Goal: Book appointment/travel/reservation

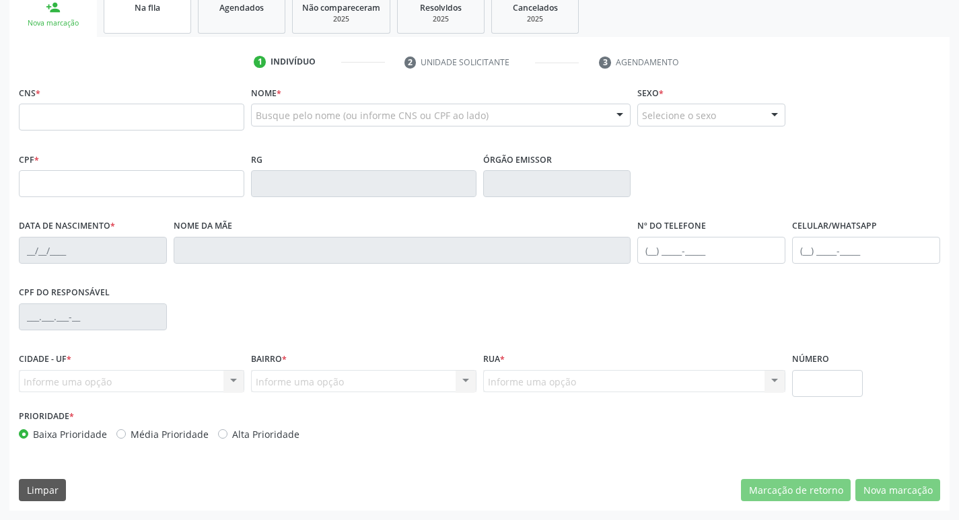
scroll to position [209, 0]
click at [165, 20] on link "Na fila" at bounding box center [148, 13] width 88 height 42
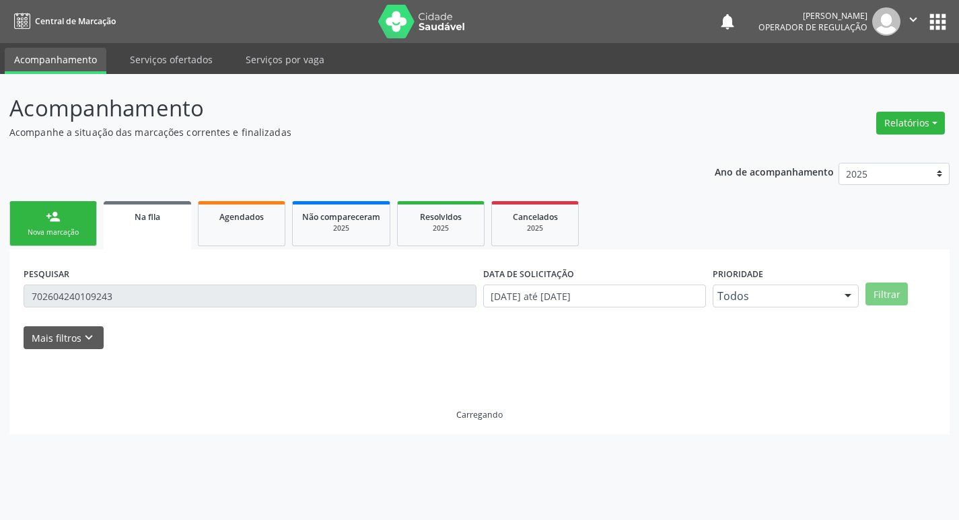
scroll to position [0, 0]
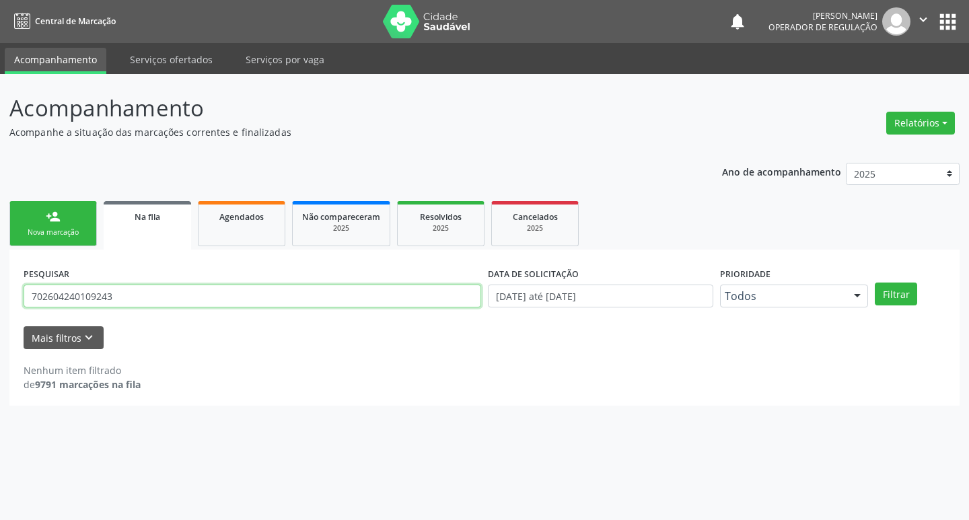
click at [127, 285] on input "702604240109243" at bounding box center [253, 296] width 458 height 23
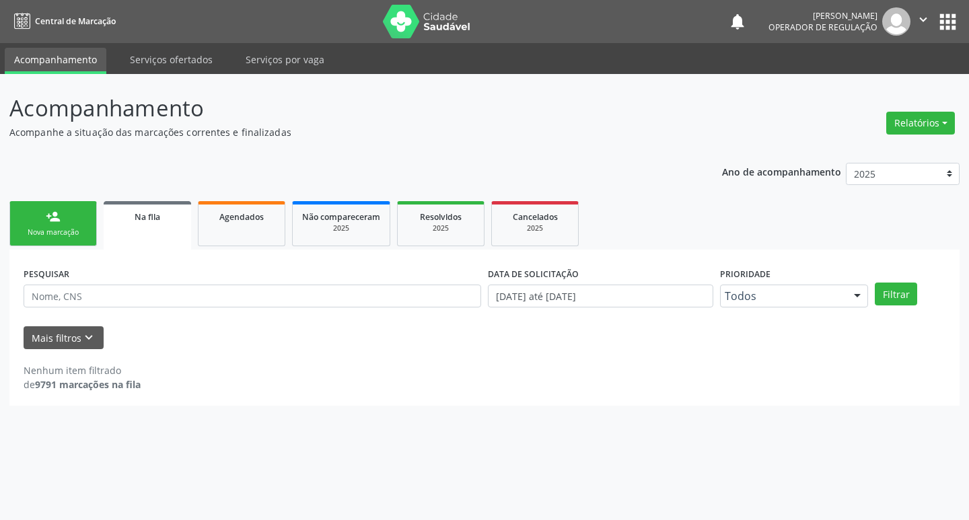
drag, startPoint x: 105, startPoint y: 314, endPoint x: 112, endPoint y: 309, distance: 8.8
click at [112, 309] on div "PESQUISAR" at bounding box center [252, 290] width 464 height 53
click at [116, 306] on div "PESQUISAR" at bounding box center [252, 290] width 464 height 53
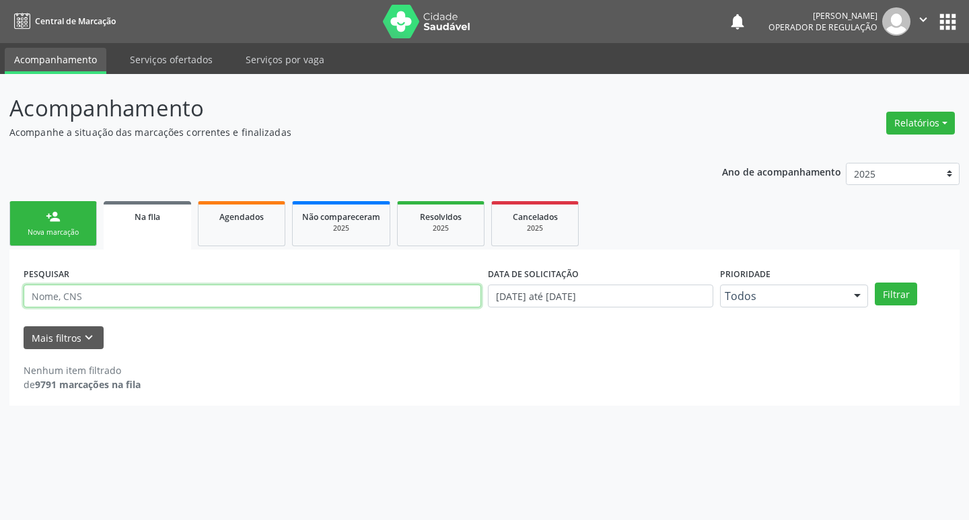
click at [116, 305] on input "text" at bounding box center [253, 296] width 458 height 23
type input "701403658123930"
click at [875, 283] on button "Filtrar" at bounding box center [896, 294] width 42 height 23
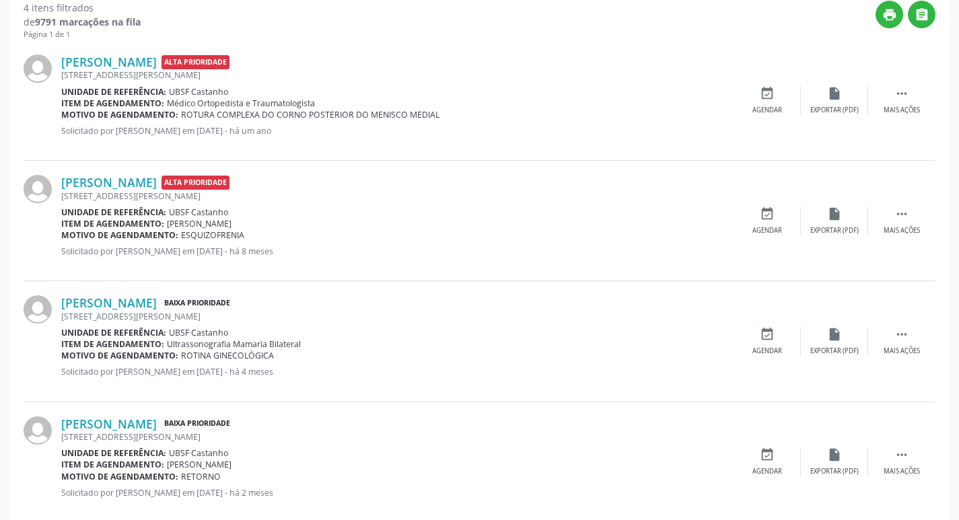
scroll to position [388, 0]
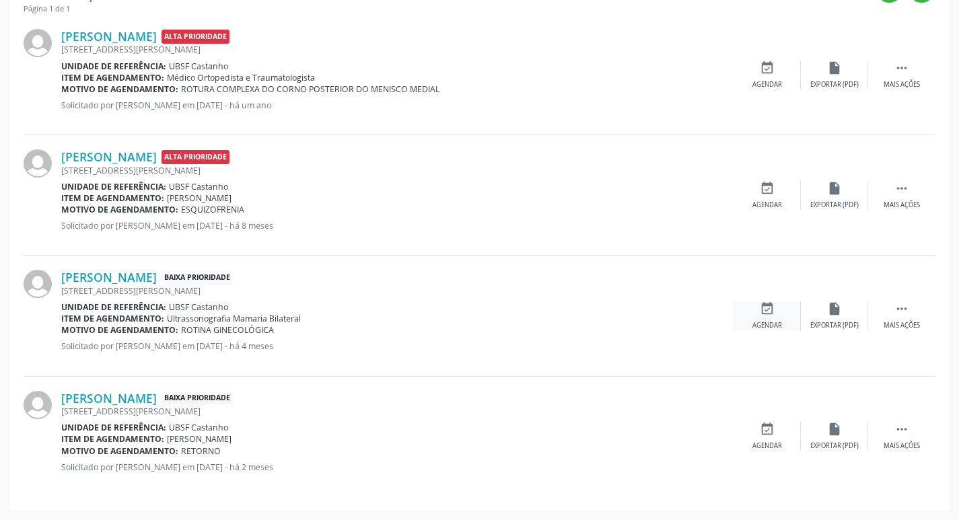
click at [771, 316] on div "event_available Agendar" at bounding box center [767, 316] width 67 height 29
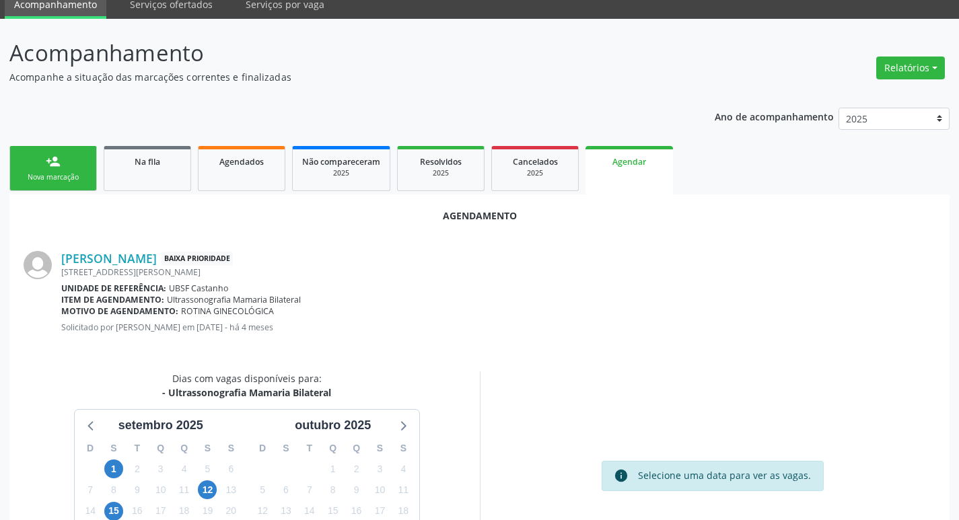
scroll to position [180, 0]
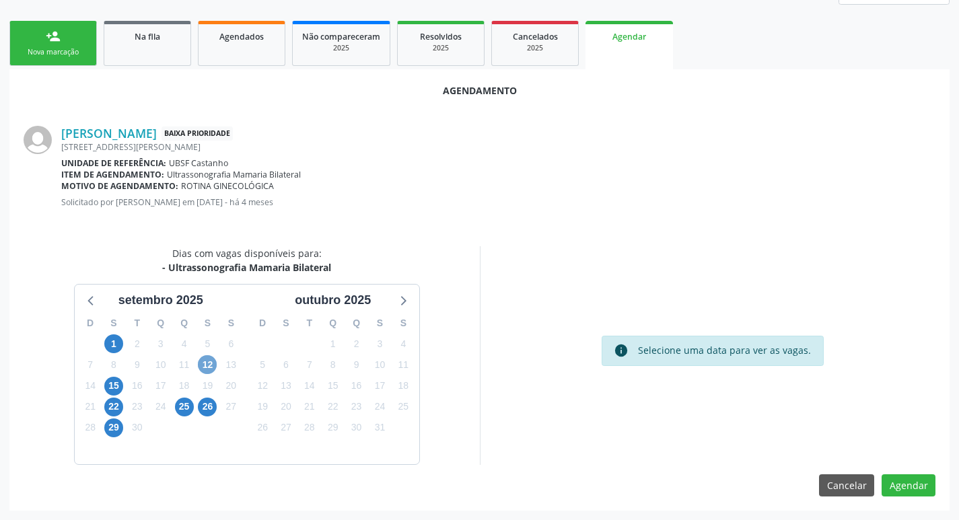
click at [208, 364] on span "12" at bounding box center [207, 364] width 19 height 19
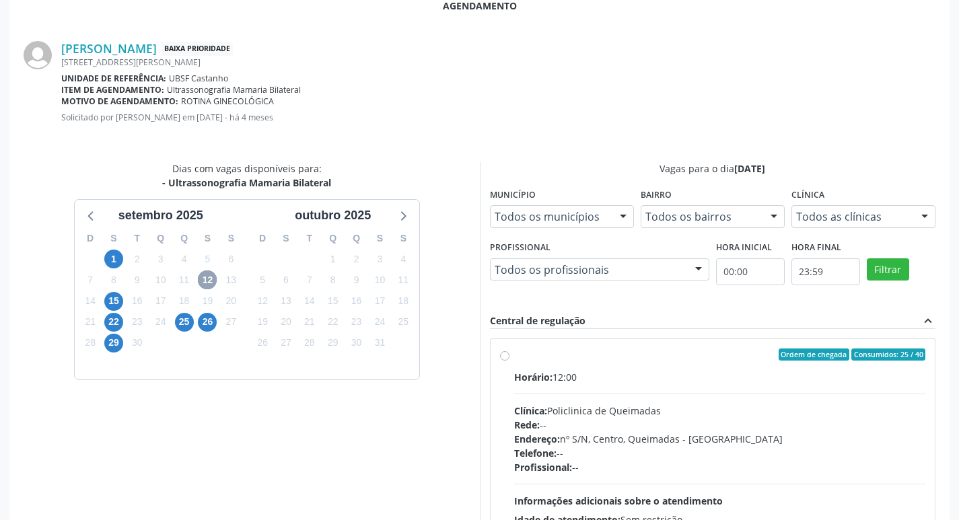
scroll to position [375, 0]
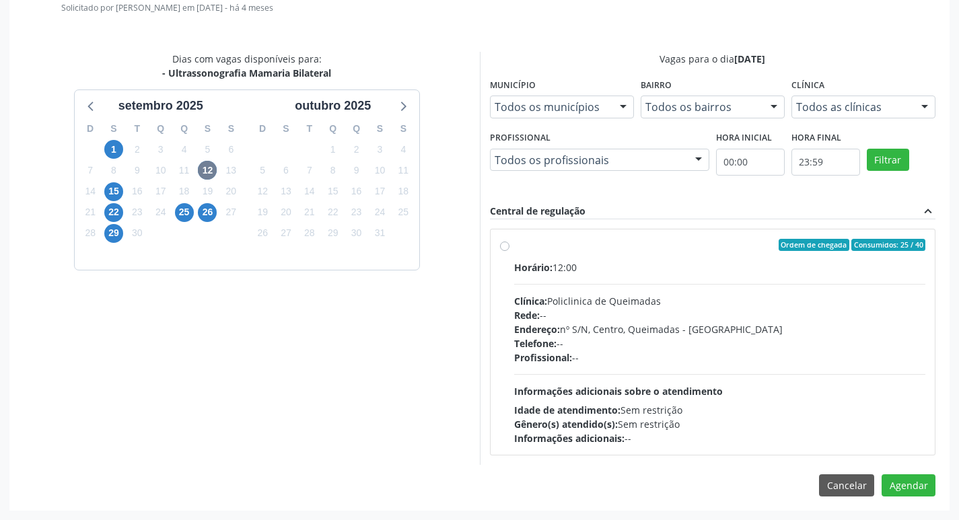
click at [574, 253] on label "Ordem de chegada Consumidos: 25 / 40 Horário: 12:00 Clínica: Policlinica de Que…" at bounding box center [720, 342] width 412 height 207
click at [510, 251] on input "Ordem de chegada Consumidos: 25 / 40 Horário: 12:00 Clínica: Policlinica de Que…" at bounding box center [504, 245] width 9 height 12
radio input "true"
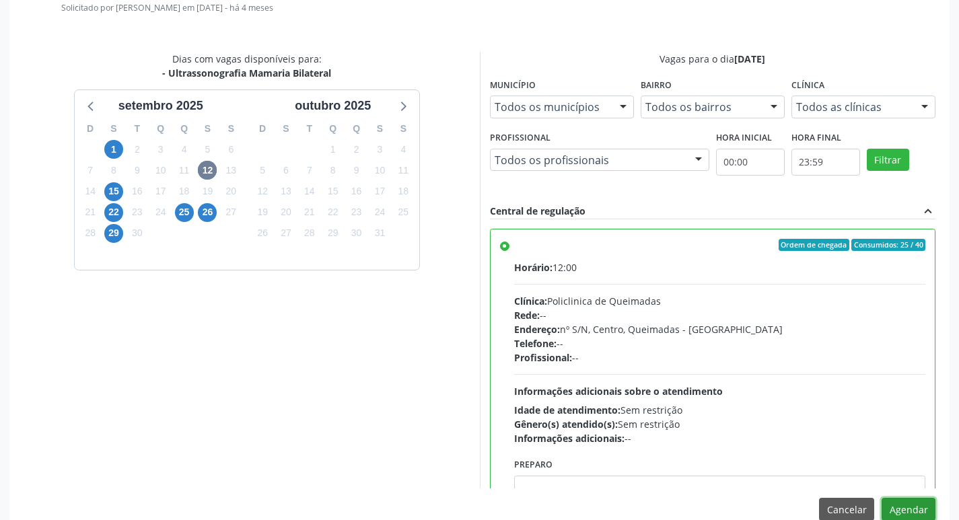
click at [909, 500] on button "Agendar" at bounding box center [909, 509] width 54 height 23
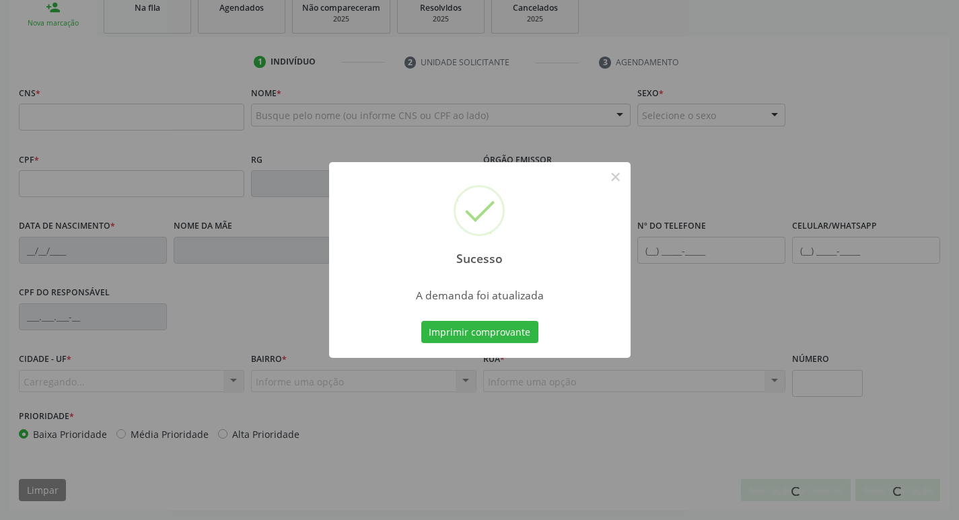
scroll to position [209, 0]
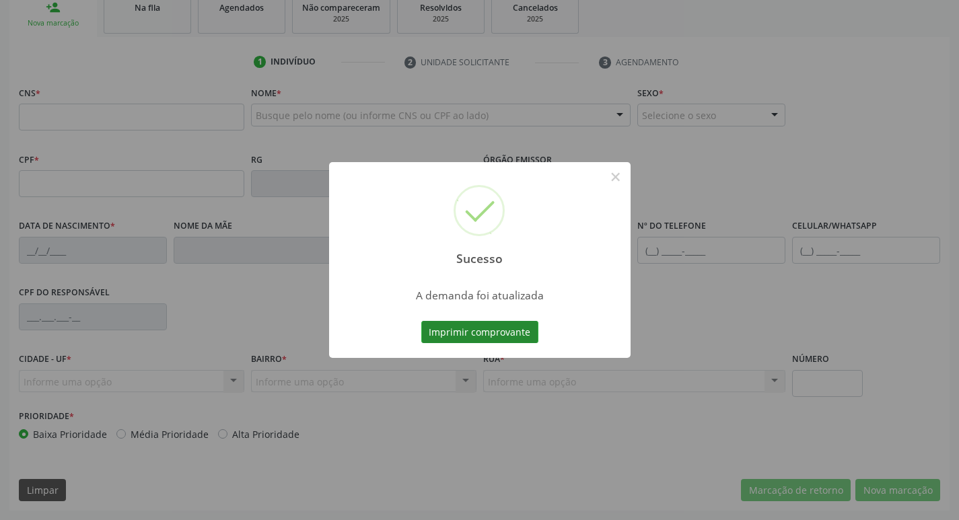
click at [470, 331] on button "Imprimir comprovante" at bounding box center [479, 332] width 117 height 23
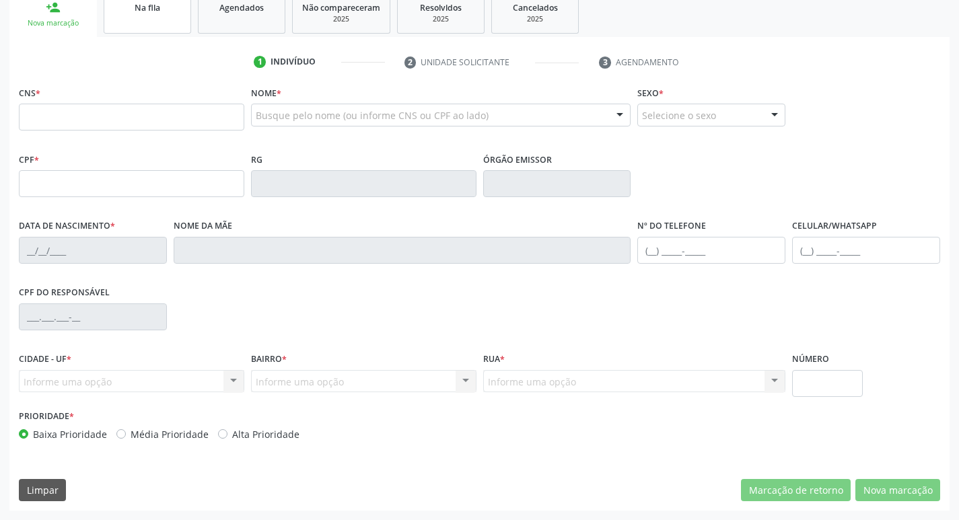
click at [147, 20] on link "Na fila" at bounding box center [148, 13] width 88 height 42
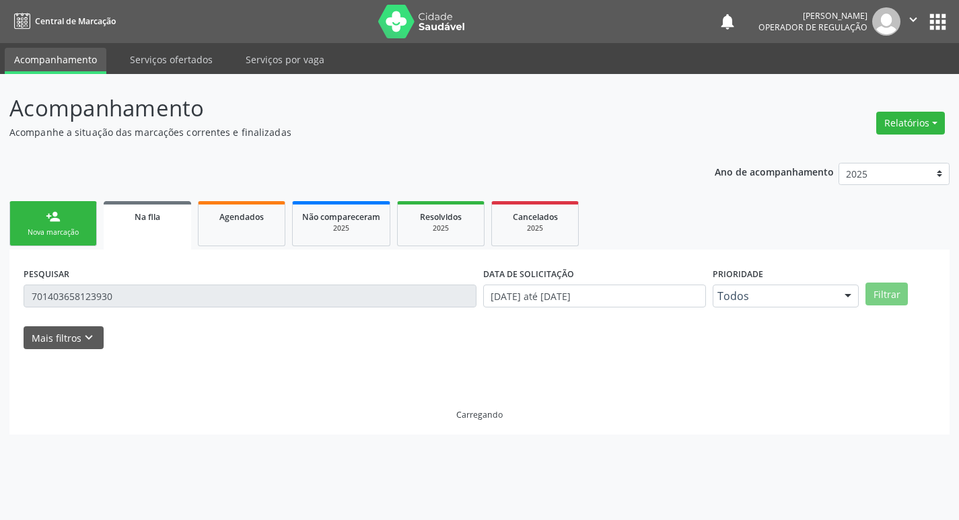
scroll to position [0, 0]
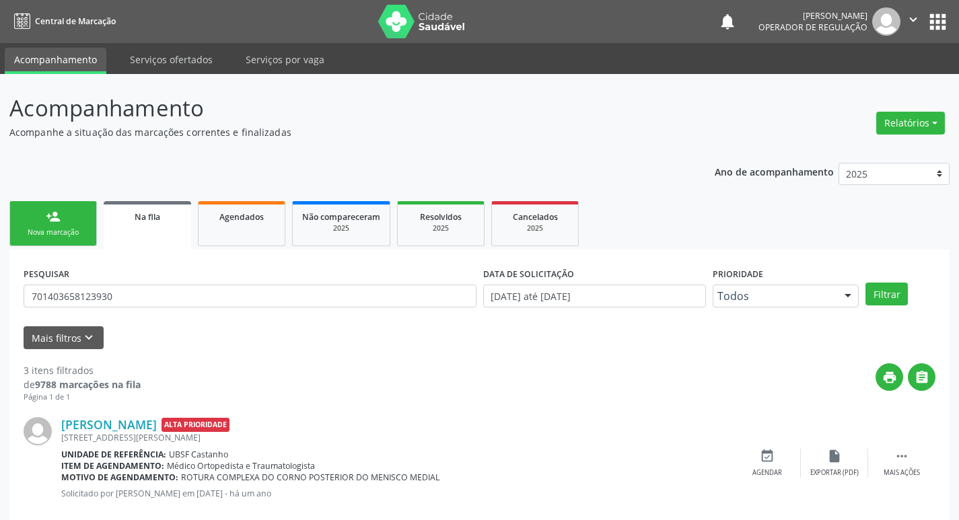
click at [153, 221] on span "Na fila" at bounding box center [148, 216] width 26 height 11
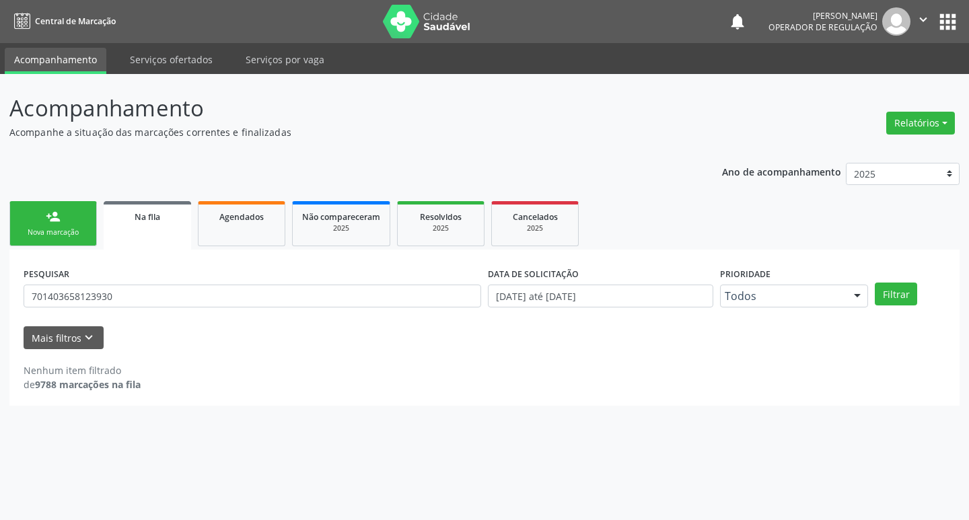
click at [140, 308] on div "PESQUISAR 701403658123930" at bounding box center [252, 290] width 464 height 53
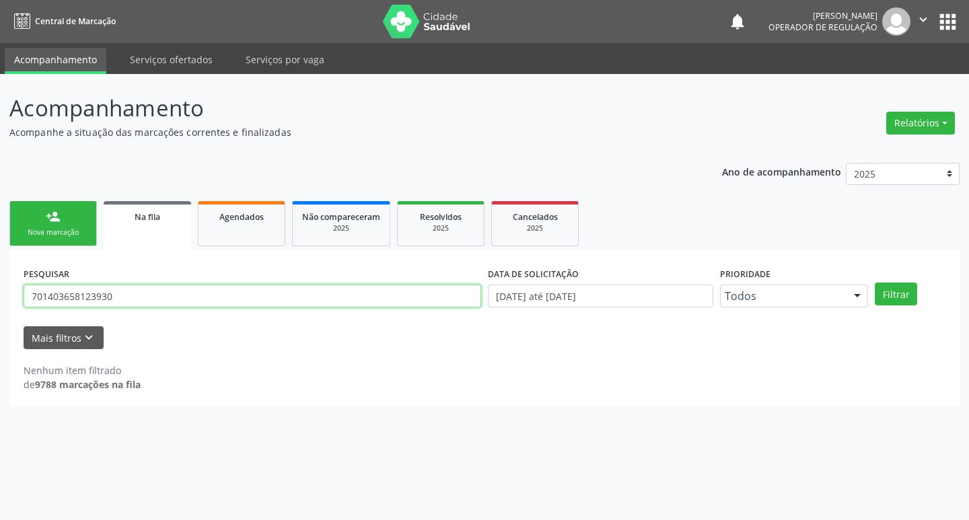
click at [141, 304] on input "701403658123930" at bounding box center [253, 296] width 458 height 23
type input "702008737928490"
click at [875, 283] on button "Filtrar" at bounding box center [896, 294] width 42 height 23
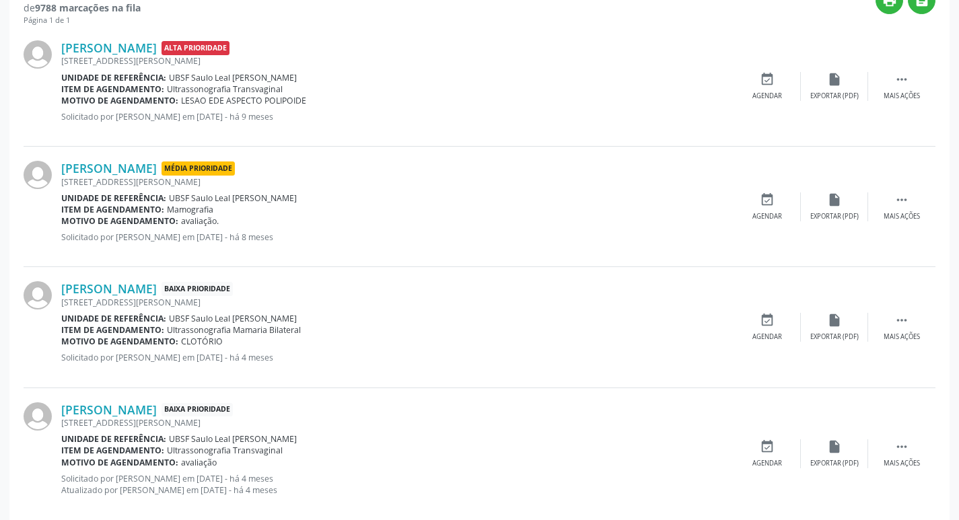
scroll to position [400, 0]
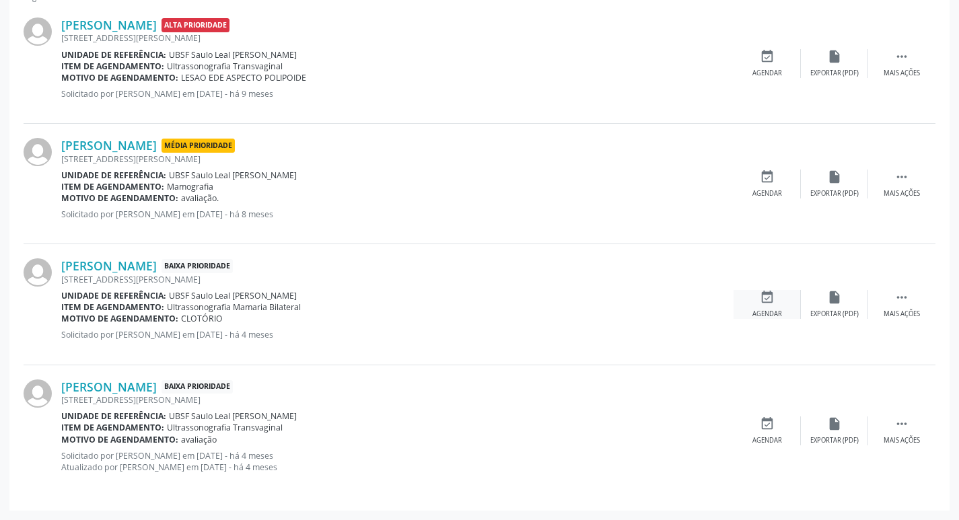
click at [761, 302] on icon "event_available" at bounding box center [767, 297] width 15 height 15
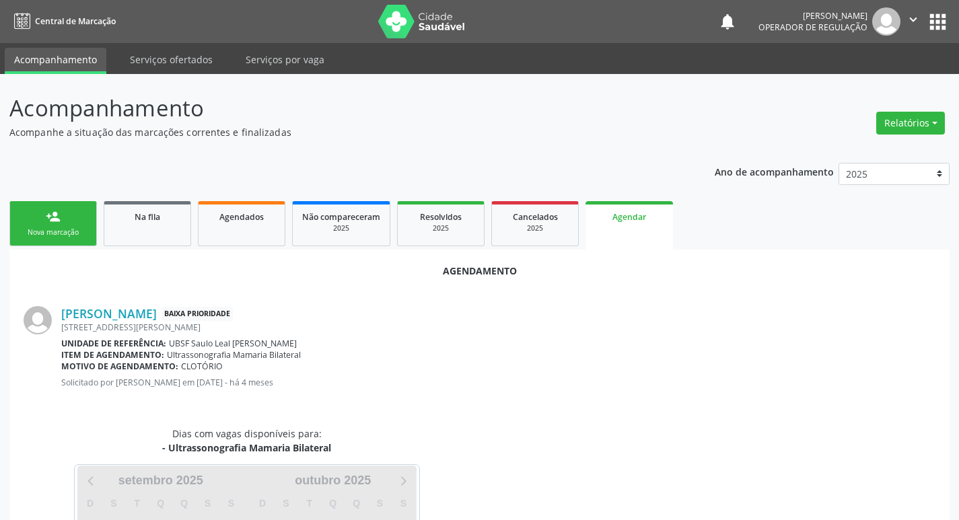
scroll to position [149, 0]
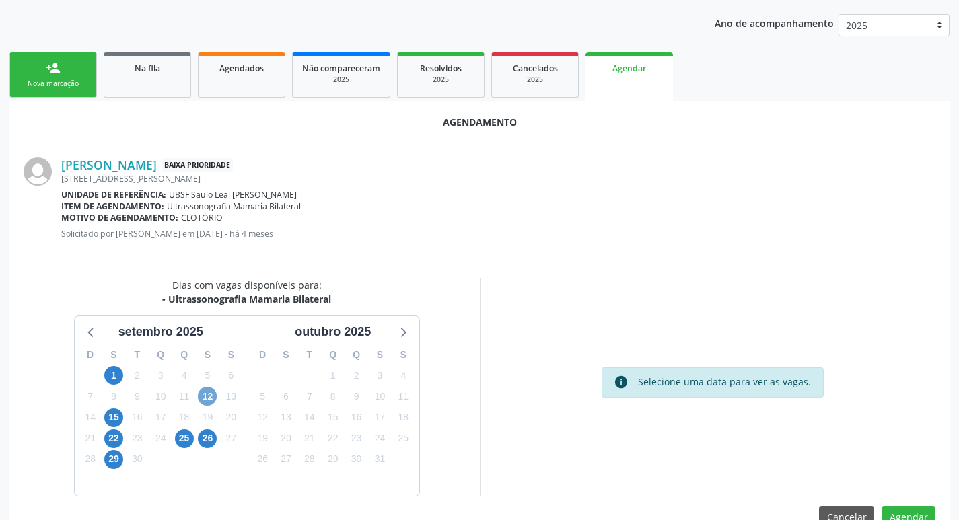
click at [207, 398] on span "12" at bounding box center [207, 396] width 19 height 19
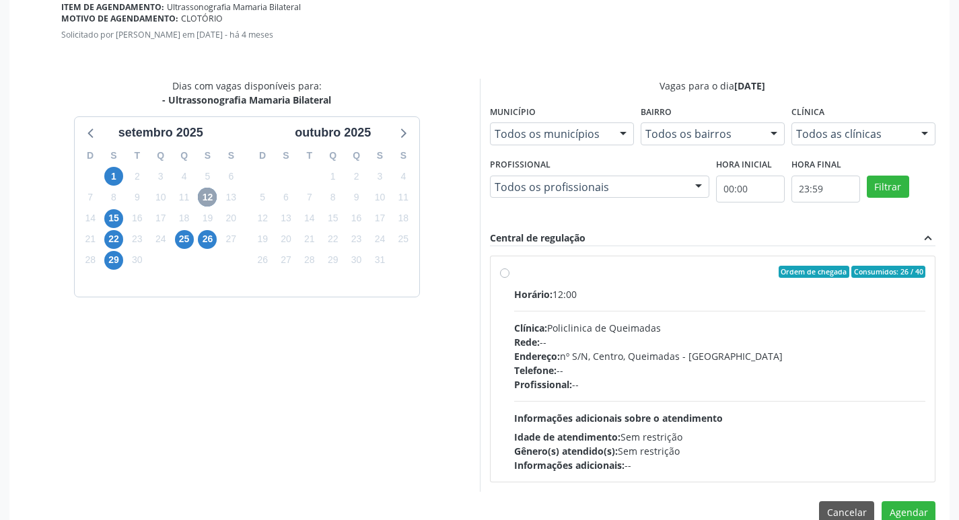
scroll to position [375, 0]
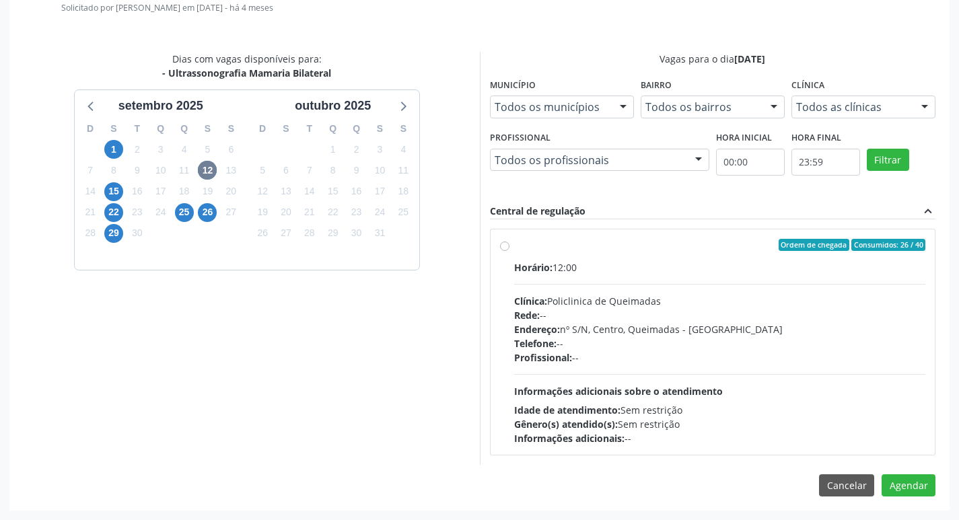
click at [662, 244] on div "Ordem de chegada Consumidos: 26 / 40" at bounding box center [720, 245] width 412 height 12
click at [510, 244] on input "Ordem de chegada Consumidos: 26 / 40 Horário: 12:00 Clínica: Policlinica de Que…" at bounding box center [504, 245] width 9 height 12
radio input "true"
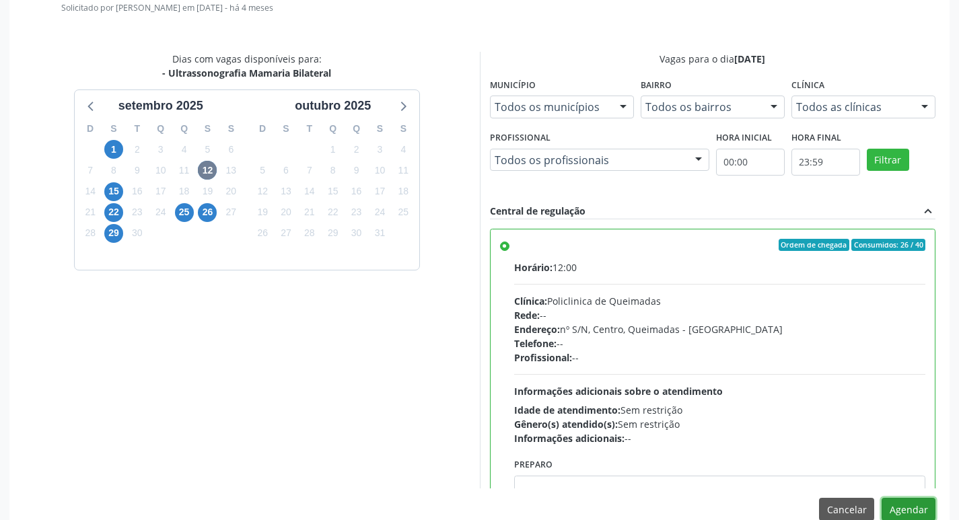
click at [917, 504] on button "Agendar" at bounding box center [909, 509] width 54 height 23
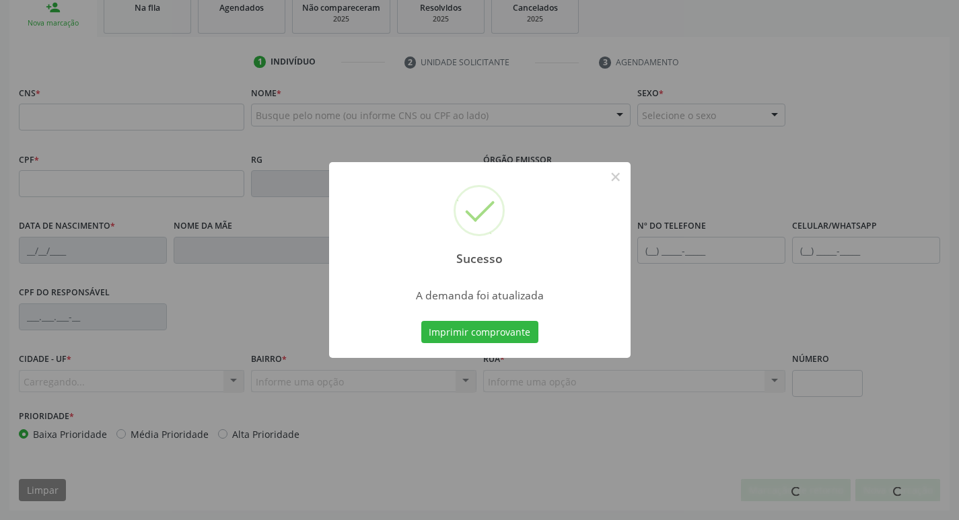
scroll to position [209, 0]
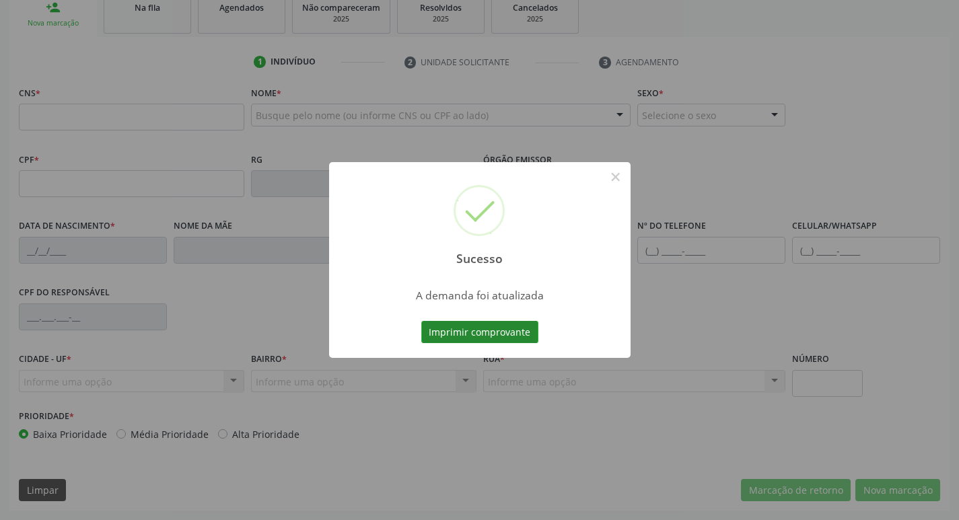
click at [464, 338] on button "Imprimir comprovante" at bounding box center [479, 332] width 117 height 23
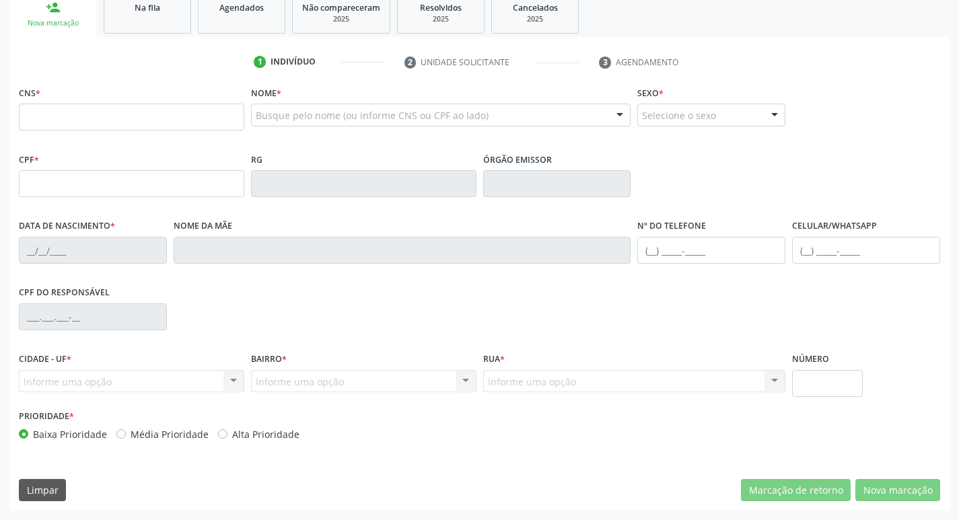
click at [191, 48] on div "1 Indivíduo 2 Unidade solicitante 3 Agendamento CNS * Nome * Busque pelo nome (…" at bounding box center [479, 274] width 940 height 474
click at [153, 3] on span "Na fila" at bounding box center [148, 7] width 26 height 11
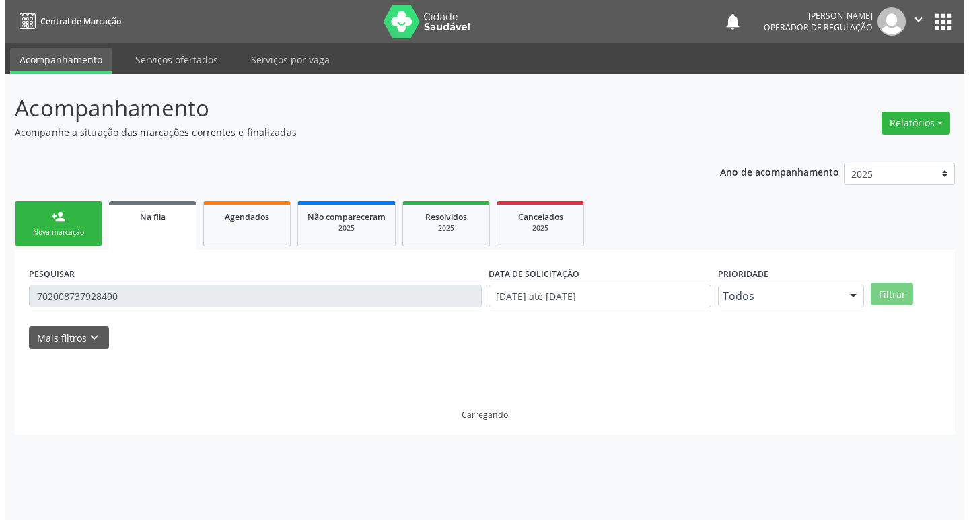
scroll to position [0, 0]
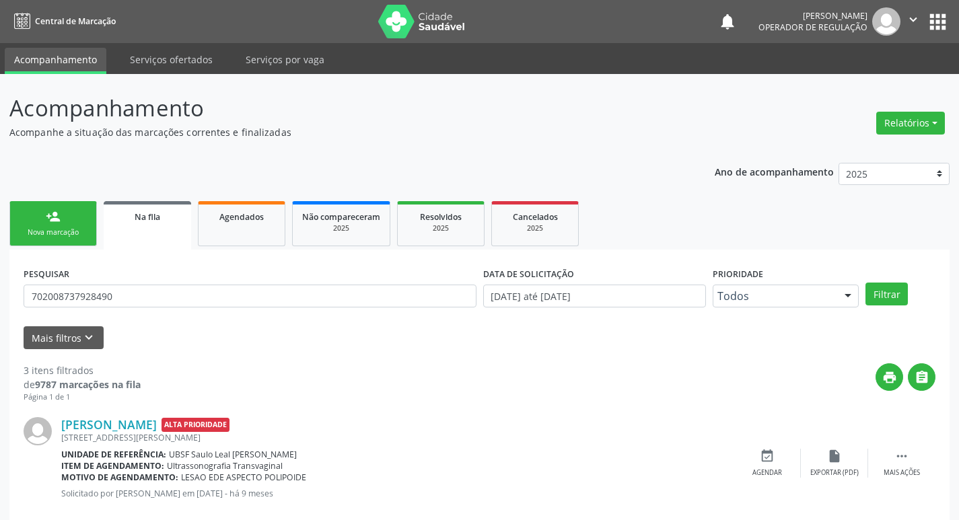
click at [135, 325] on form "PESQUISAR 702008737928490 DATA DE SOLICITAÇÃO [DATE] até [DATE] Prioridade Todo…" at bounding box center [480, 306] width 912 height 85
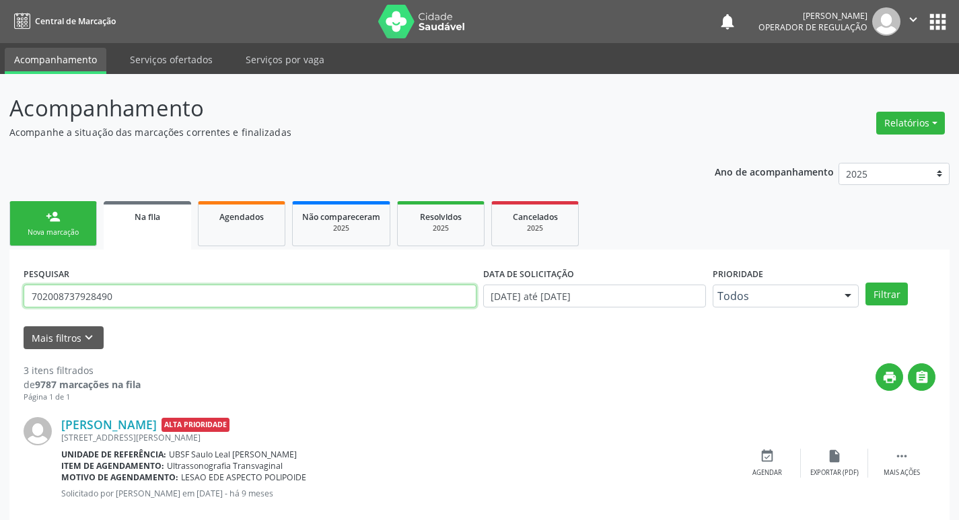
click at [134, 302] on input "702008737928490" at bounding box center [250, 296] width 453 height 23
type input "700004985899008"
click at [866, 283] on button "Filtrar" at bounding box center [887, 294] width 42 height 23
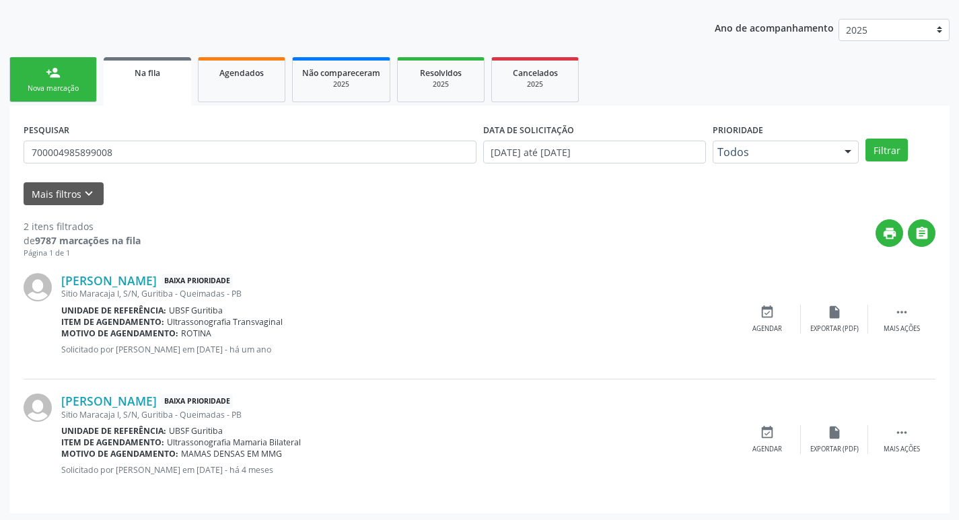
scroll to position [147, 0]
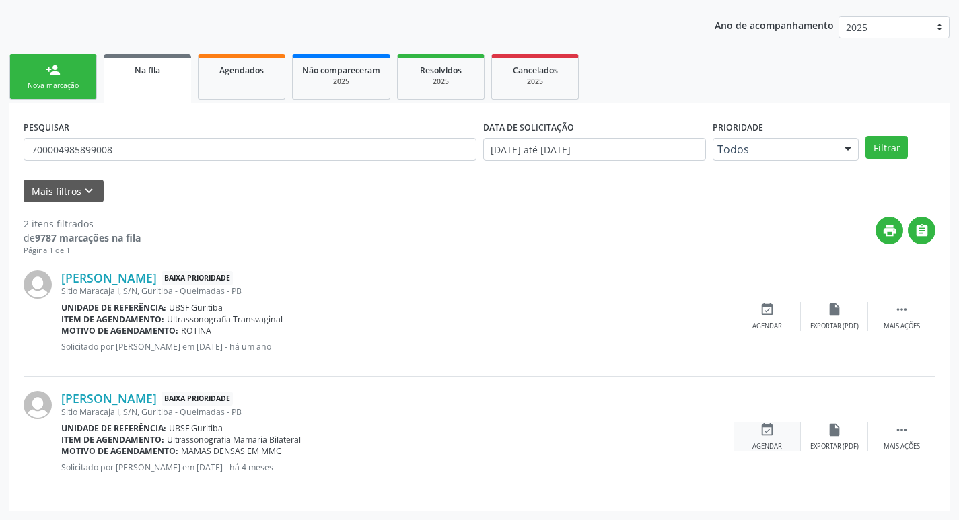
click at [757, 440] on div "event_available Agendar" at bounding box center [767, 437] width 67 height 29
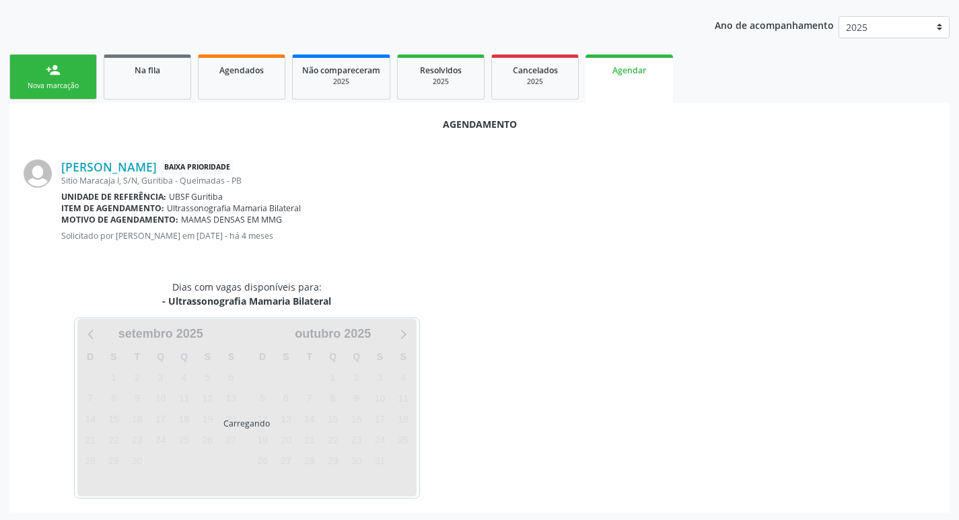
scroll to position [149, 0]
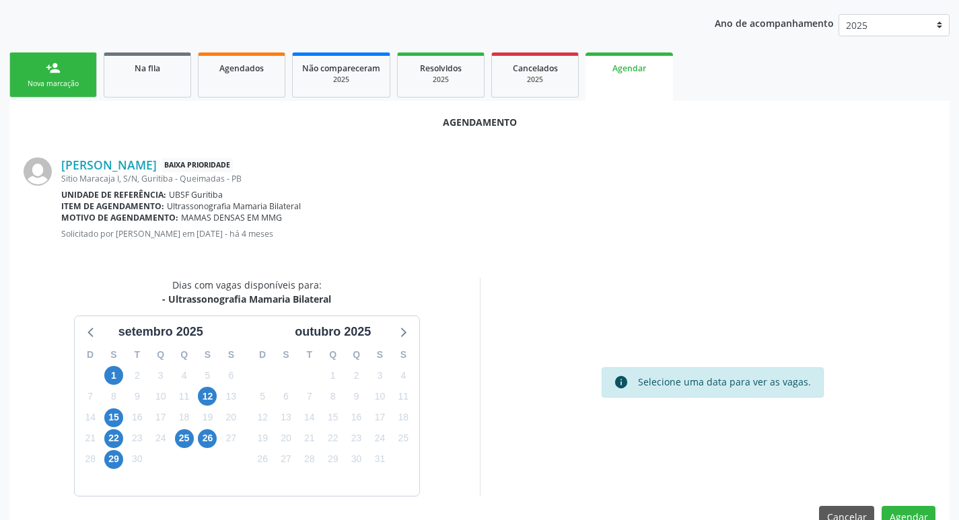
click at [206, 386] on div "12" at bounding box center [207, 396] width 19 height 21
click at [207, 390] on span "12" at bounding box center [207, 396] width 19 height 19
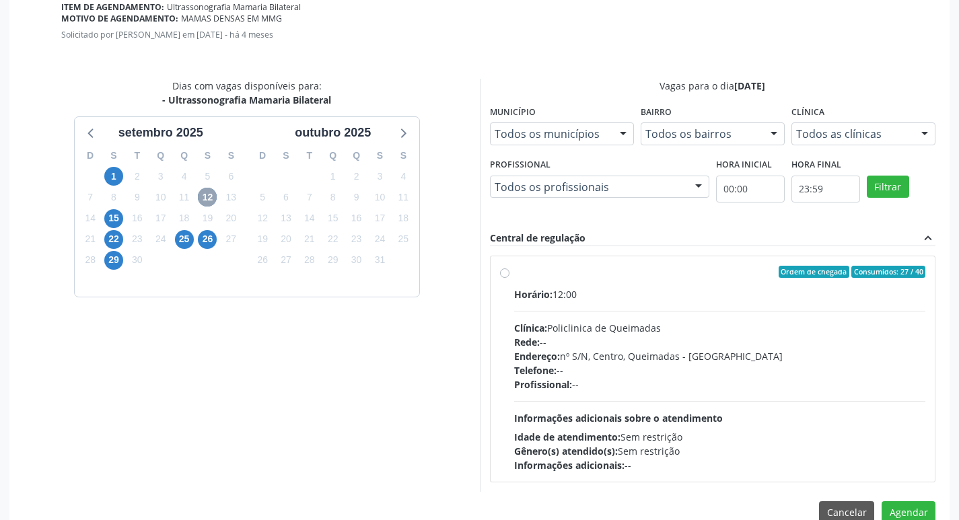
scroll to position [375, 0]
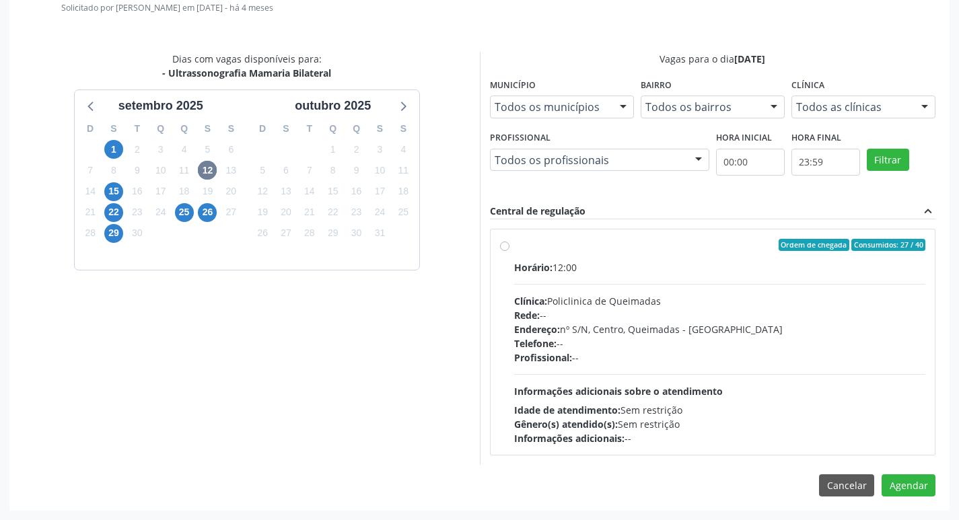
click at [707, 238] on div "Ordem de chegada Consumidos: 27 / 40 Horário: 12:00 Clínica: Policlinica de Que…" at bounding box center [713, 342] width 445 height 225
radio input "true"
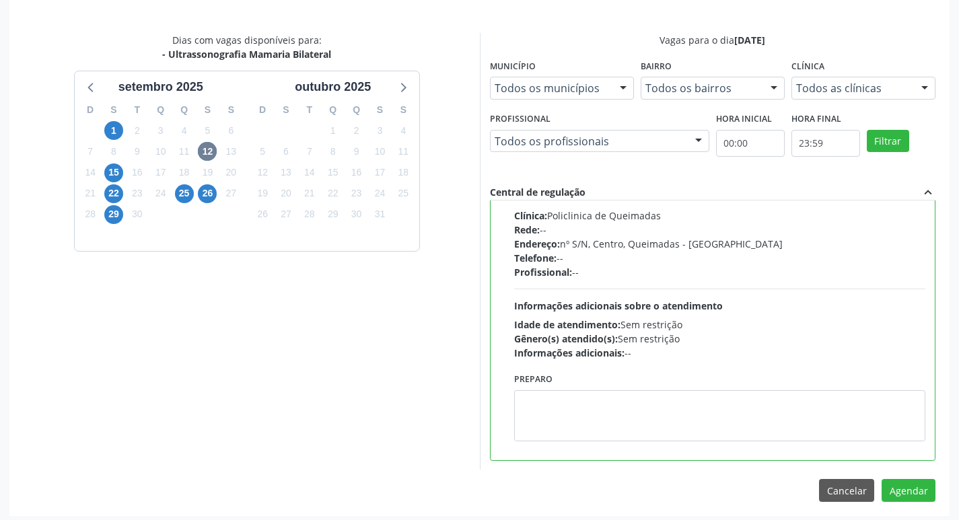
scroll to position [399, 0]
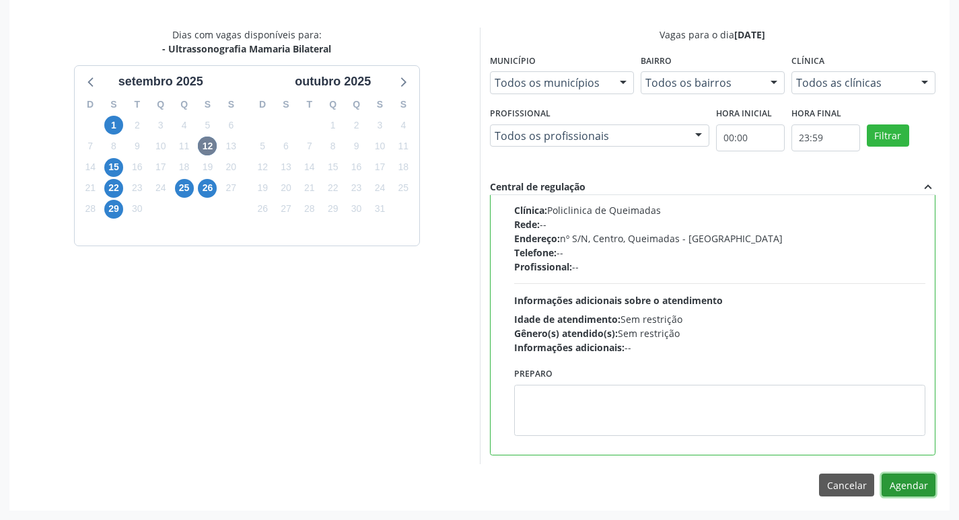
click at [907, 484] on button "Agendar" at bounding box center [909, 485] width 54 height 23
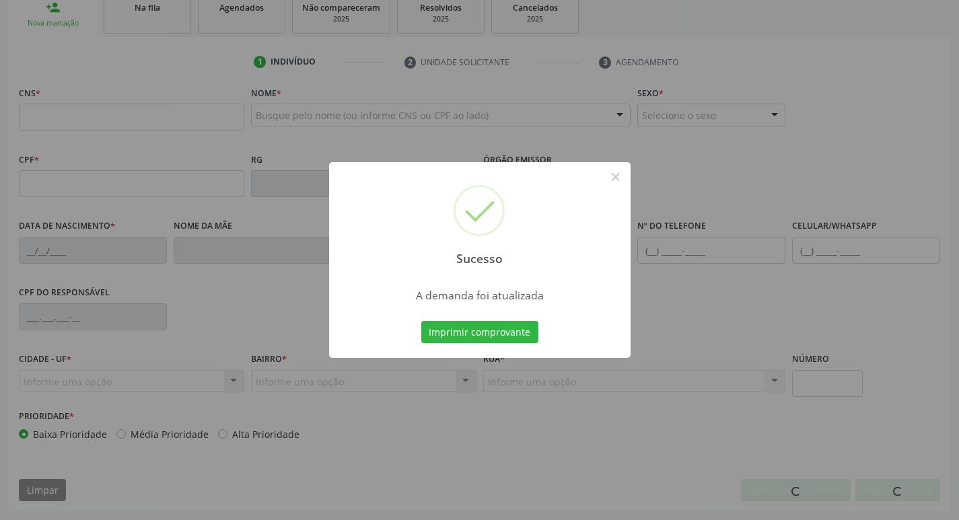
scroll to position [209, 0]
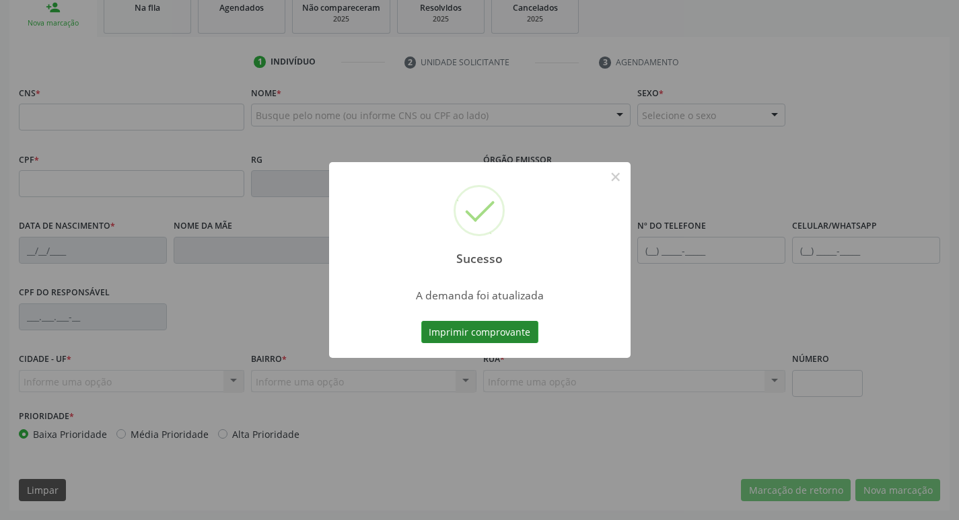
click at [481, 333] on button "Imprimir comprovante" at bounding box center [479, 332] width 117 height 23
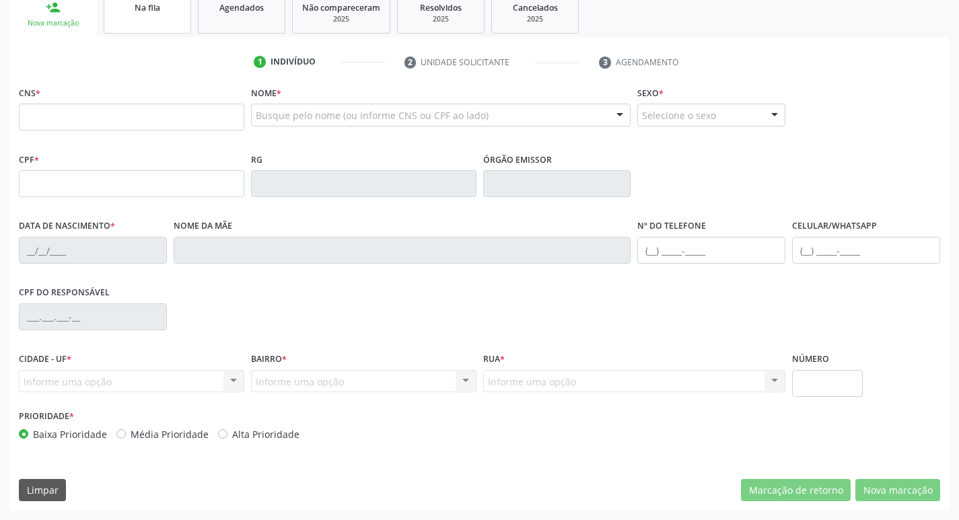
click at [162, 24] on link "Na fila" at bounding box center [148, 13] width 88 height 42
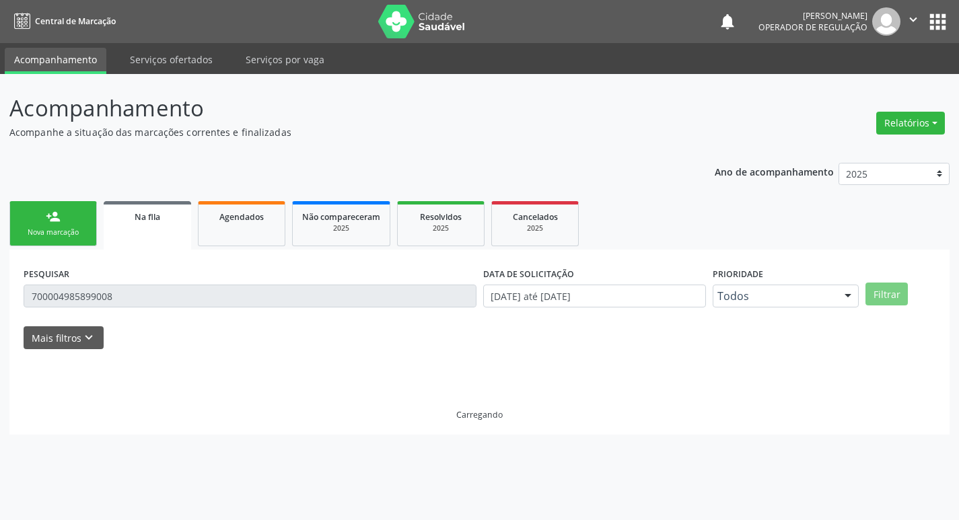
scroll to position [0, 0]
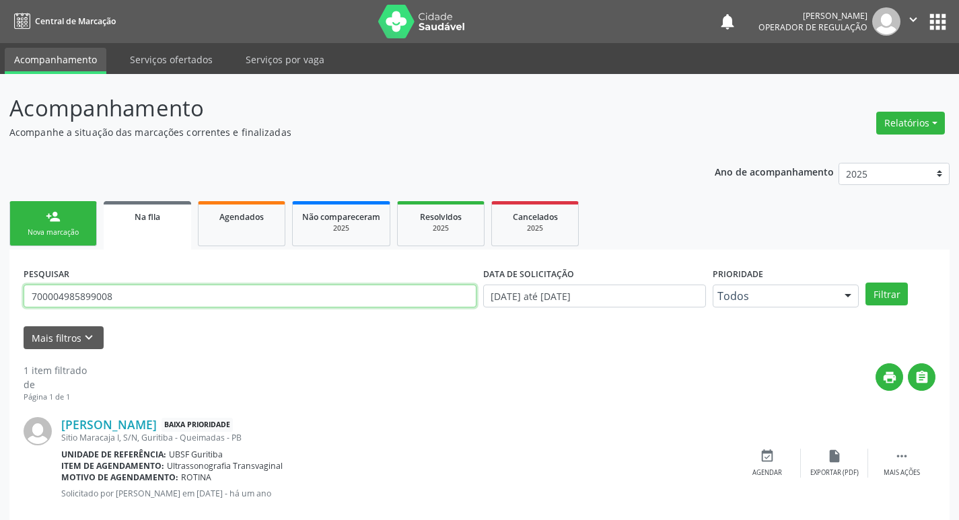
click at [146, 304] on input "700004985899008" at bounding box center [250, 296] width 453 height 23
type input "704406397137310"
click at [866, 283] on button "Filtrar" at bounding box center [887, 294] width 42 height 23
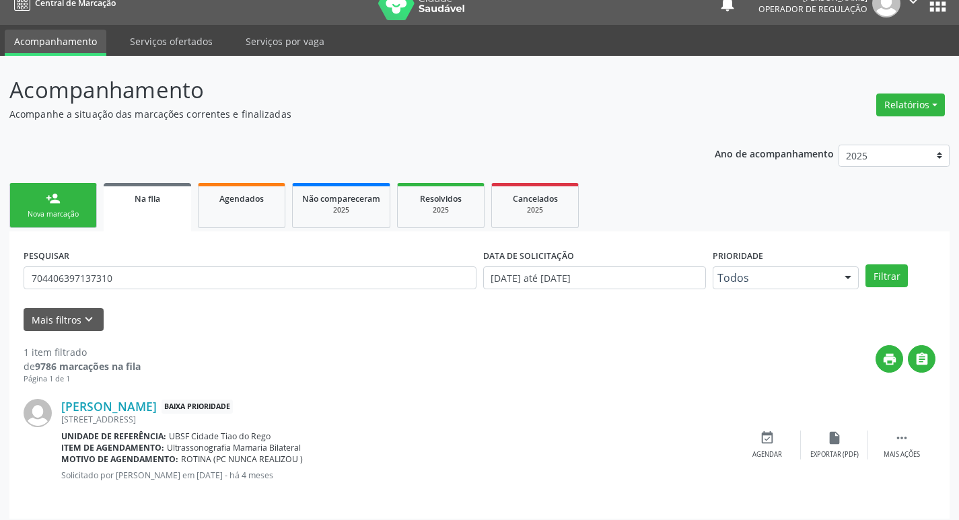
scroll to position [26, 0]
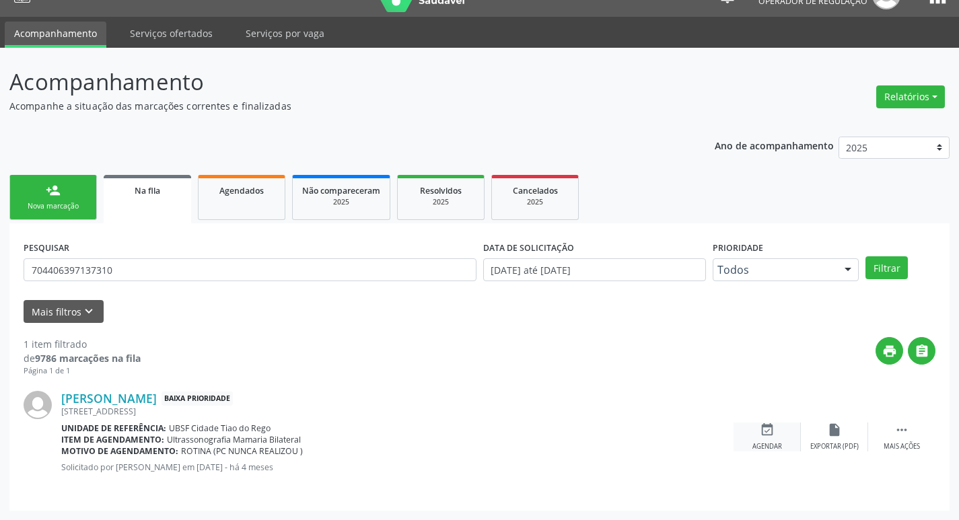
click at [760, 440] on div "event_available Agendar" at bounding box center [767, 437] width 67 height 29
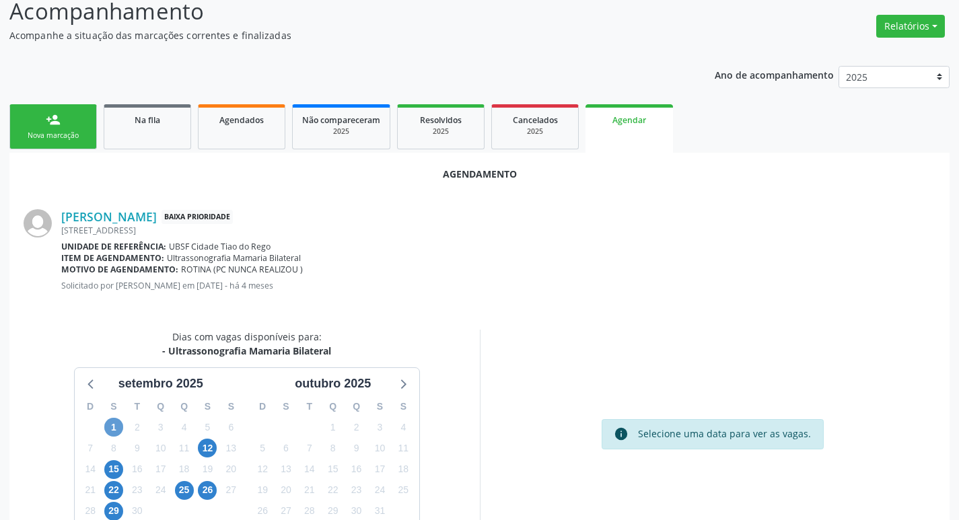
scroll to position [180, 0]
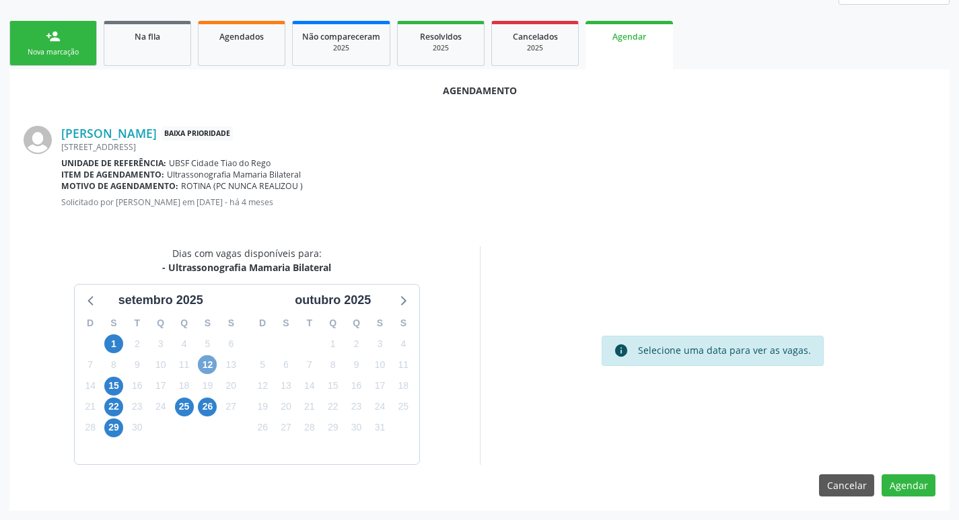
click at [203, 359] on span "12" at bounding box center [207, 364] width 19 height 19
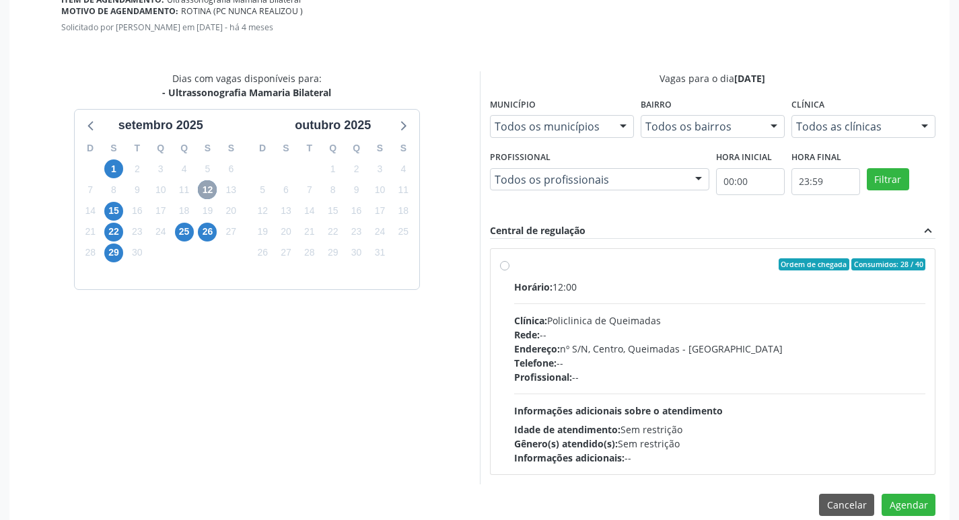
scroll to position [375, 0]
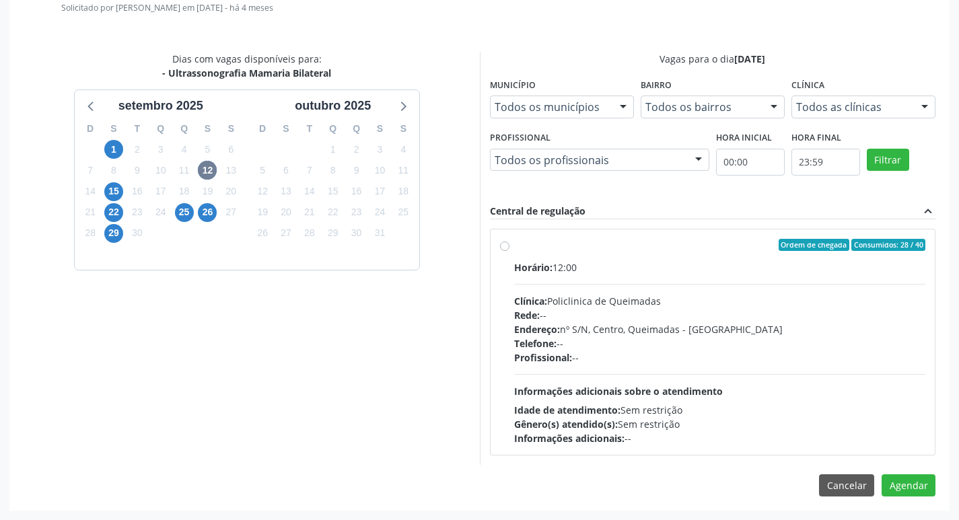
click at [686, 290] on div "Horário: 12:00 Clínica: Policlinica de Queimadas Rede: -- Endereço: nº S/N, Cen…" at bounding box center [720, 353] width 412 height 185
click at [510, 251] on input "Ordem de chegada Consumidos: 28 / 40 Horário: 12:00 Clínica: Policlinica de Que…" at bounding box center [504, 245] width 9 height 12
radio input "true"
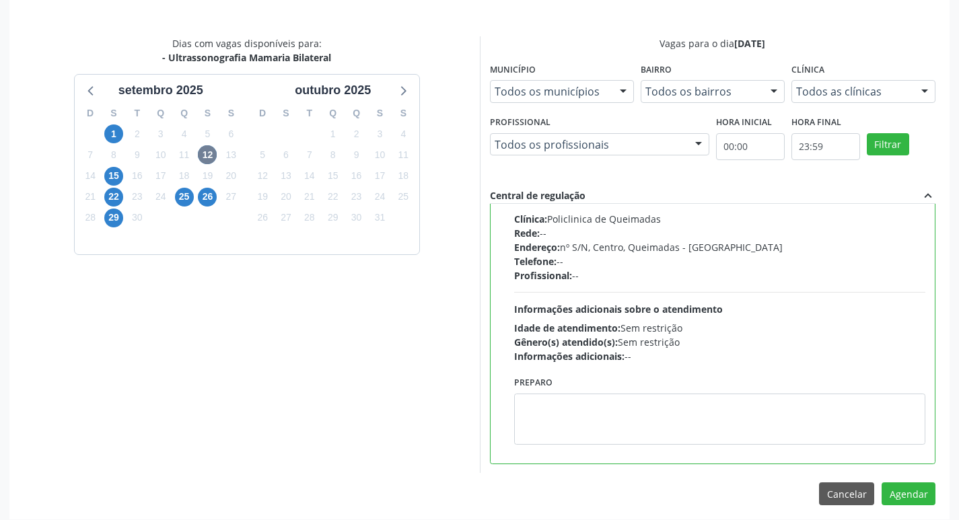
scroll to position [399, 0]
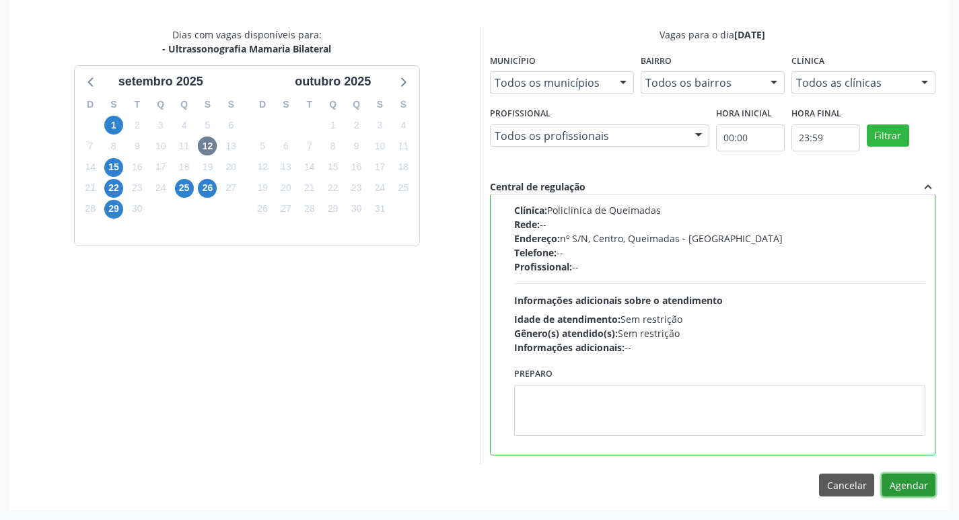
click at [905, 477] on button "Agendar" at bounding box center [909, 485] width 54 height 23
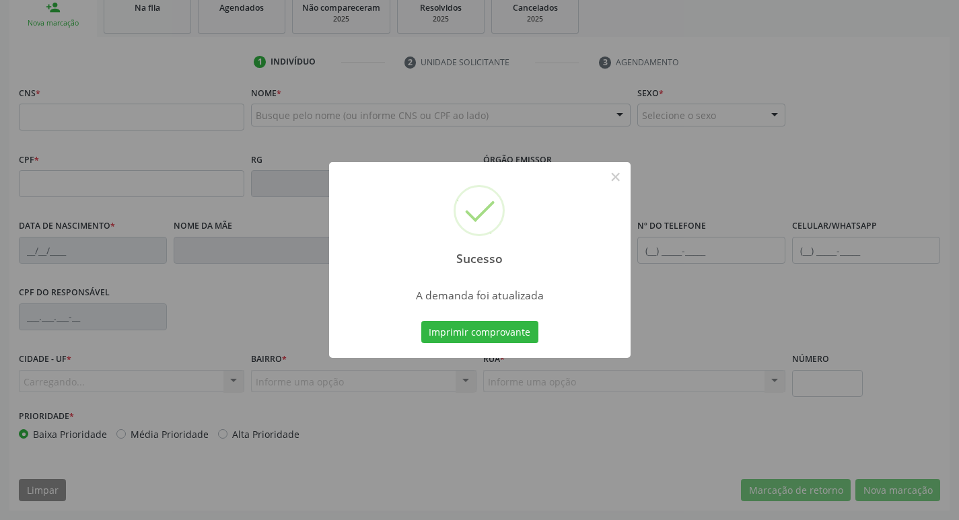
scroll to position [209, 0]
click at [479, 333] on button "Imprimir comprovante" at bounding box center [479, 332] width 117 height 23
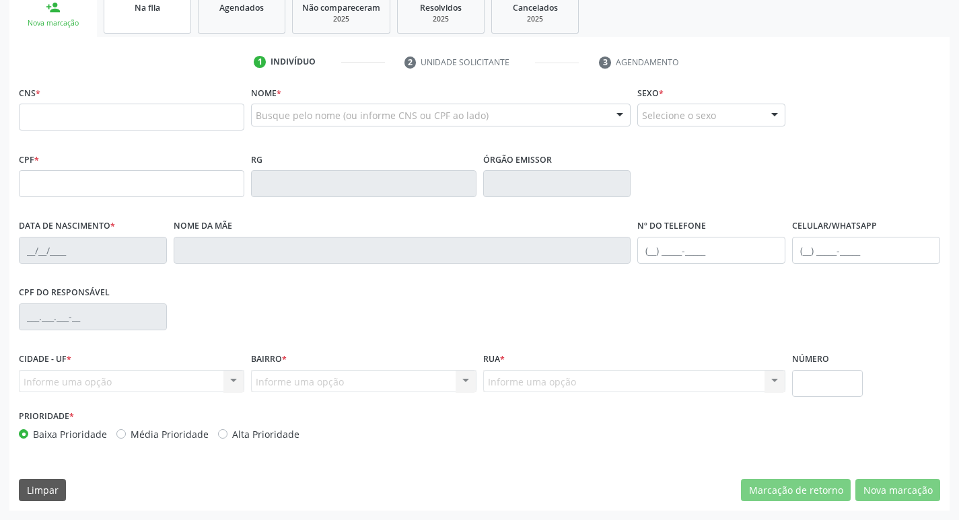
click at [190, 24] on link "Na fila" at bounding box center [148, 13] width 88 height 42
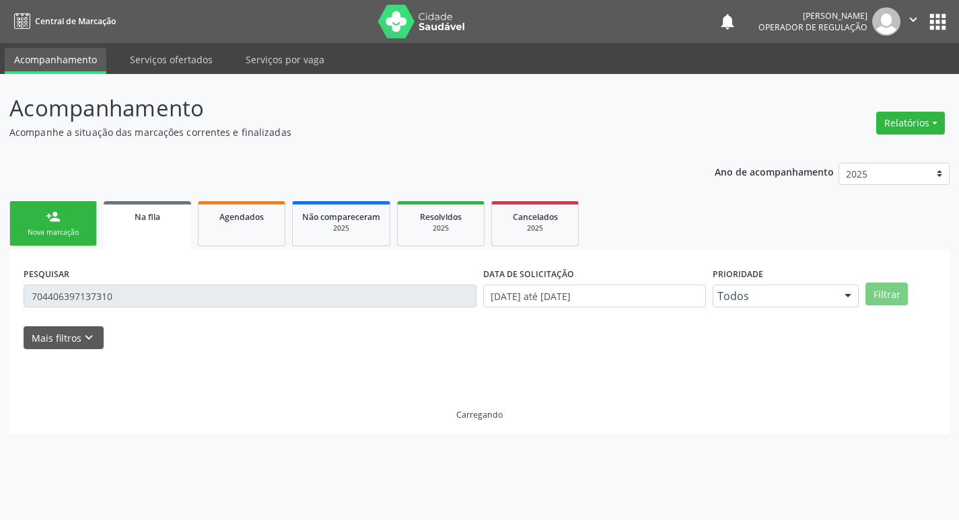
scroll to position [0, 0]
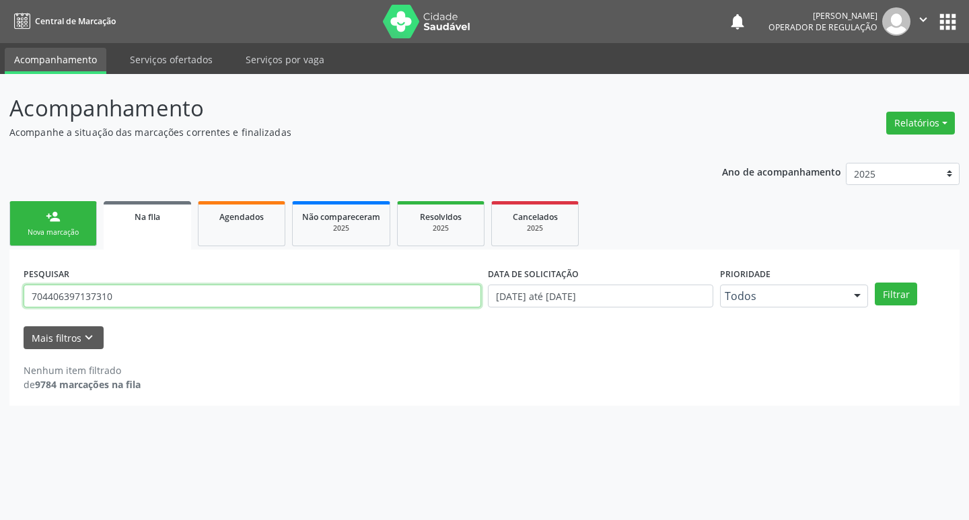
click at [192, 295] on input "704406397137310" at bounding box center [253, 296] width 458 height 23
type input "700007561399604"
click at [875, 283] on button "Filtrar" at bounding box center [896, 294] width 42 height 23
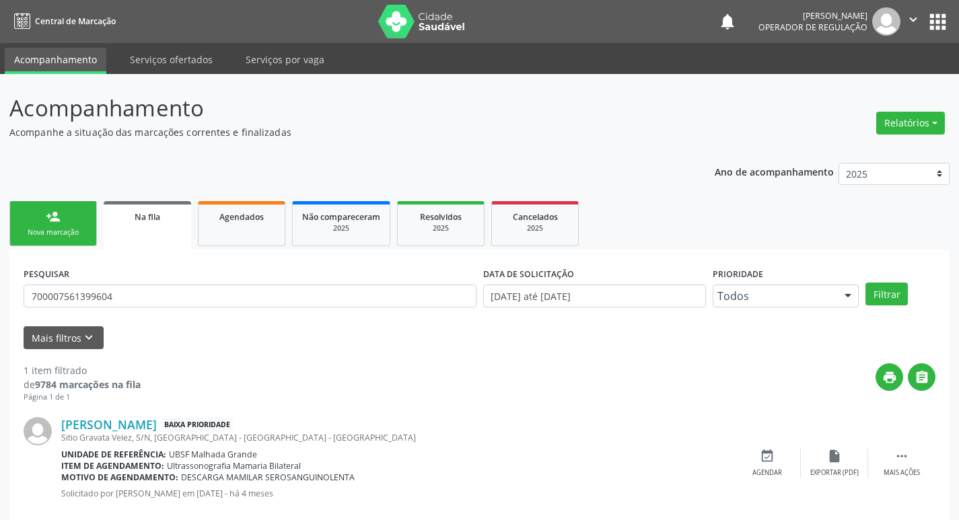
scroll to position [26, 0]
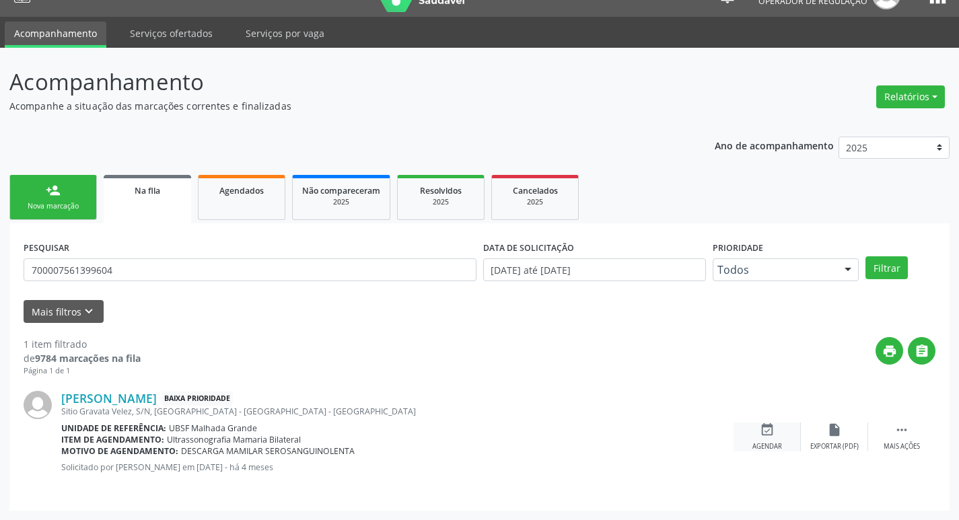
click at [769, 445] on div "Agendar" at bounding box center [768, 446] width 30 height 9
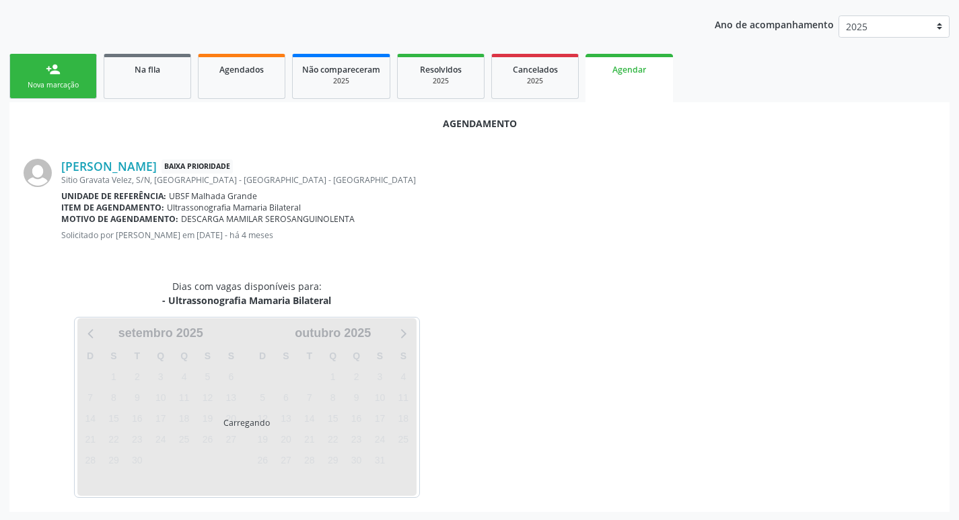
scroll to position [149, 0]
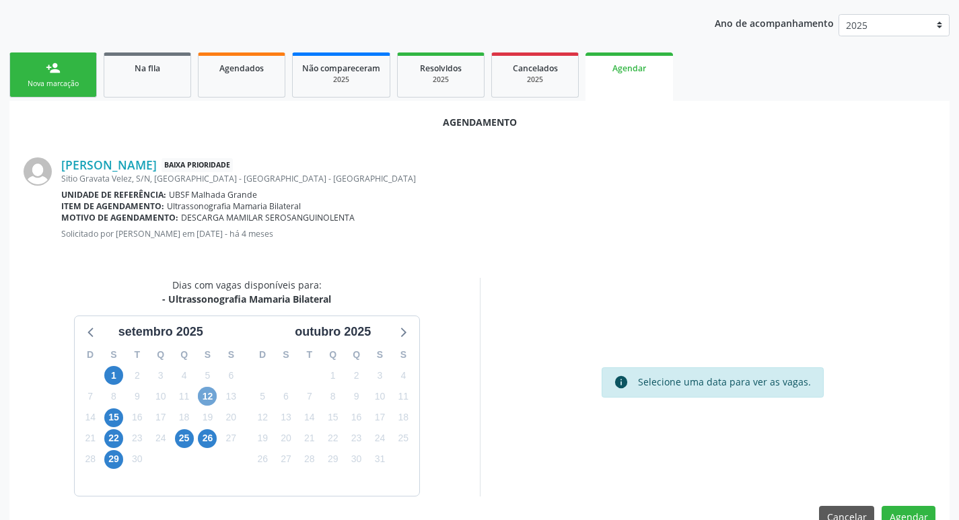
click at [211, 396] on span "12" at bounding box center [207, 396] width 19 height 19
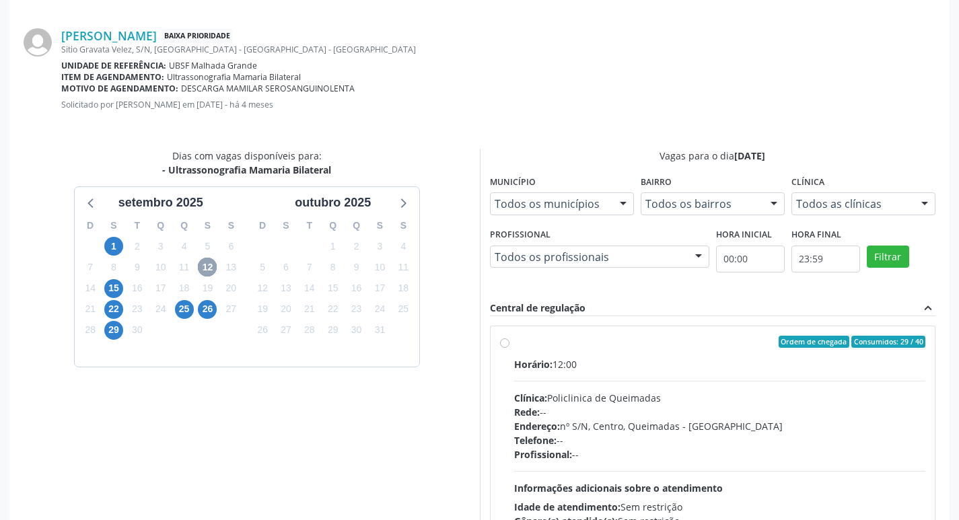
scroll to position [375, 0]
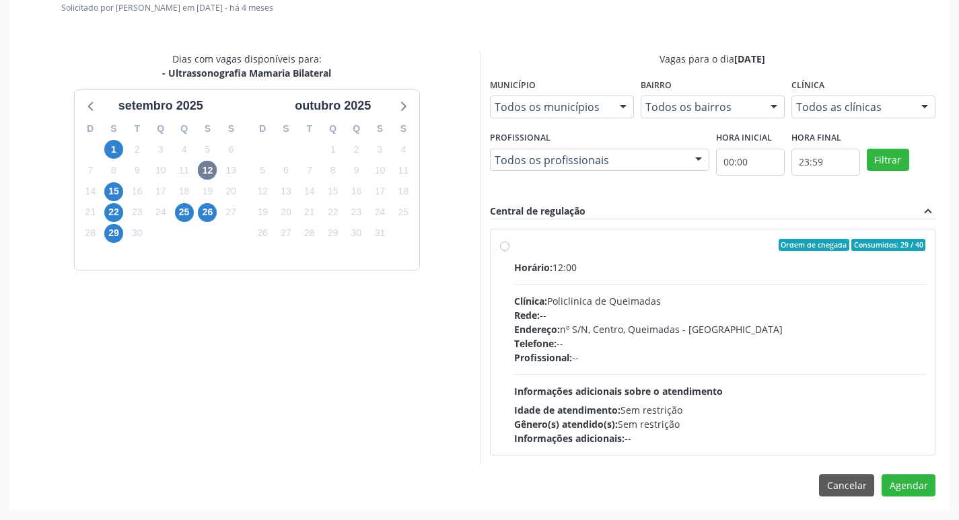
click at [654, 252] on label "Ordem de chegada Consumidos: 29 / 40 Horário: 12:00 Clínica: Policlinica de Que…" at bounding box center [720, 342] width 412 height 207
click at [510, 251] on input "Ordem de chegada Consumidos: 29 / 40 Horário: 12:00 Clínica: Policlinica de Que…" at bounding box center [504, 245] width 9 height 12
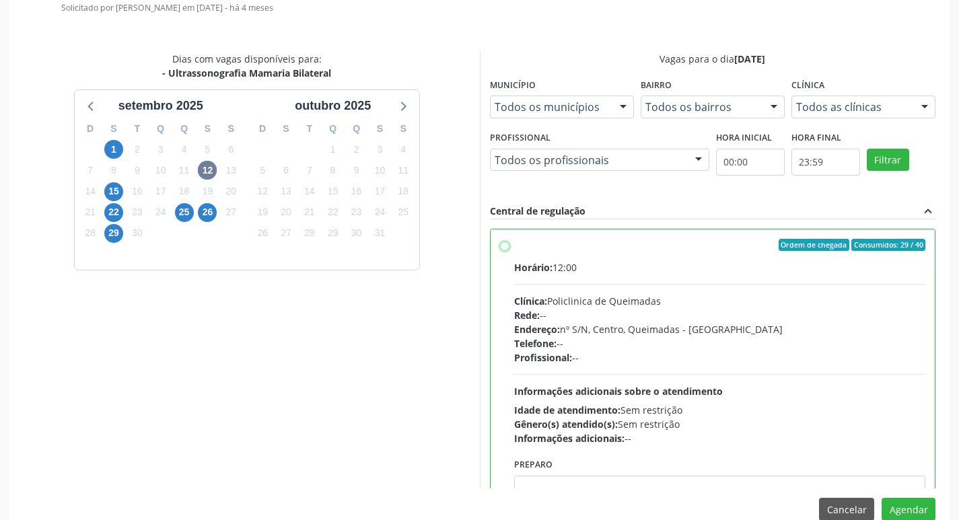
radio input "true"
click at [896, 507] on button "Agendar" at bounding box center [909, 509] width 54 height 23
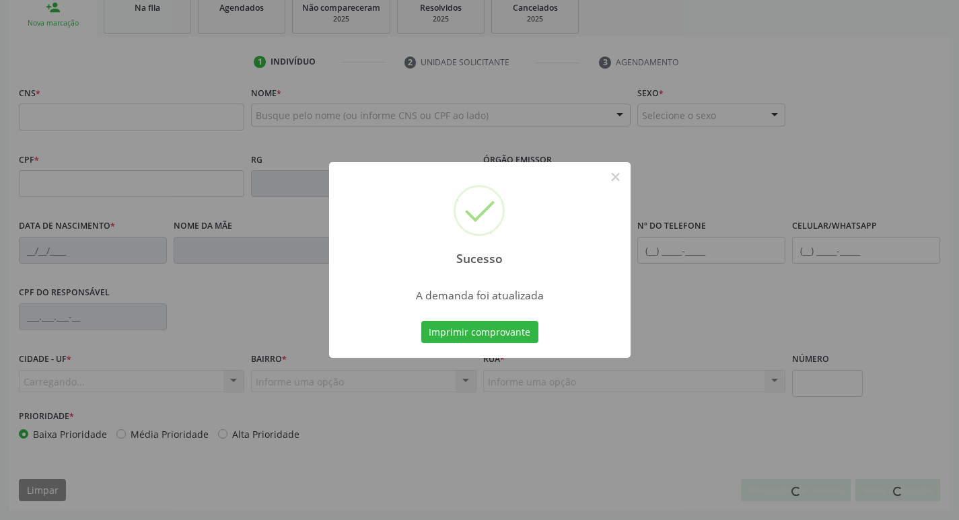
scroll to position [209, 0]
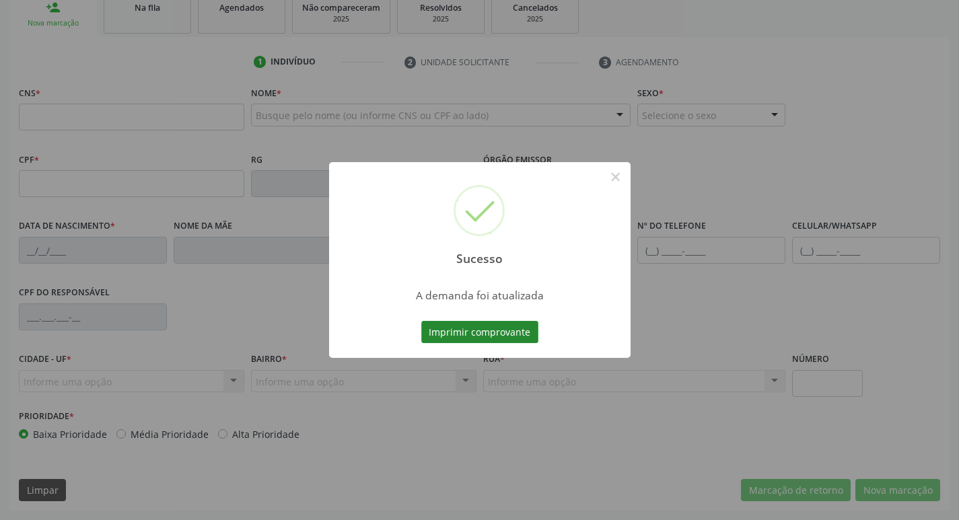
click at [516, 329] on button "Imprimir comprovante" at bounding box center [479, 332] width 117 height 23
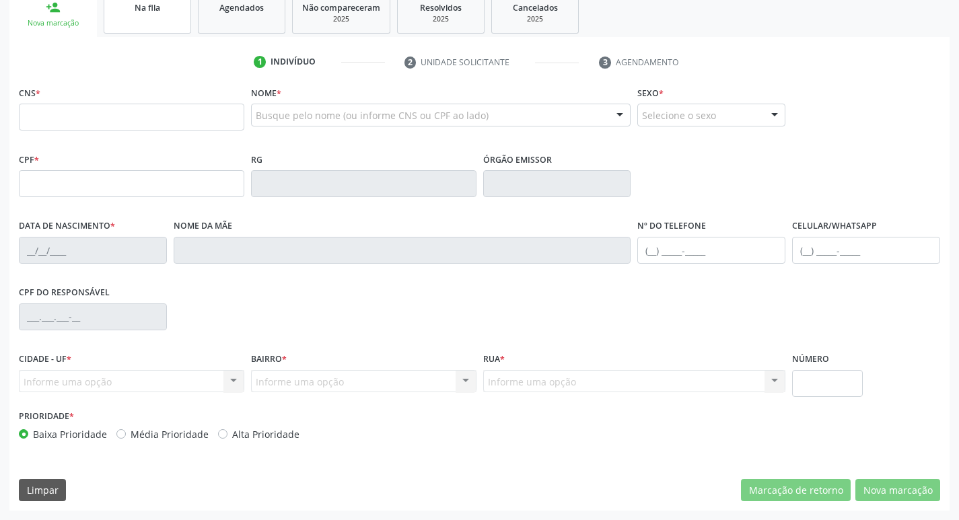
click at [177, 13] on div "Na fila" at bounding box center [147, 7] width 67 height 14
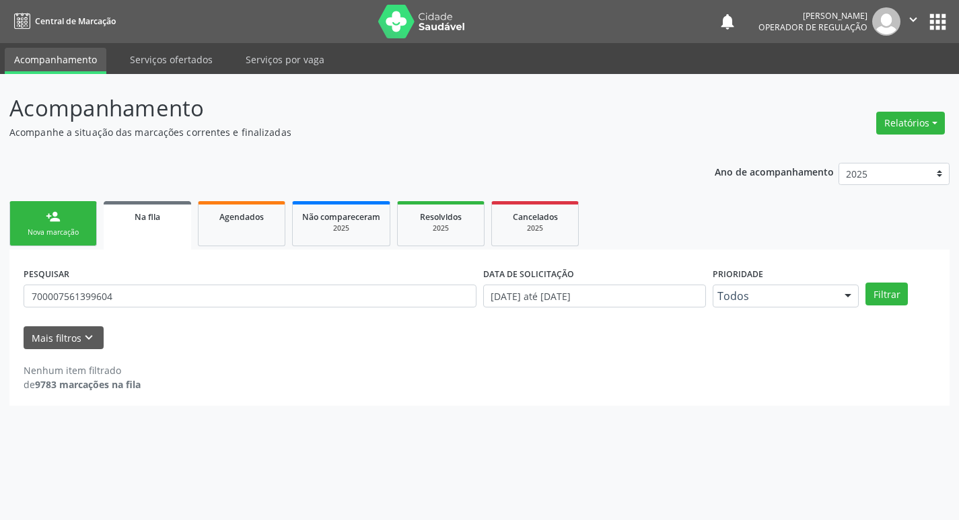
scroll to position [0, 0]
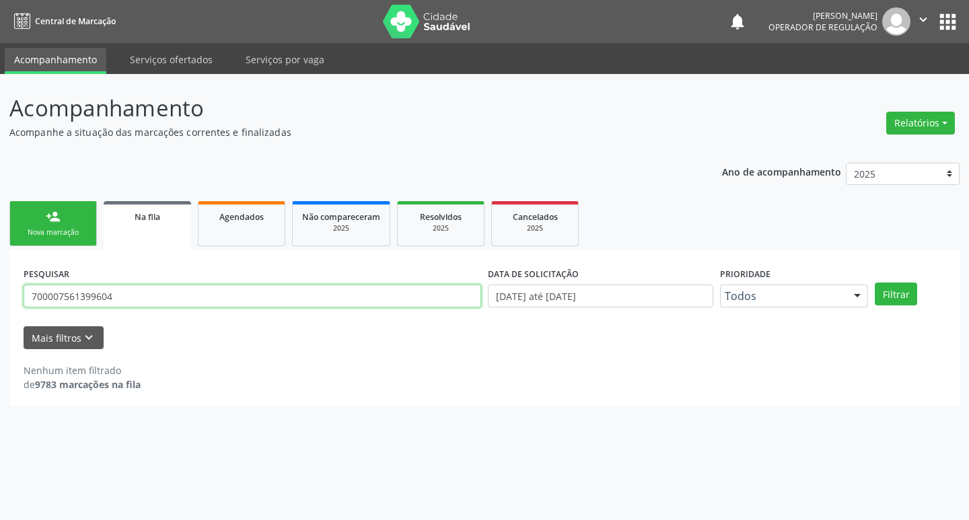
click at [141, 301] on input "700007561399604" at bounding box center [253, 296] width 458 height 23
type input "700700470862880"
click at [875, 283] on button "Filtrar" at bounding box center [896, 294] width 42 height 23
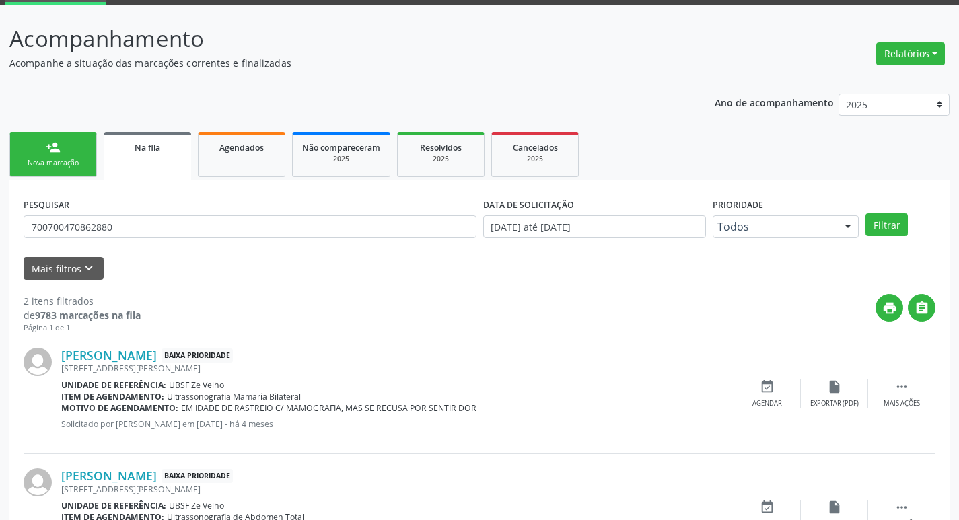
scroll to position [147, 0]
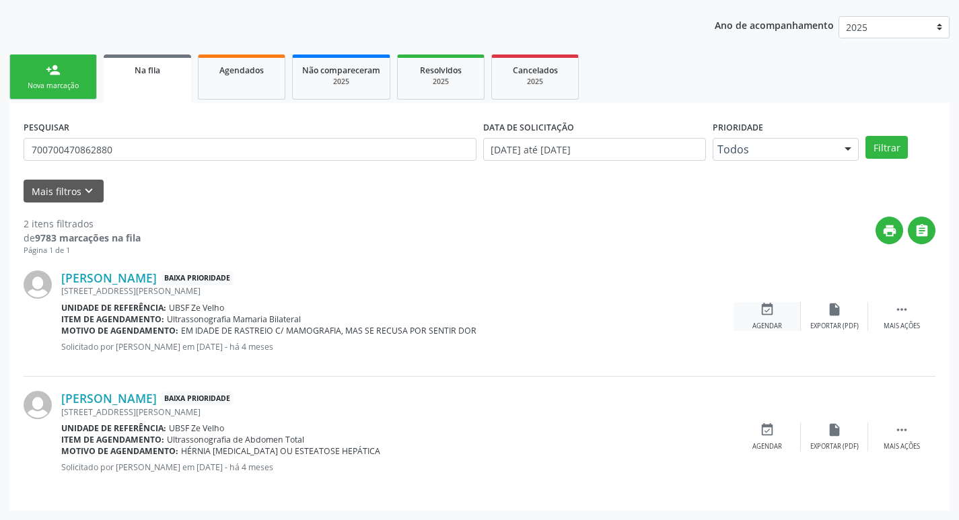
click at [765, 308] on icon "event_available" at bounding box center [767, 309] width 15 height 15
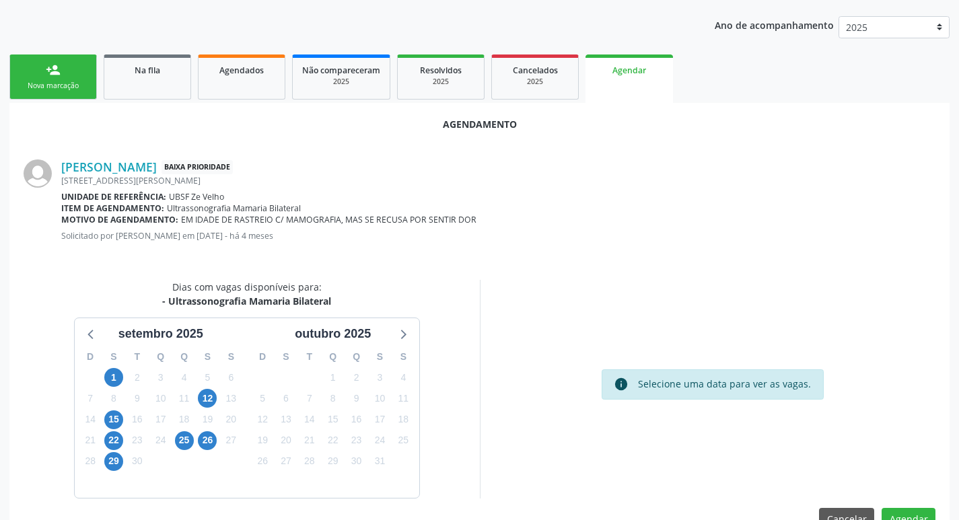
scroll to position [180, 0]
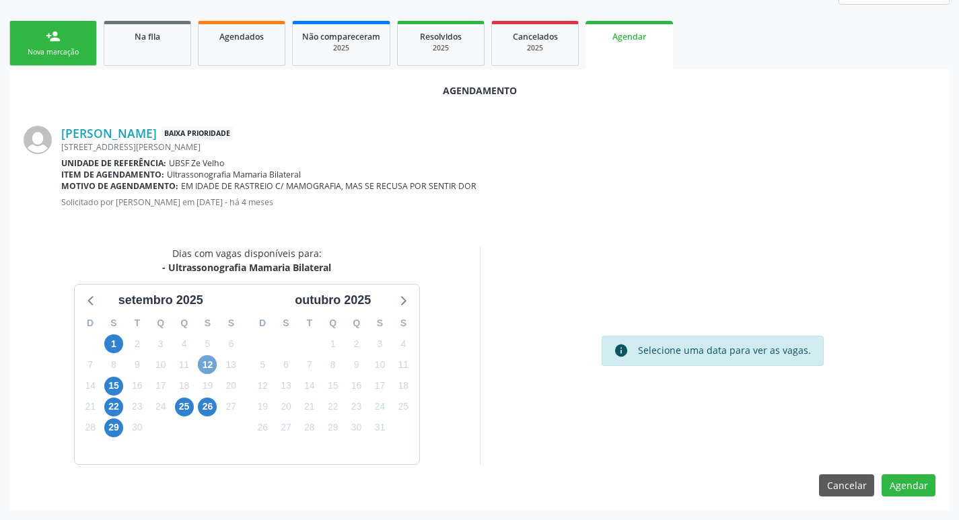
click at [206, 368] on span "12" at bounding box center [207, 364] width 19 height 19
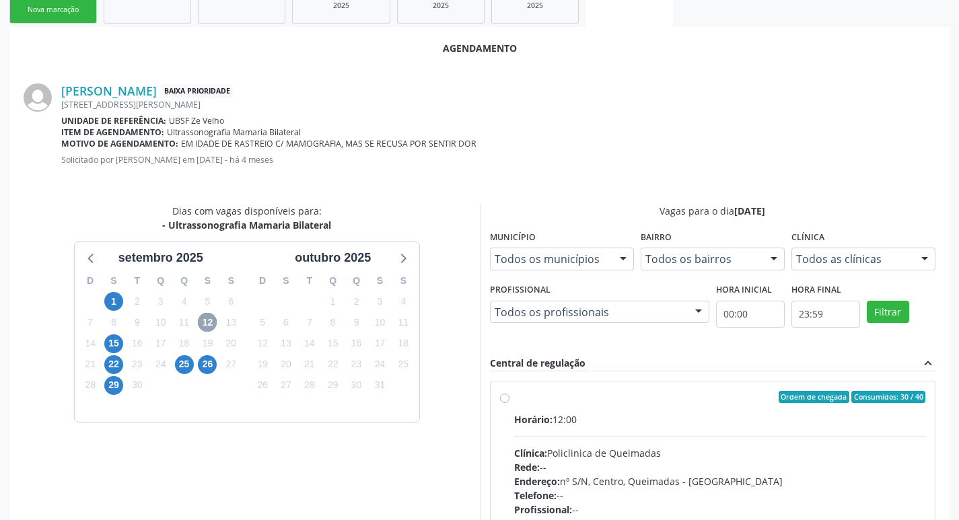
scroll to position [375, 0]
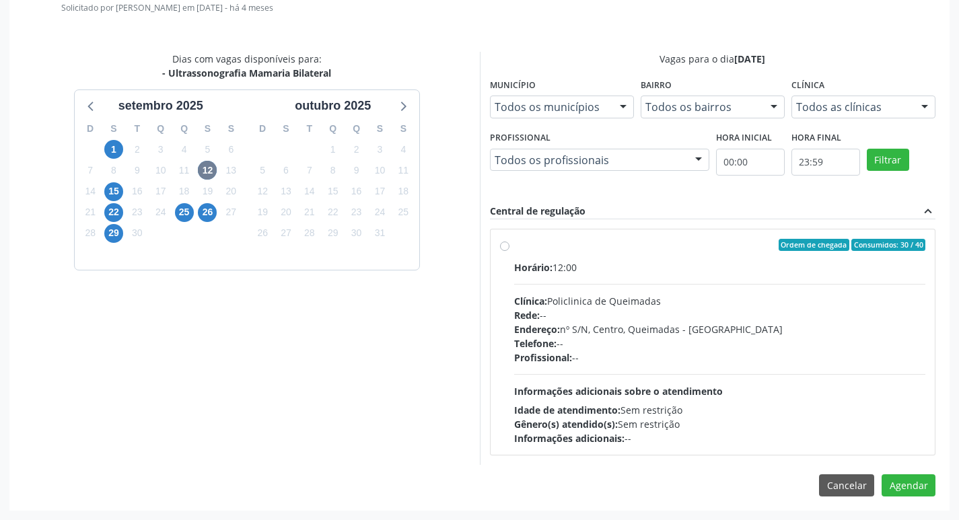
click at [719, 255] on label "Ordem de chegada Consumidos: 30 / 40 Horário: 12:00 Clínica: Policlinica de Que…" at bounding box center [720, 342] width 412 height 207
click at [510, 251] on input "Ordem de chegada Consumidos: 30 / 40 Horário: 12:00 Clínica: Policlinica de Que…" at bounding box center [504, 245] width 9 height 12
radio input "true"
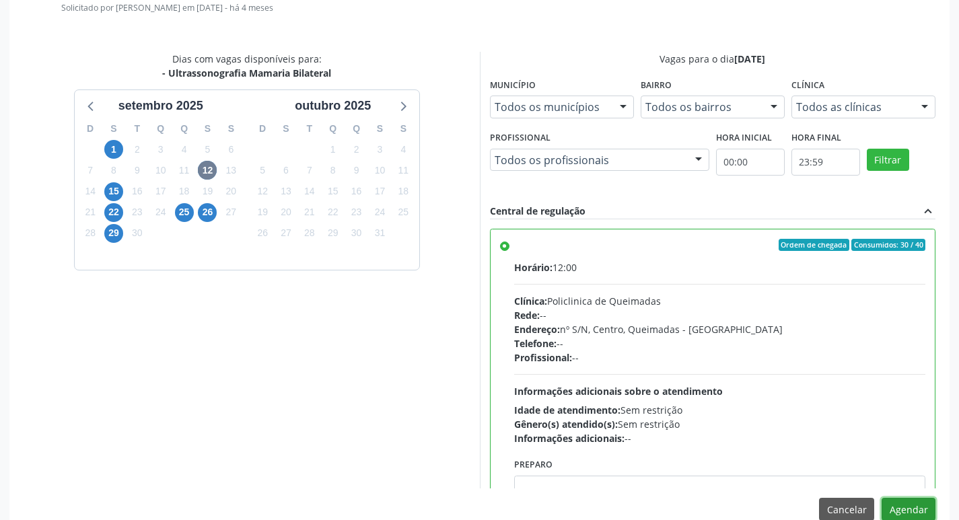
click at [919, 511] on button "Agendar" at bounding box center [909, 509] width 54 height 23
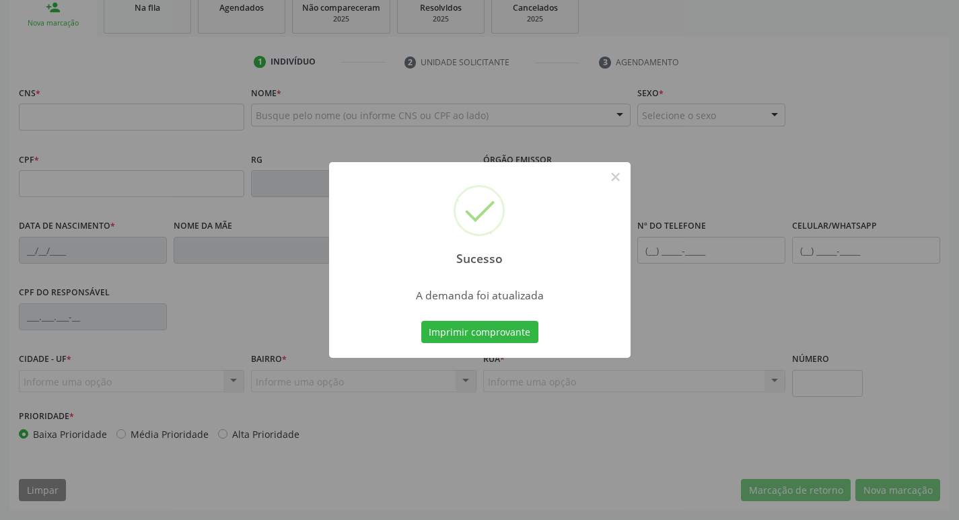
scroll to position [209, 0]
click at [523, 338] on button "Imprimir comprovante" at bounding box center [479, 332] width 117 height 23
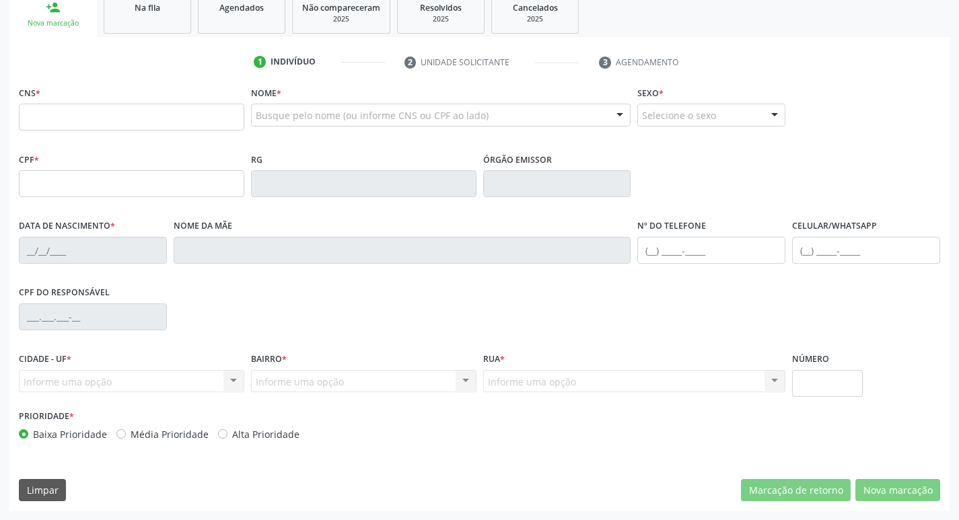
click at [167, 13] on div "Na fila" at bounding box center [147, 7] width 67 height 14
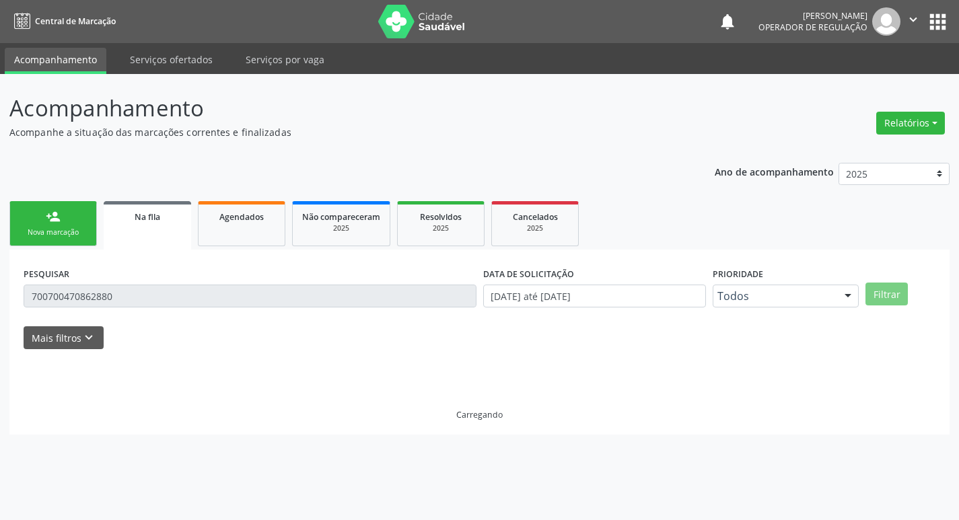
scroll to position [0, 0]
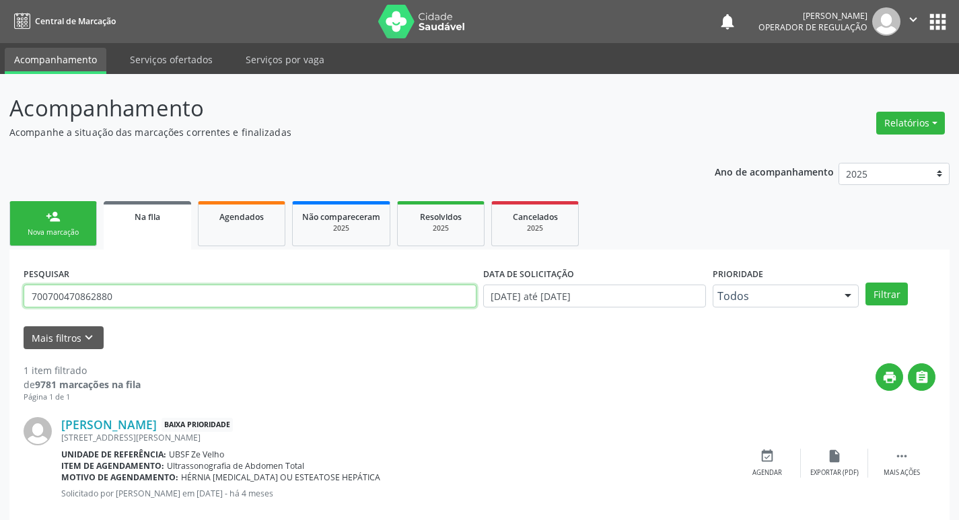
click at [175, 302] on input "700700470862880" at bounding box center [250, 296] width 453 height 23
type input "708602578087185"
click at [866, 283] on button "Filtrar" at bounding box center [887, 294] width 42 height 23
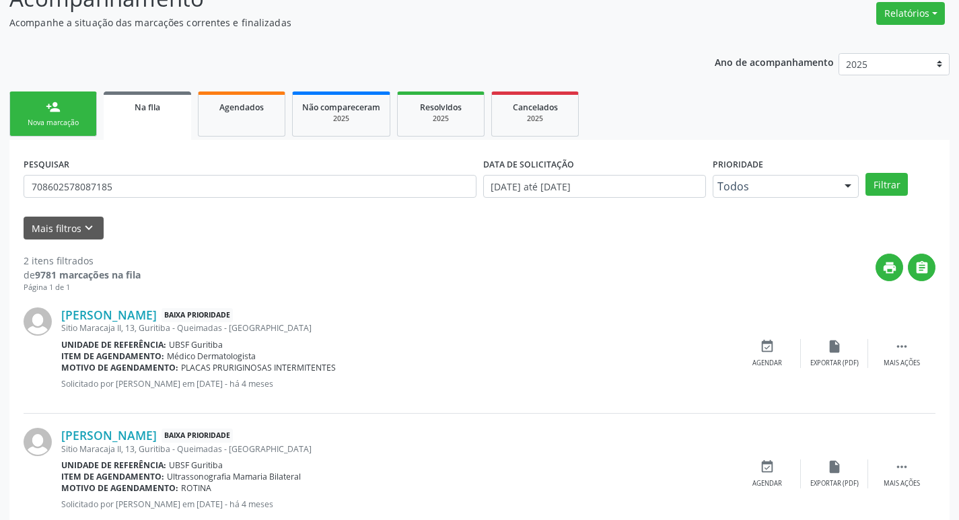
scroll to position [147, 0]
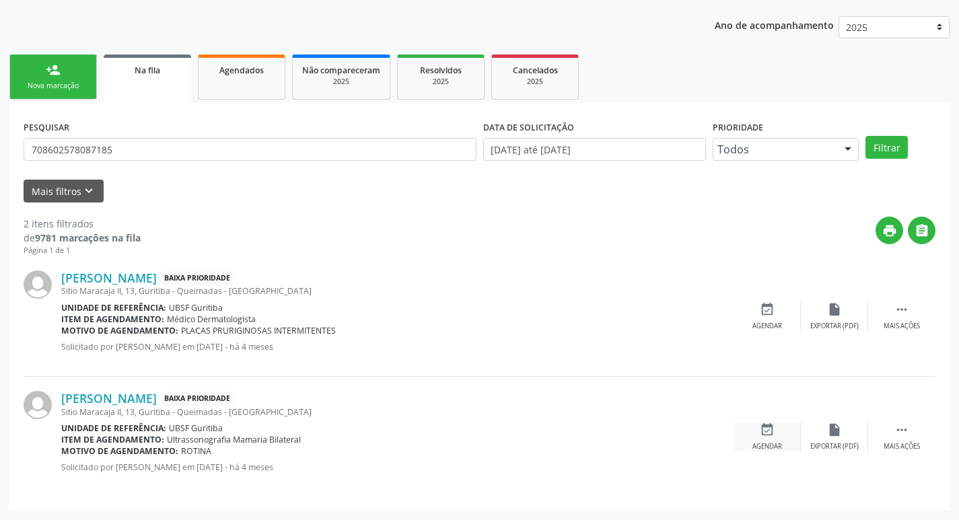
click at [771, 430] on icon "event_available" at bounding box center [767, 430] width 15 height 15
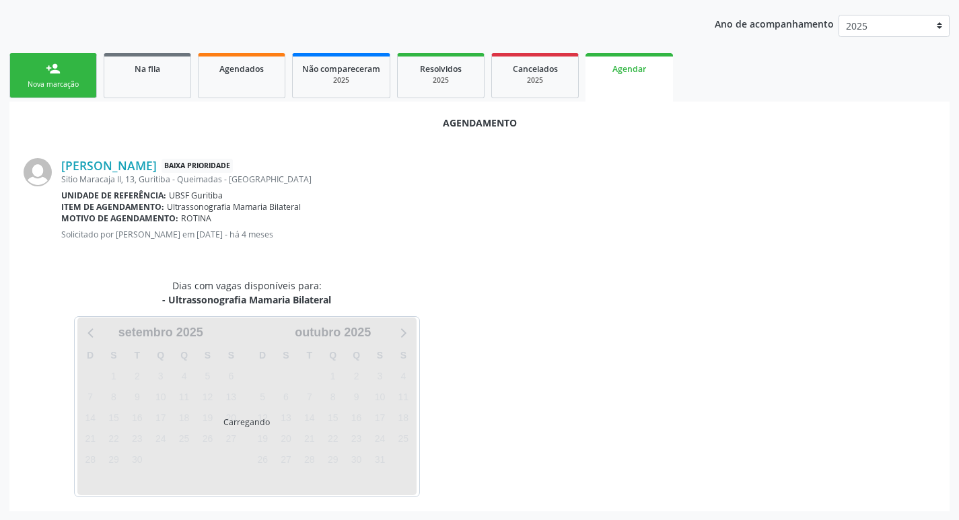
scroll to position [149, 0]
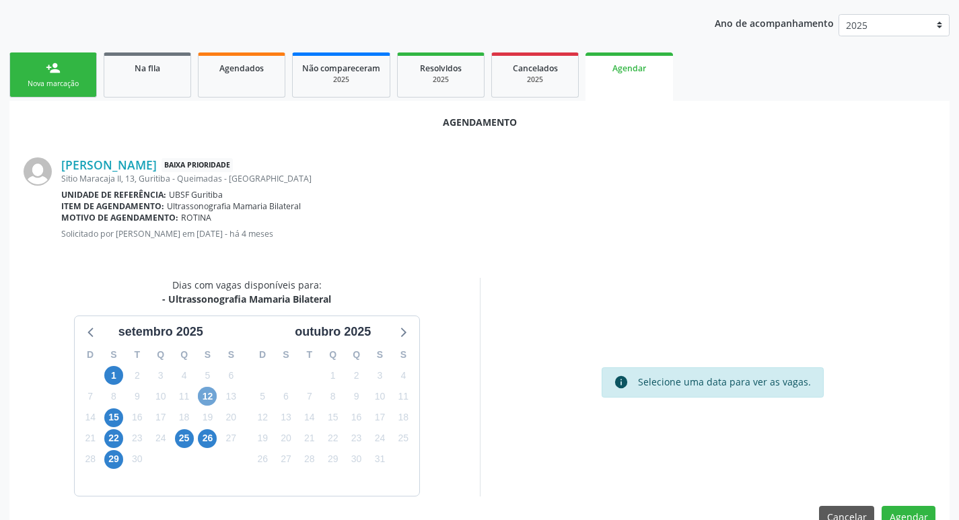
click at [208, 394] on span "12" at bounding box center [207, 396] width 19 height 19
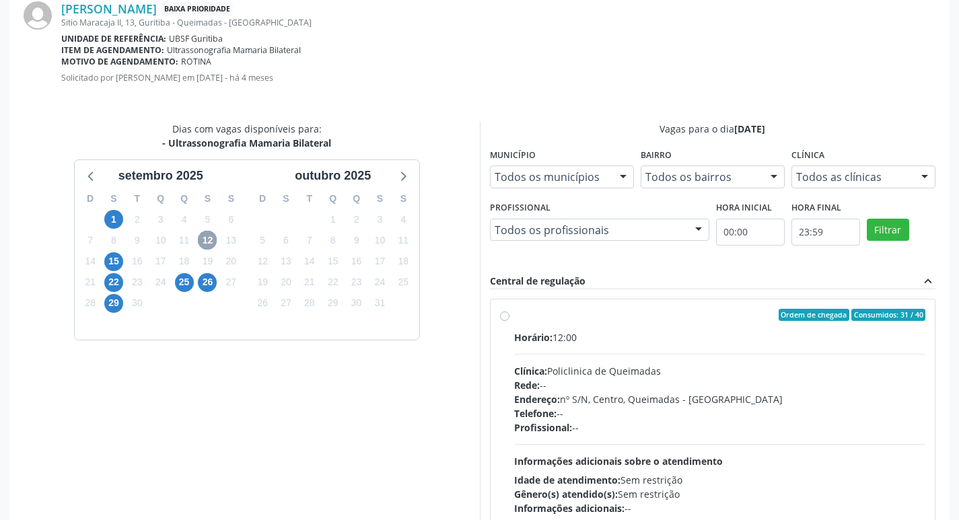
scroll to position [375, 0]
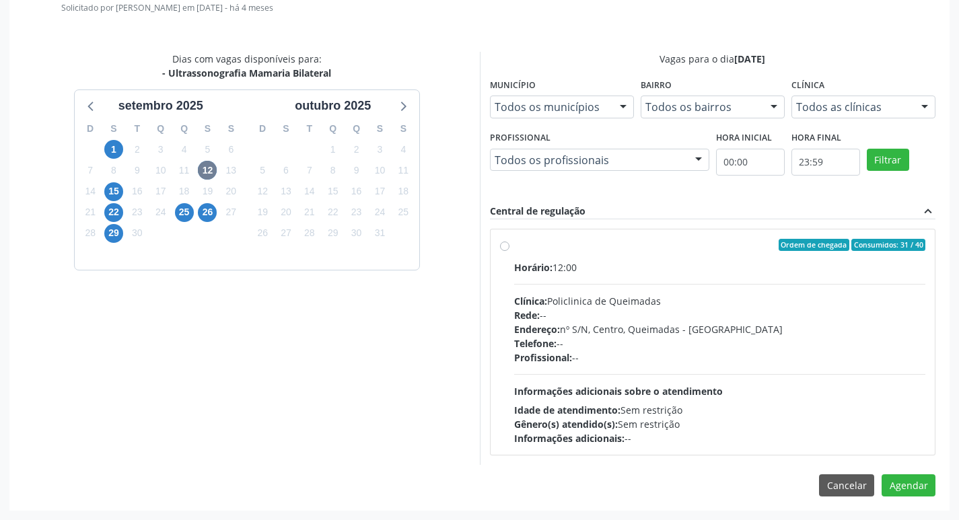
click at [754, 256] on label "Ordem de chegada Consumidos: 31 / 40 Horário: 12:00 Clínica: Policlinica de Que…" at bounding box center [720, 342] width 412 height 207
click at [510, 251] on input "Ordem de chegada Consumidos: 31 / 40 Horário: 12:00 Clínica: Policlinica de Que…" at bounding box center [504, 245] width 9 height 12
radio input "true"
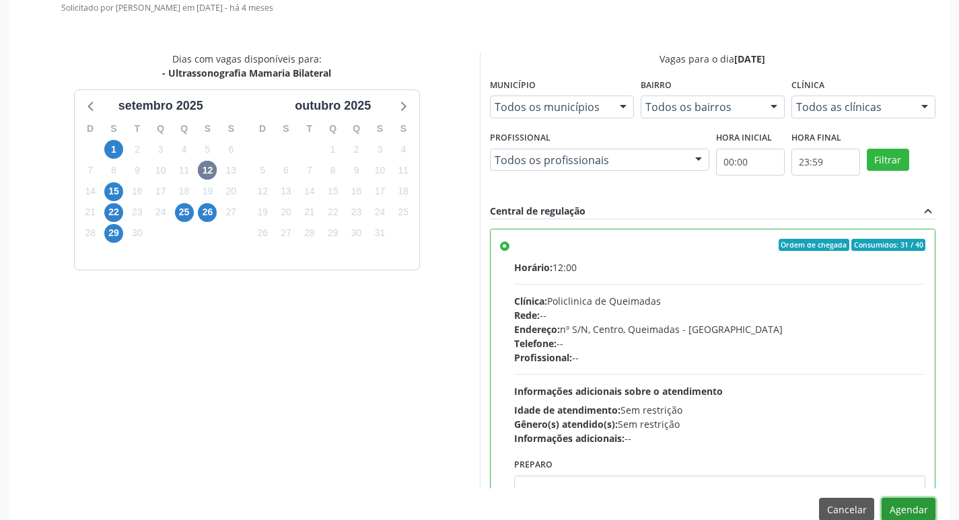
click at [912, 503] on button "Agendar" at bounding box center [909, 509] width 54 height 23
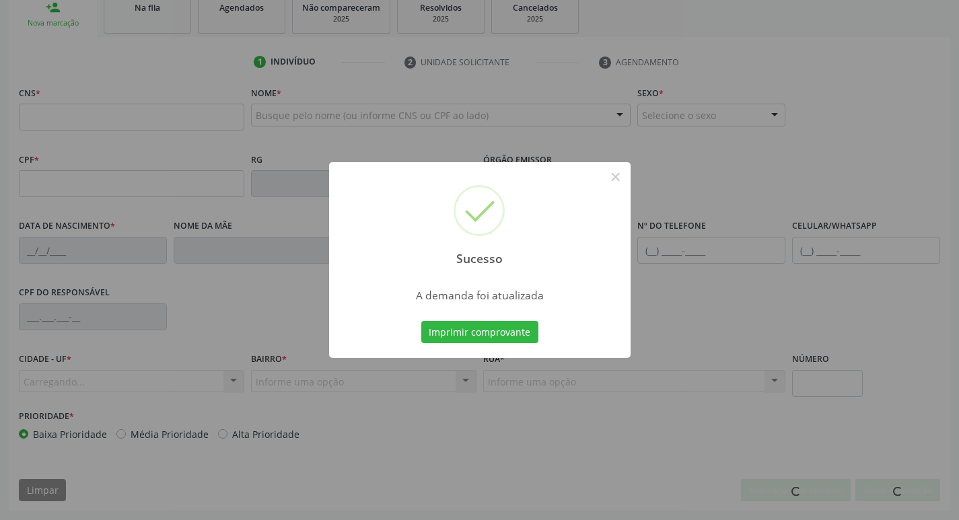
scroll to position [185, 0]
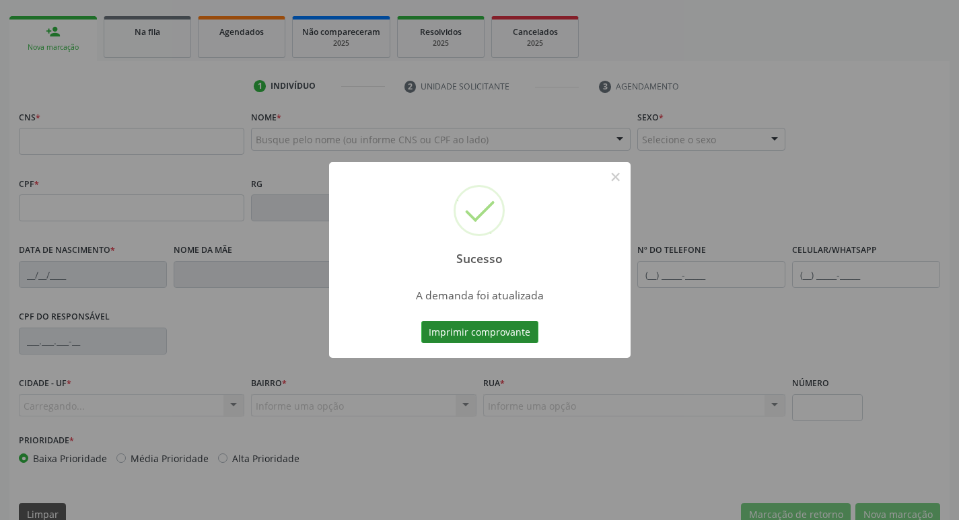
click at [440, 325] on button "Imprimir comprovante" at bounding box center [479, 332] width 117 height 23
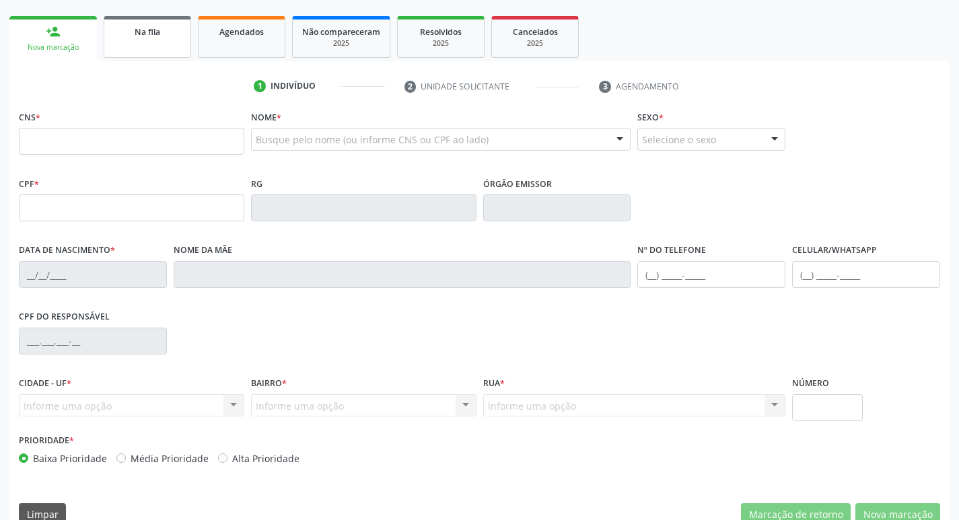
click at [120, 36] on div "Na fila" at bounding box center [147, 31] width 67 height 14
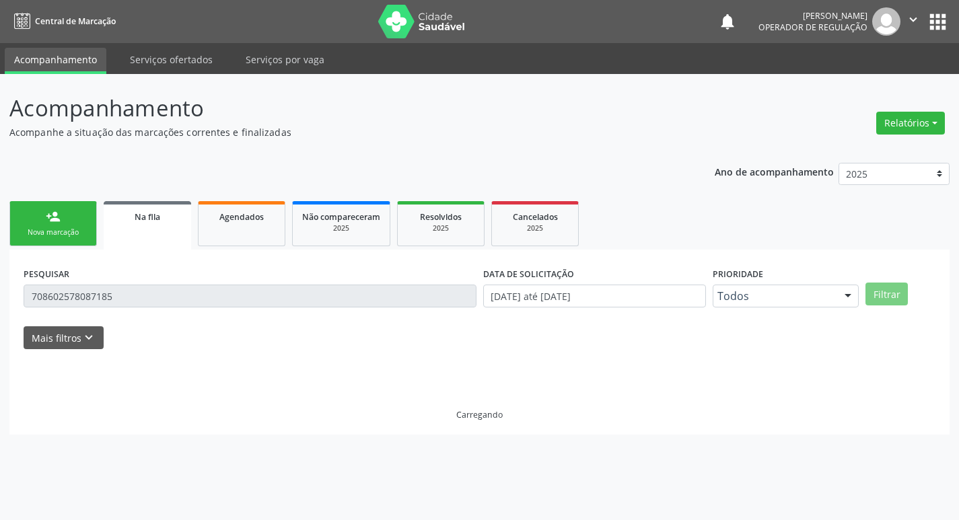
scroll to position [0, 0]
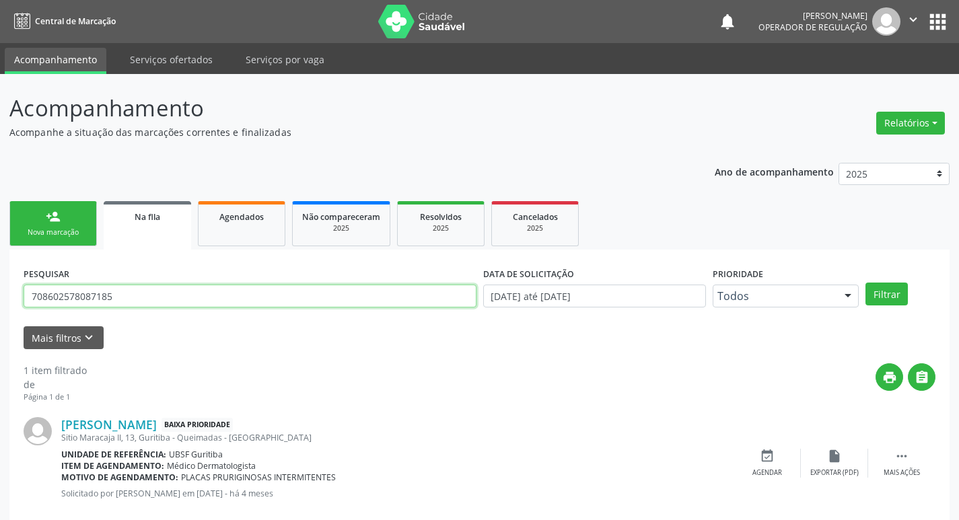
click at [182, 289] on input "708602578087185" at bounding box center [250, 296] width 453 height 23
type input "705000885729450"
click at [866, 283] on button "Filtrar" at bounding box center [887, 294] width 42 height 23
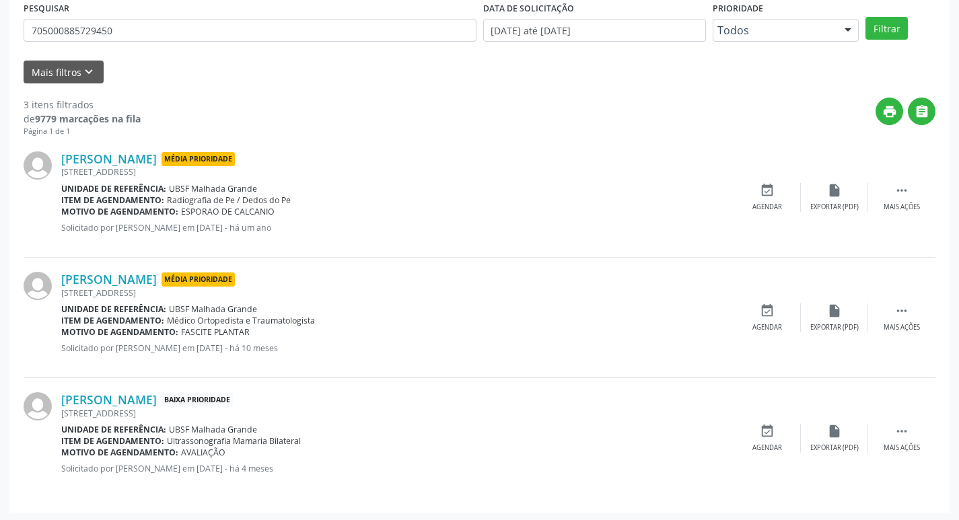
scroll to position [268, 0]
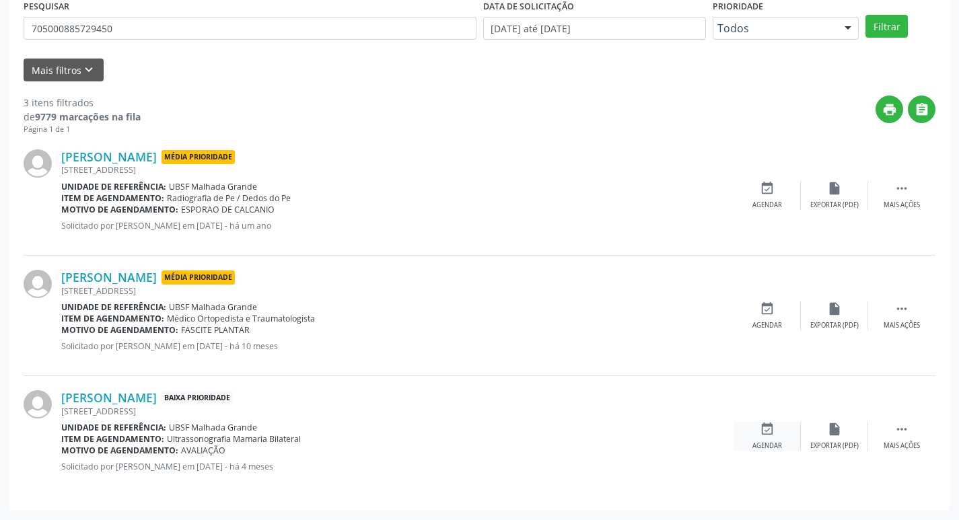
click at [769, 442] on div "Agendar" at bounding box center [768, 446] width 30 height 9
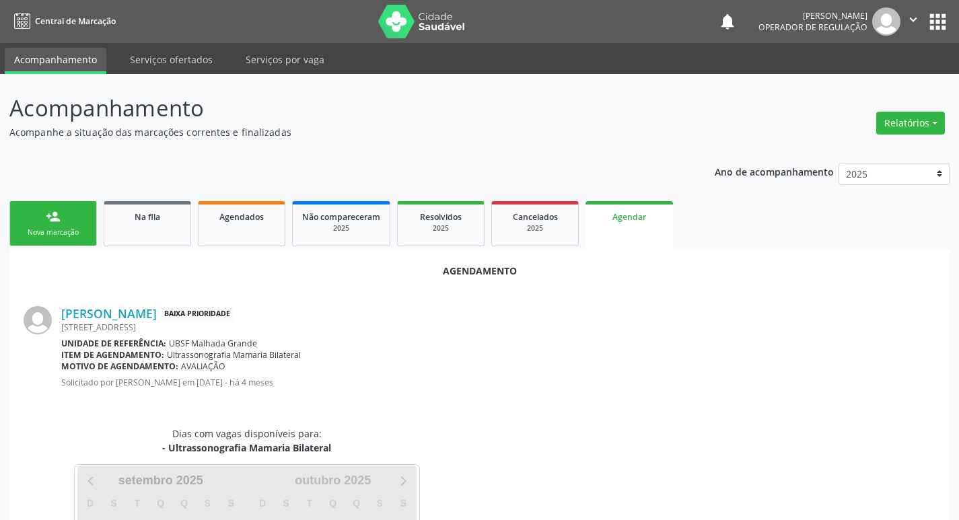
scroll to position [149, 0]
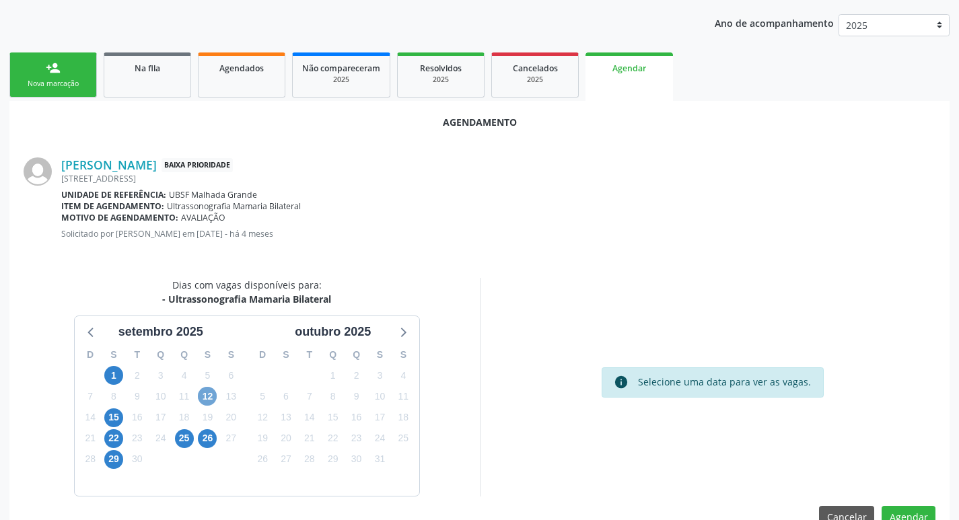
click at [209, 388] on span "12" at bounding box center [207, 396] width 19 height 19
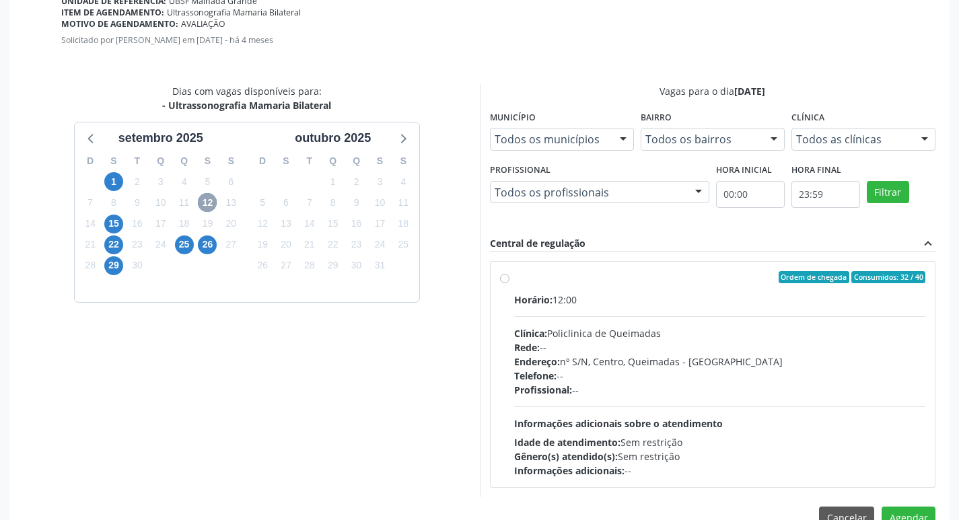
scroll to position [375, 0]
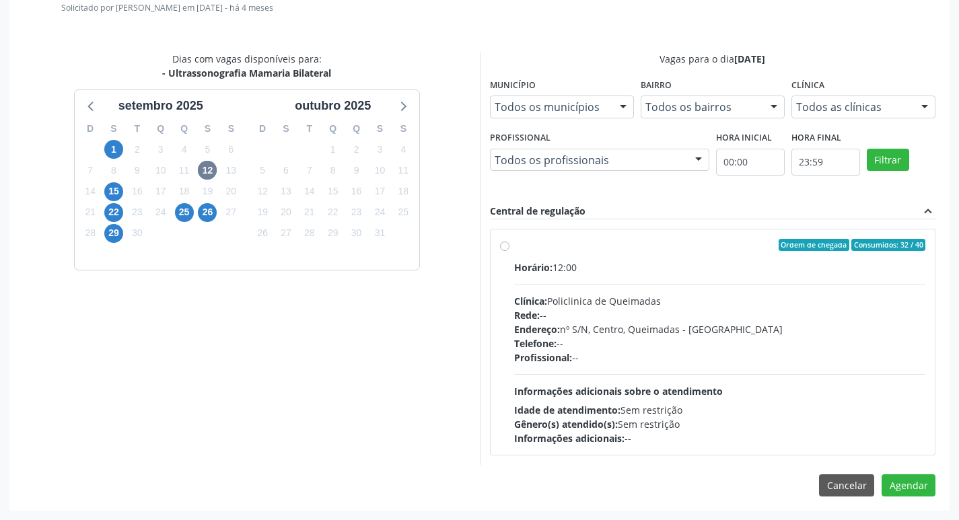
click at [768, 251] on label "Ordem de chegada Consumidos: 32 / 40 Horário: 12:00 Clínica: Policlinica de Que…" at bounding box center [720, 342] width 412 height 207
click at [510, 251] on input "Ordem de chegada Consumidos: 32 / 40 Horário: 12:00 Clínica: Policlinica de Que…" at bounding box center [504, 245] width 9 height 12
radio input "true"
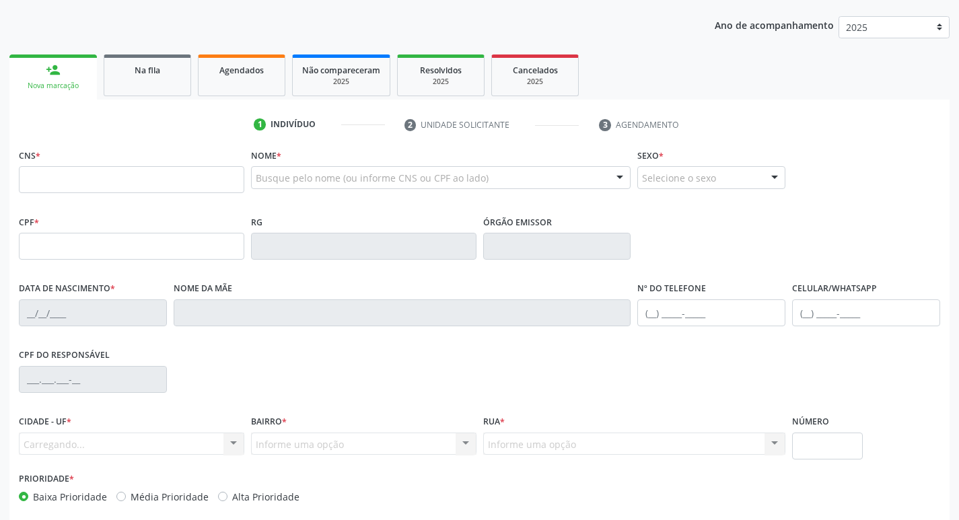
scroll to position [202, 0]
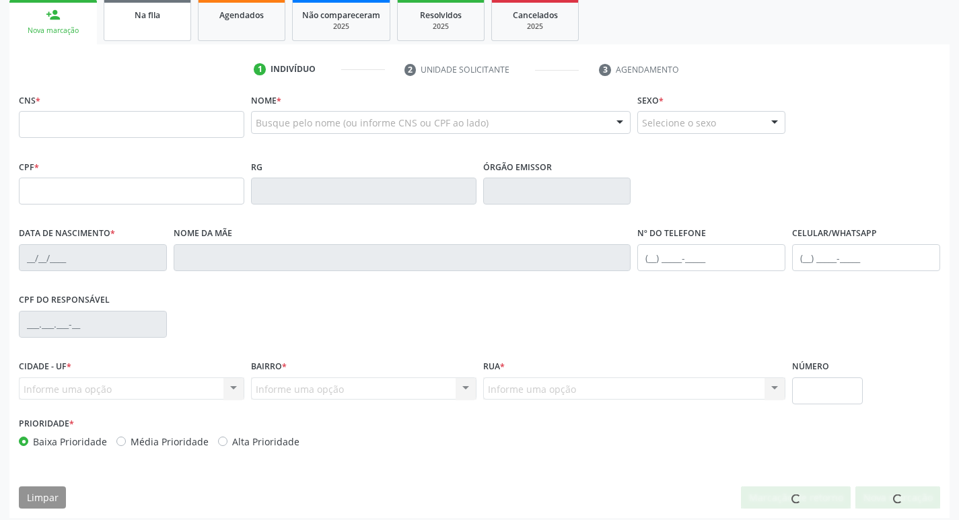
click at [178, 20] on div "Na fila" at bounding box center [147, 14] width 67 height 14
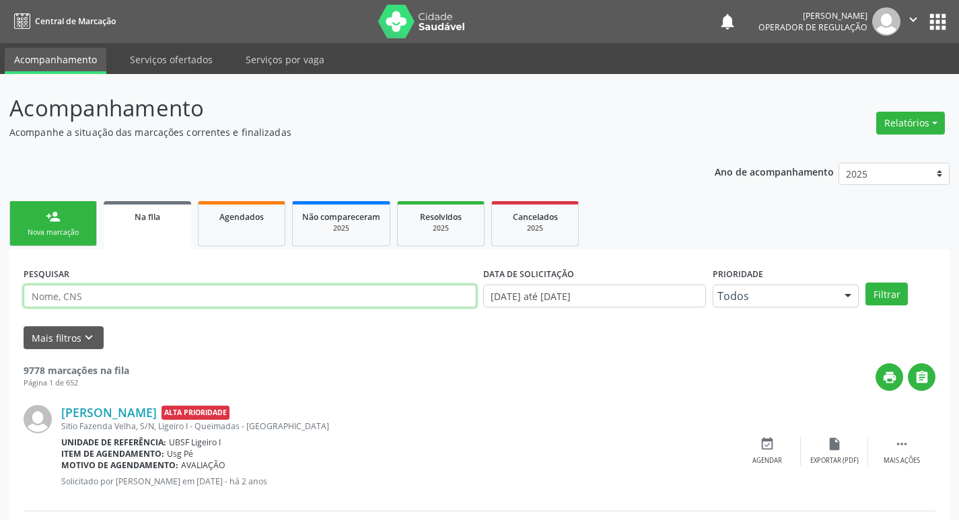
click at [175, 293] on input "text" at bounding box center [250, 296] width 453 height 23
type input "705000885729450"
click at [866, 283] on button "Filtrar" at bounding box center [887, 294] width 42 height 23
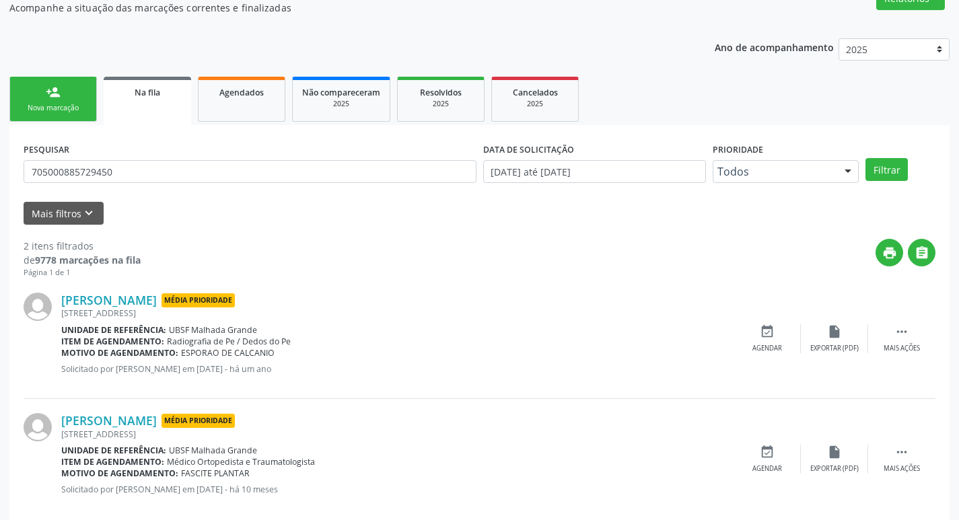
scroll to position [147, 0]
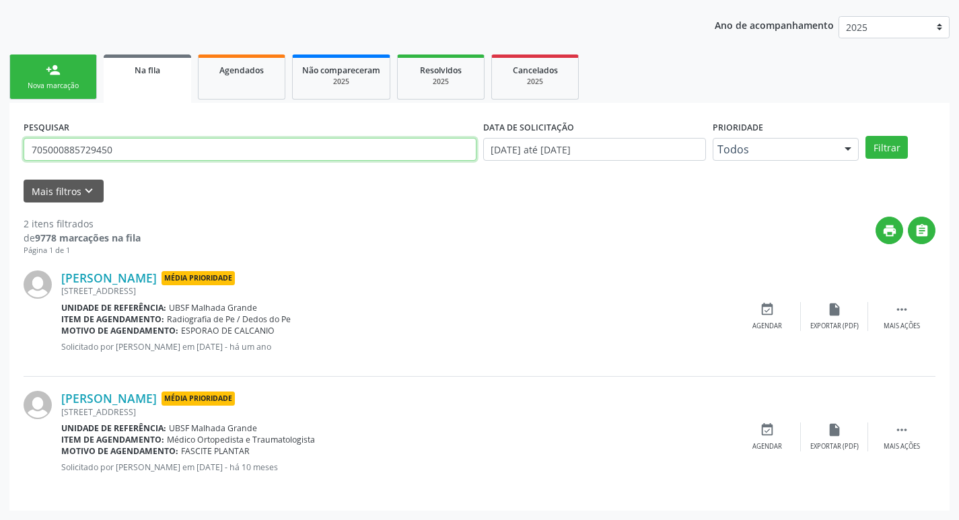
click at [128, 145] on input "705000885729450" at bounding box center [250, 149] width 453 height 23
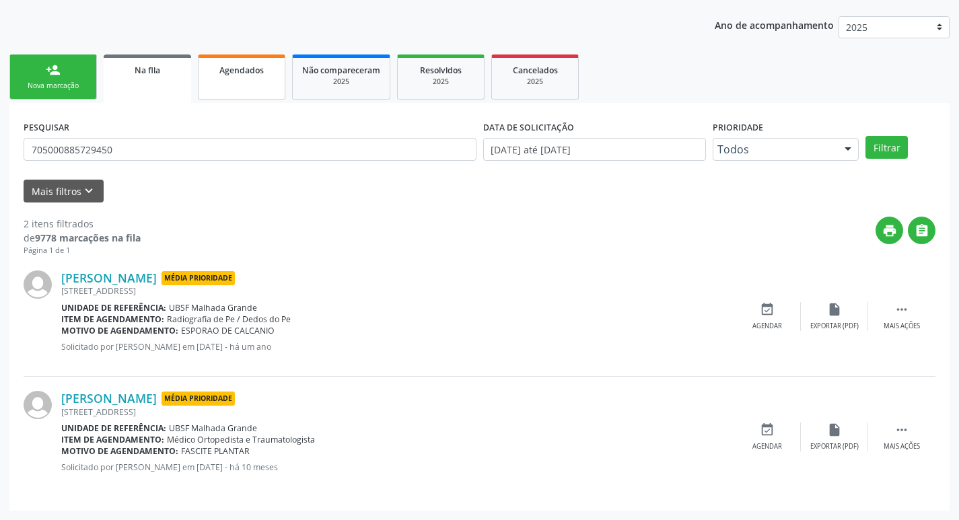
click at [224, 71] on span "Agendados" at bounding box center [241, 70] width 44 height 11
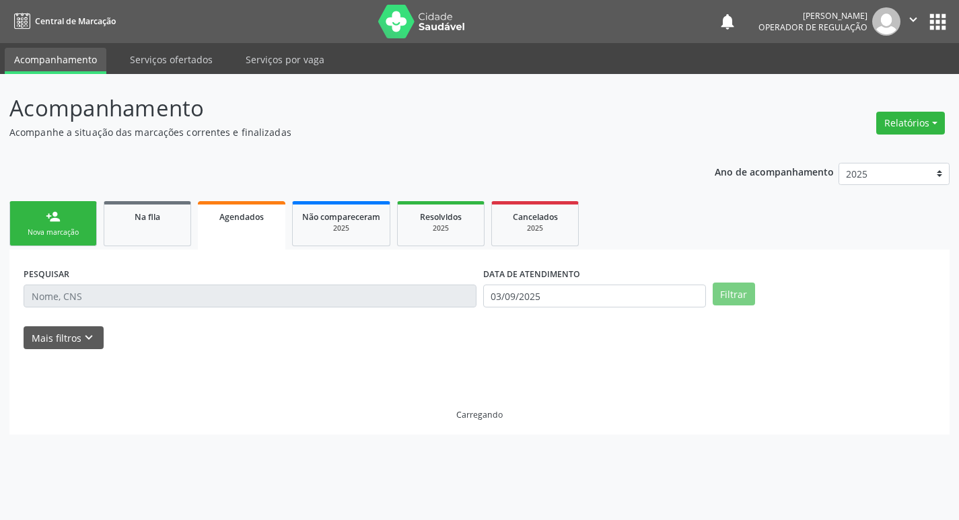
scroll to position [0, 0]
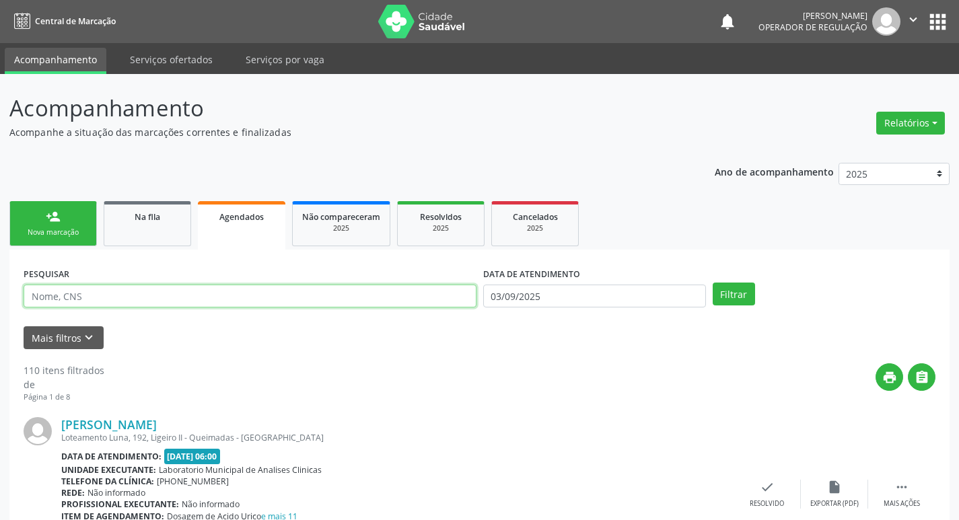
click at [155, 298] on input "text" at bounding box center [250, 296] width 453 height 23
paste input "705000885729450"
type input "705000885729450"
click at [713, 283] on button "Filtrar" at bounding box center [734, 294] width 42 height 23
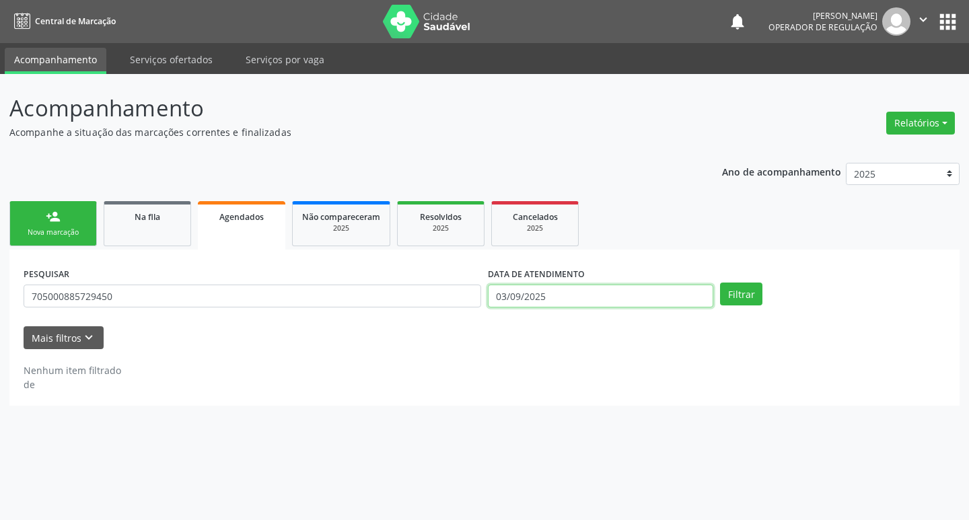
click at [693, 300] on input "03/09/2025" at bounding box center [600, 296] width 225 height 23
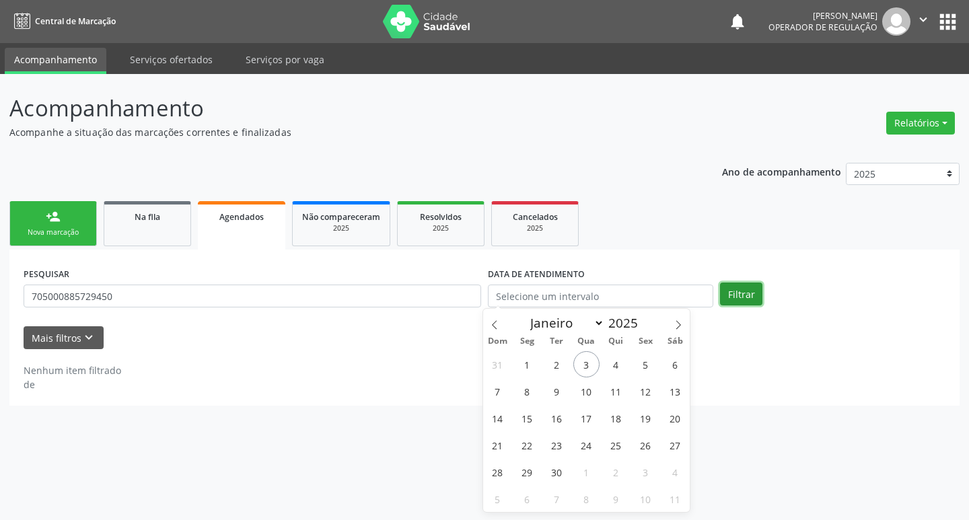
click at [756, 293] on button "Filtrar" at bounding box center [741, 294] width 42 height 23
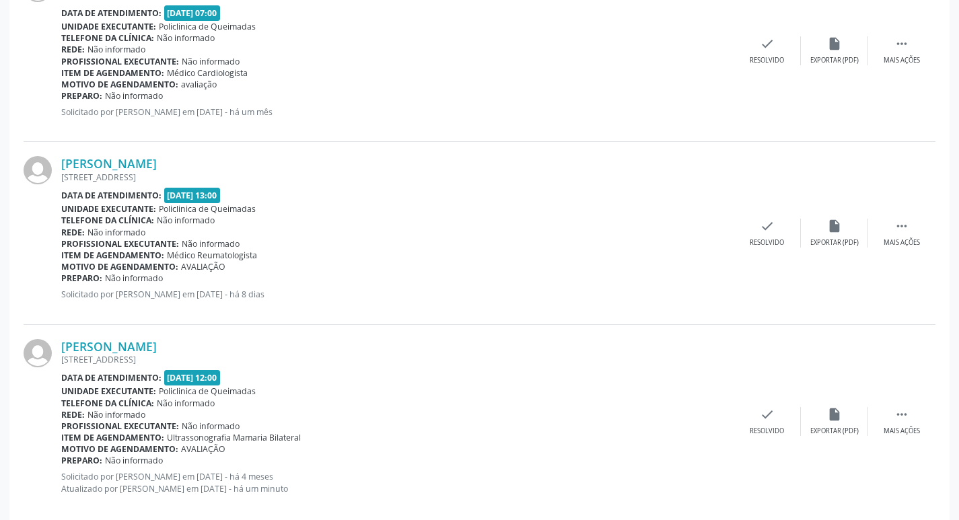
scroll to position [2313, 0]
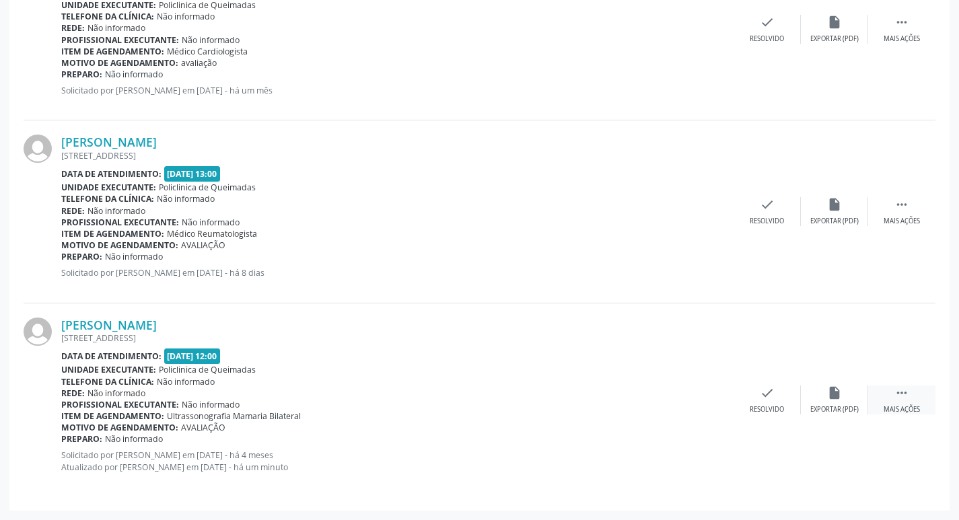
click at [907, 390] on icon "" at bounding box center [902, 393] width 15 height 15
click at [627, 395] on icon "print" at bounding box center [632, 393] width 15 height 15
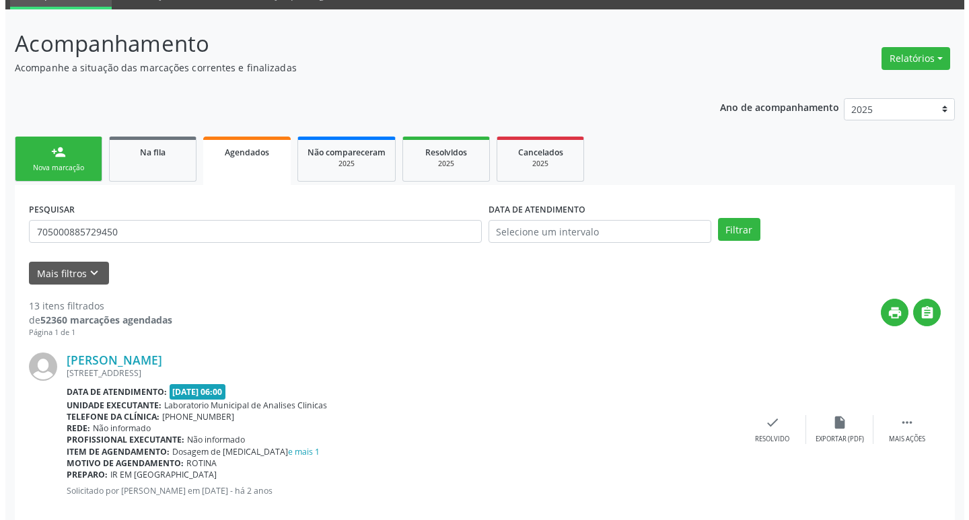
scroll to position [0, 0]
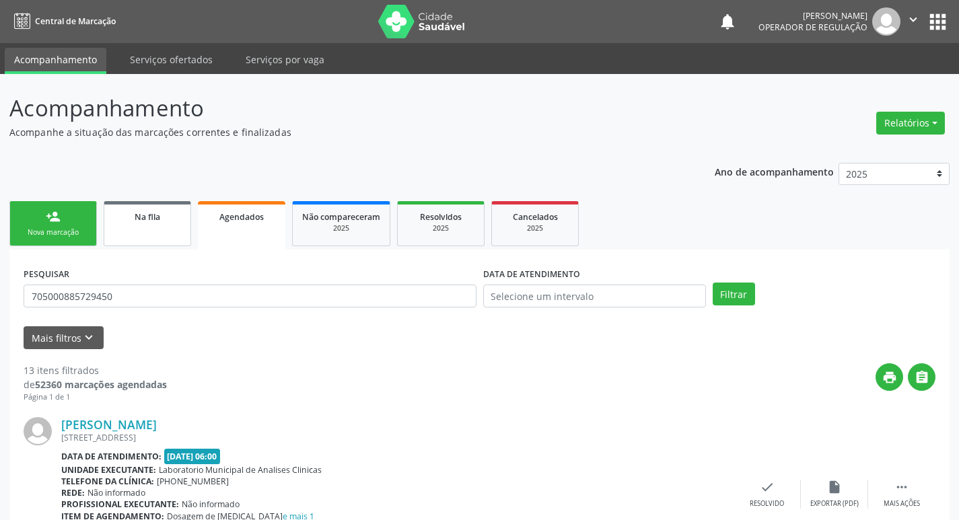
click at [150, 229] on link "Na fila" at bounding box center [148, 223] width 88 height 45
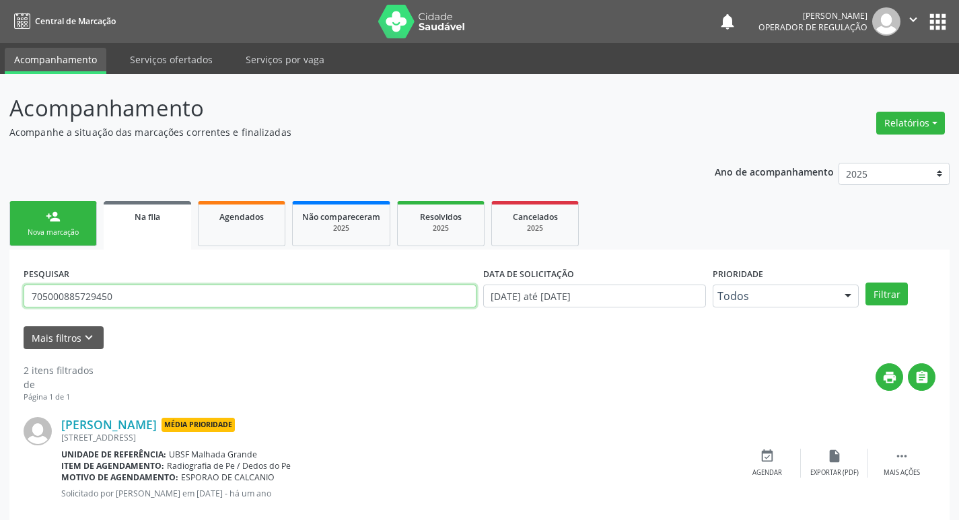
click at [151, 300] on input "705000885729450" at bounding box center [250, 296] width 453 height 23
type input "700604935897669"
click at [866, 283] on button "Filtrar" at bounding box center [887, 294] width 42 height 23
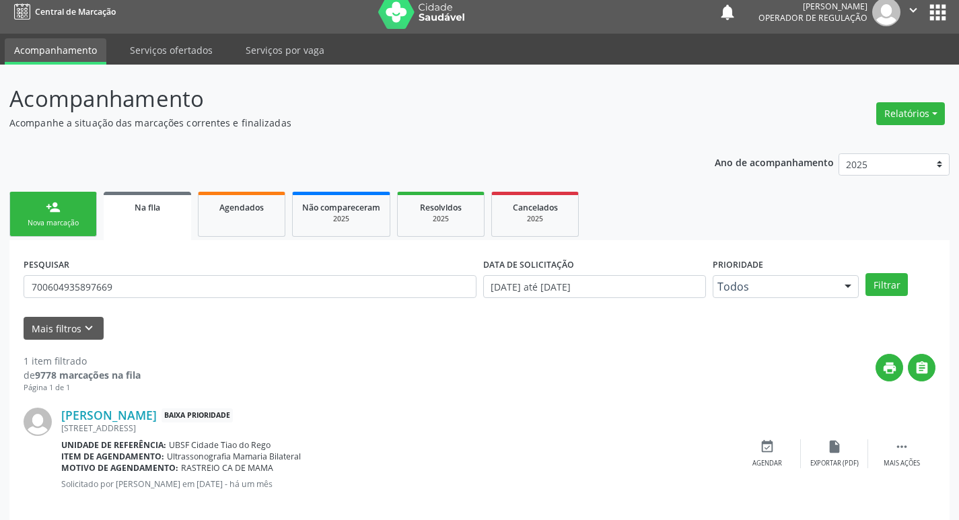
scroll to position [26, 0]
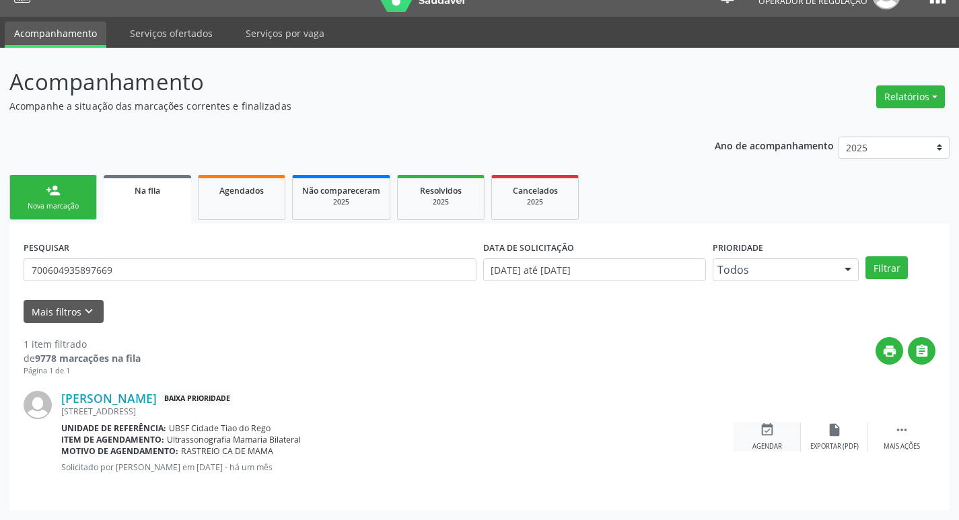
click at [764, 434] on icon "event_available" at bounding box center [767, 430] width 15 height 15
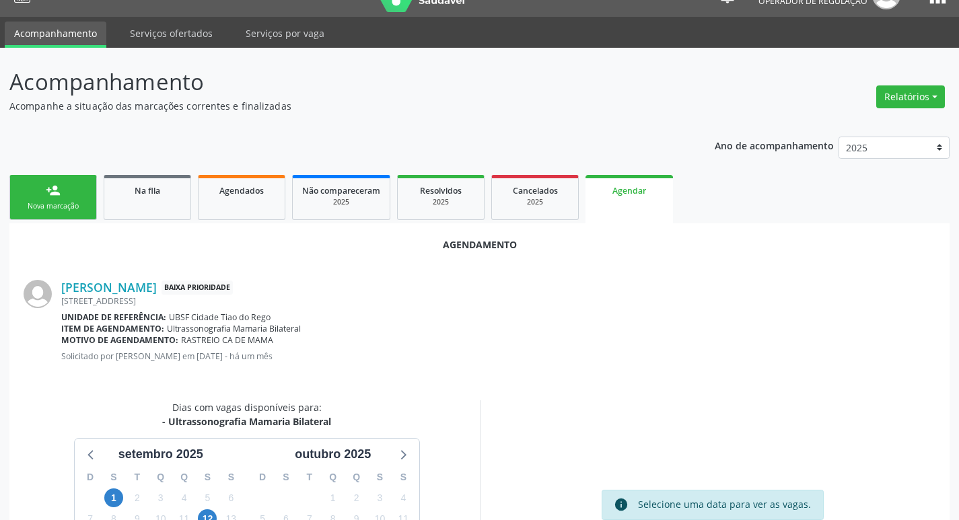
scroll to position [180, 0]
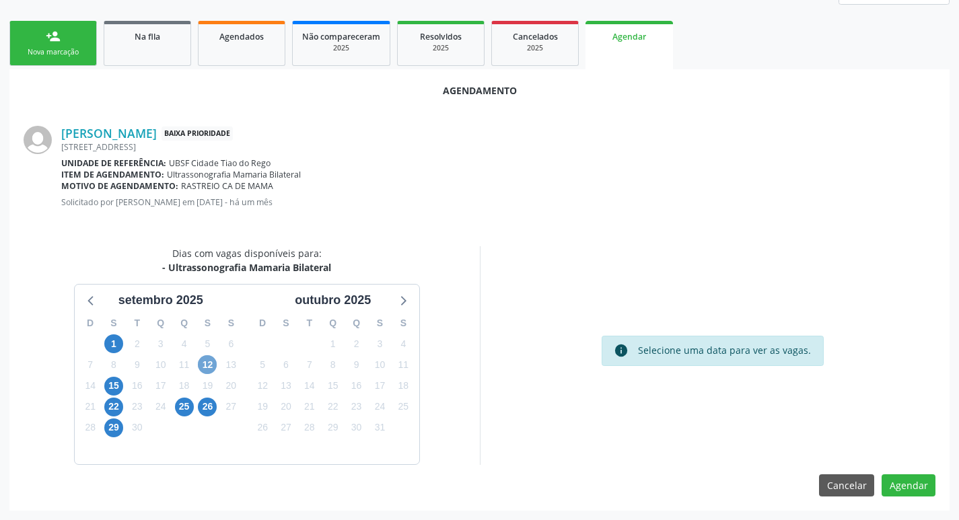
click at [209, 363] on span "12" at bounding box center [207, 364] width 19 height 19
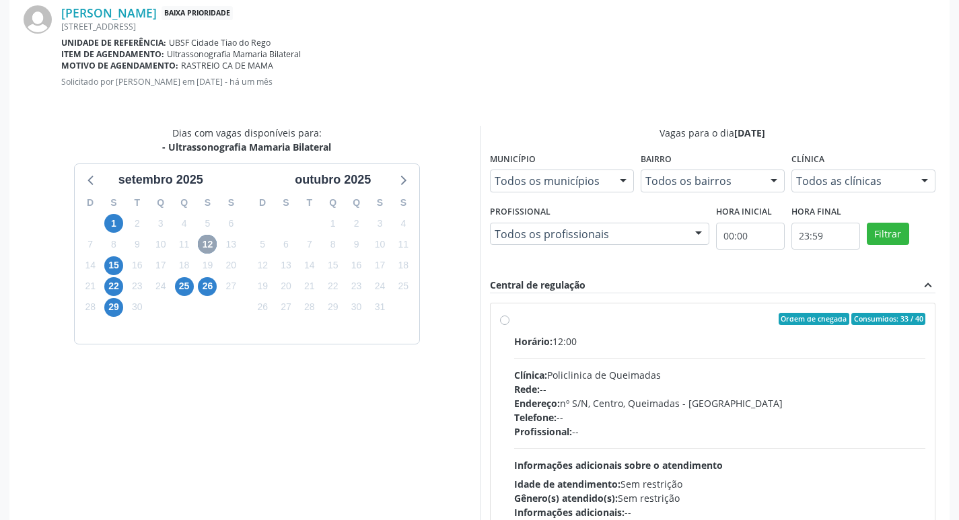
scroll to position [375, 0]
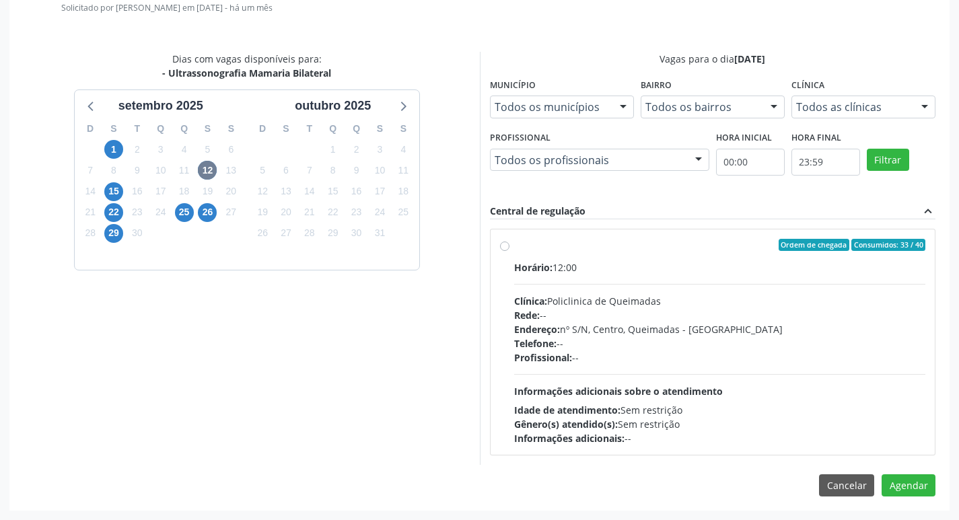
click at [696, 246] on div "Ordem de chegada Consumidos: 33 / 40" at bounding box center [720, 245] width 412 height 12
click at [510, 246] on input "Ordem de chegada Consumidos: 33 / 40 Horário: 12:00 Clínica: Policlinica de Que…" at bounding box center [504, 245] width 9 height 12
radio input "true"
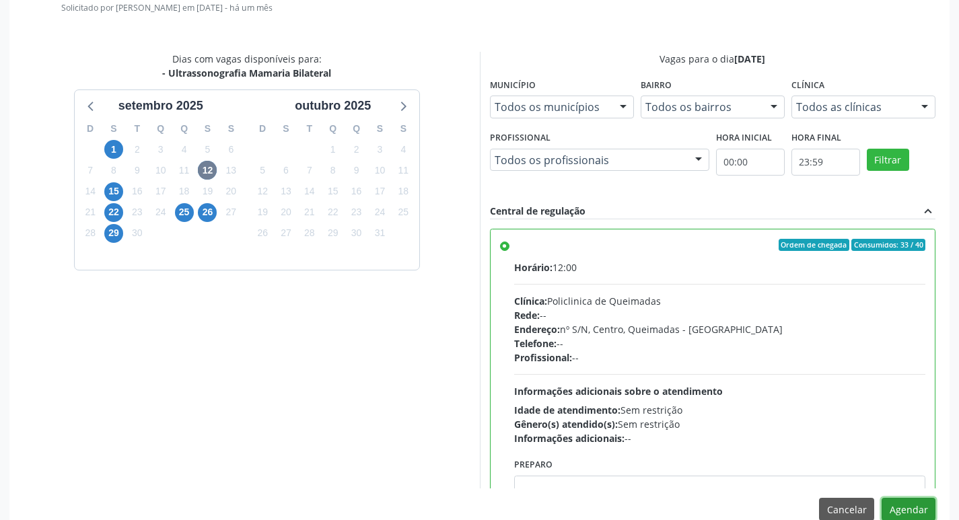
click at [915, 502] on button "Agendar" at bounding box center [909, 509] width 54 height 23
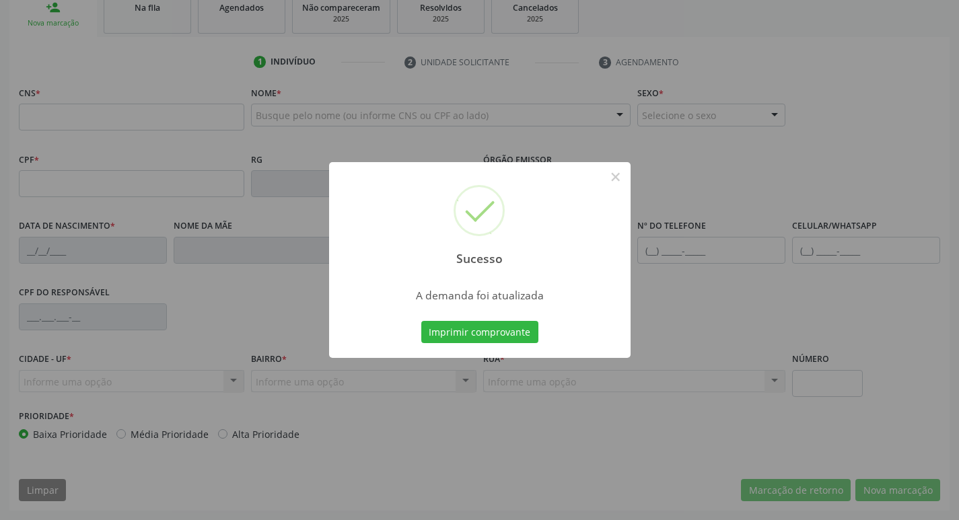
scroll to position [209, 0]
click at [516, 329] on button "Imprimir comprovante" at bounding box center [479, 332] width 117 height 23
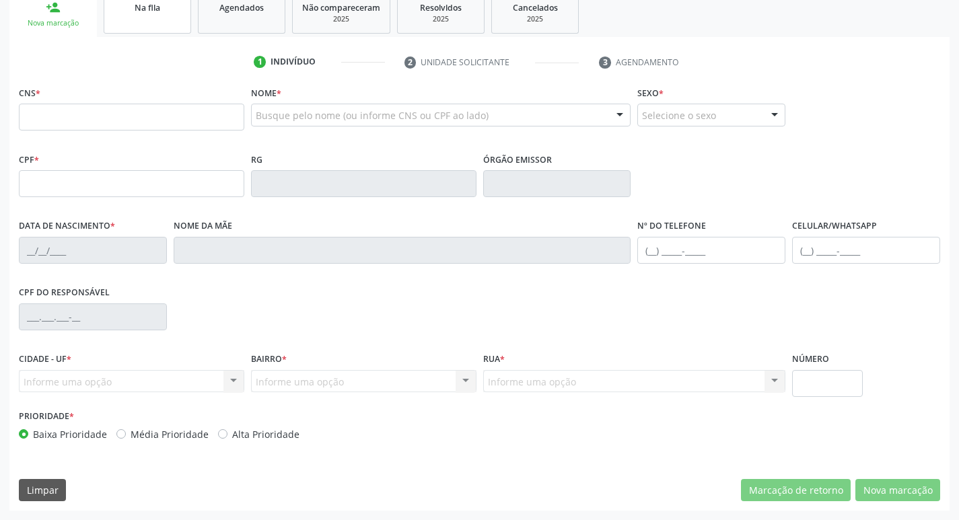
click at [147, 22] on link "Na fila" at bounding box center [148, 13] width 88 height 42
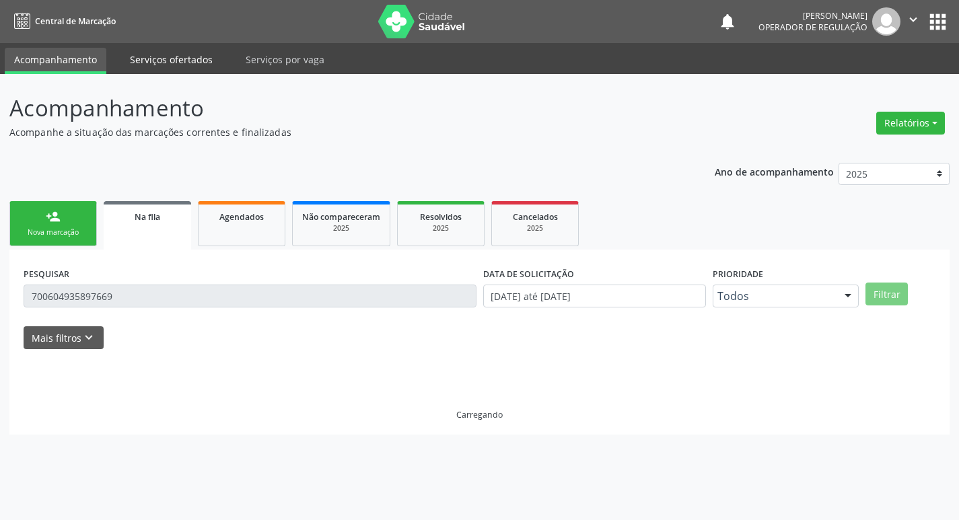
scroll to position [0, 0]
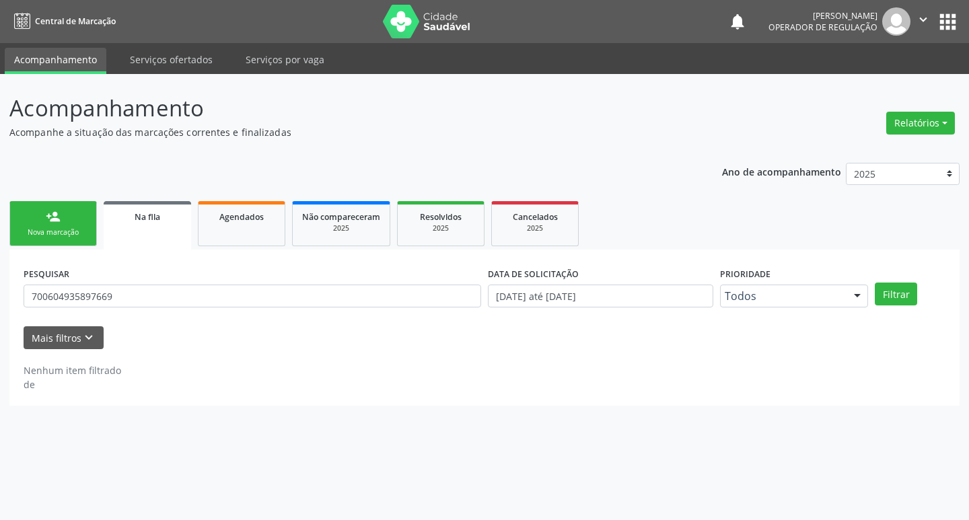
click at [174, 318] on form "PESQUISAR 700604935897669 DATA DE SOLICITAÇÃO 01/01/2021 até 03/09/2025 Priorid…" at bounding box center [485, 306] width 922 height 85
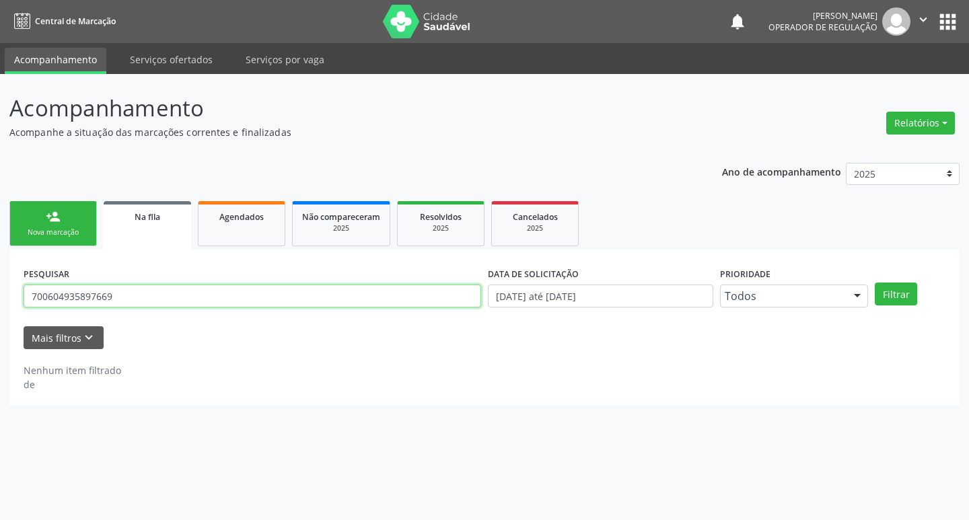
click at [169, 305] on input "700604935897669" at bounding box center [253, 296] width 458 height 23
type input "703405562483500"
click at [875, 283] on button "Filtrar" at bounding box center [896, 294] width 42 height 23
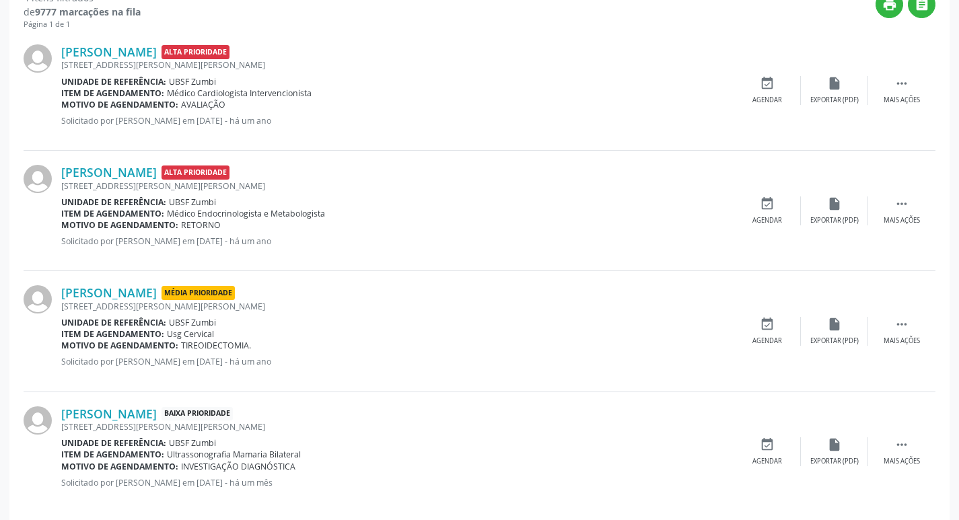
scroll to position [388, 0]
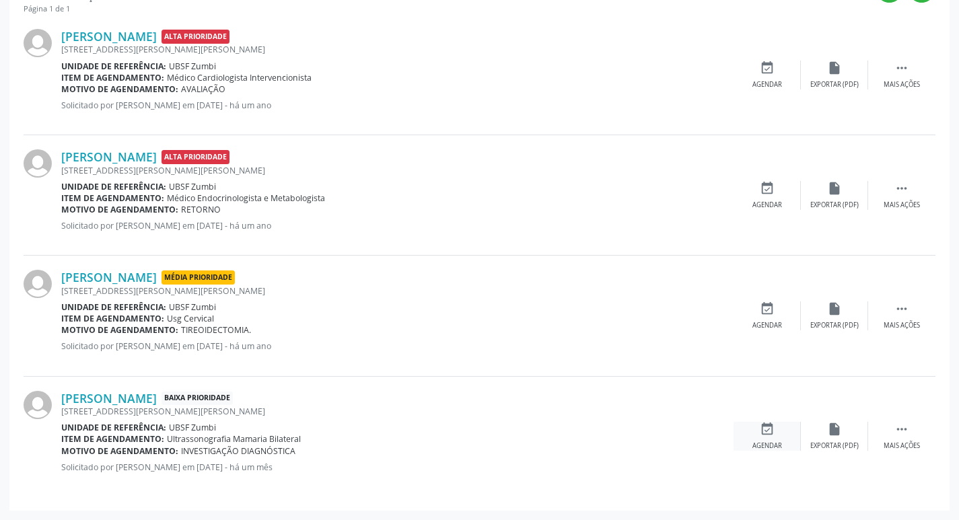
click at [772, 439] on div "event_available Agendar" at bounding box center [767, 436] width 67 height 29
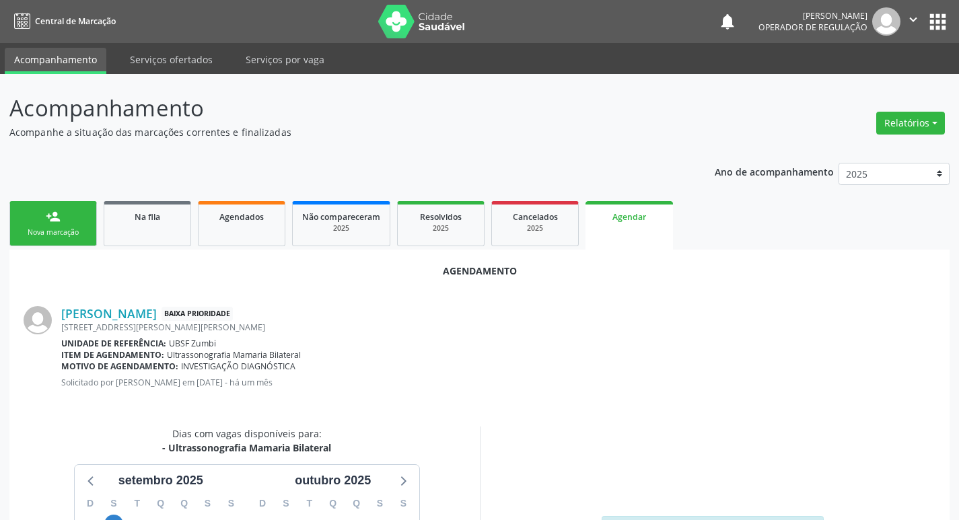
scroll to position [180, 0]
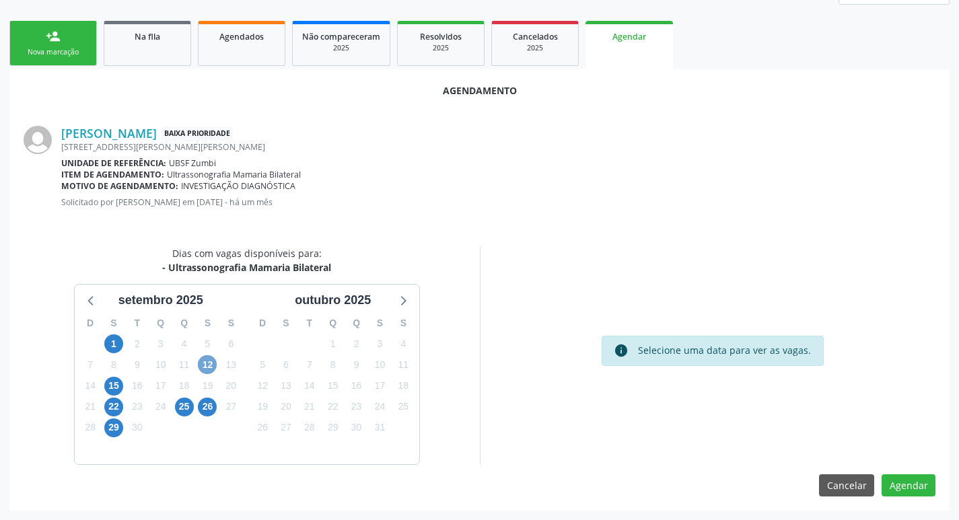
click at [209, 366] on span "12" at bounding box center [207, 364] width 19 height 19
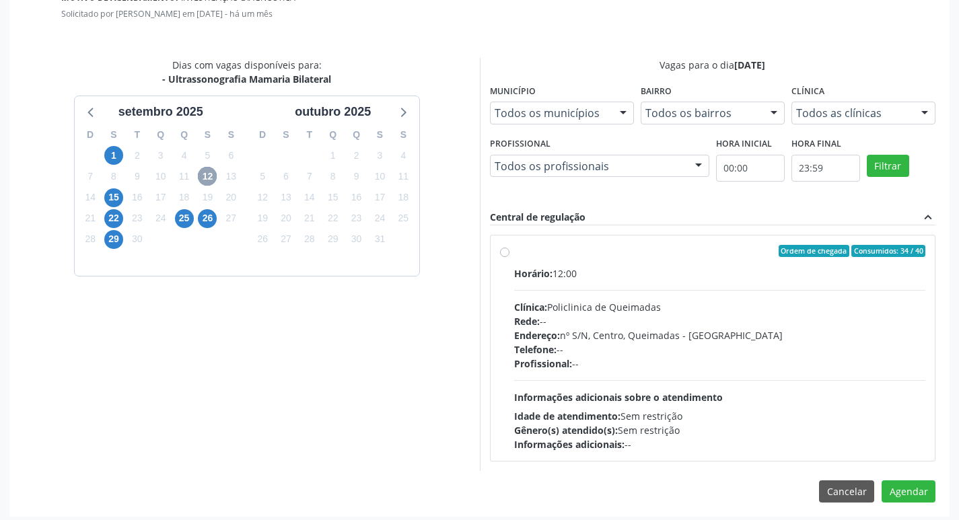
scroll to position [375, 0]
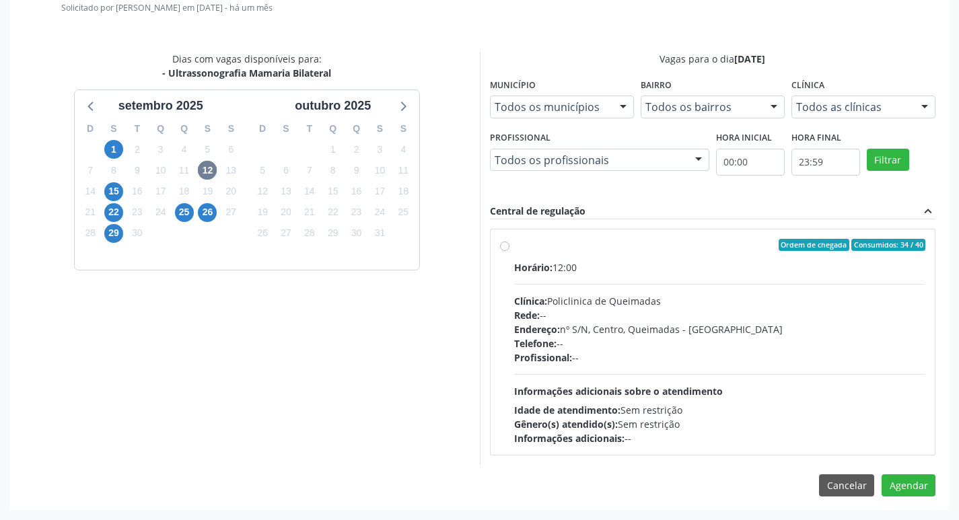
click at [773, 245] on div "Ordem de chegada Consumidos: 34 / 40" at bounding box center [720, 245] width 412 height 12
click at [510, 245] on input "Ordem de chegada Consumidos: 34 / 40 Horário: 12:00 Clínica: Policlinica de Que…" at bounding box center [504, 245] width 9 height 12
radio input "true"
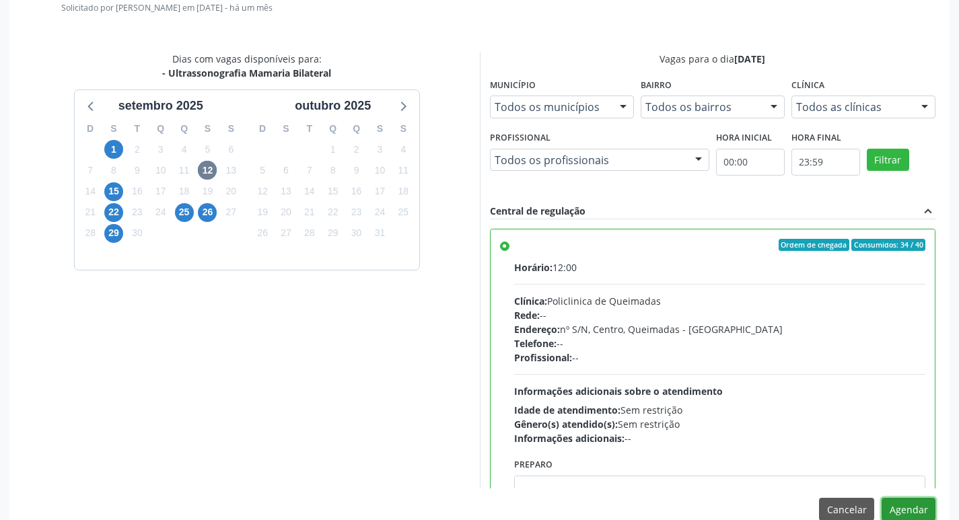
click at [901, 510] on button "Agendar" at bounding box center [909, 509] width 54 height 23
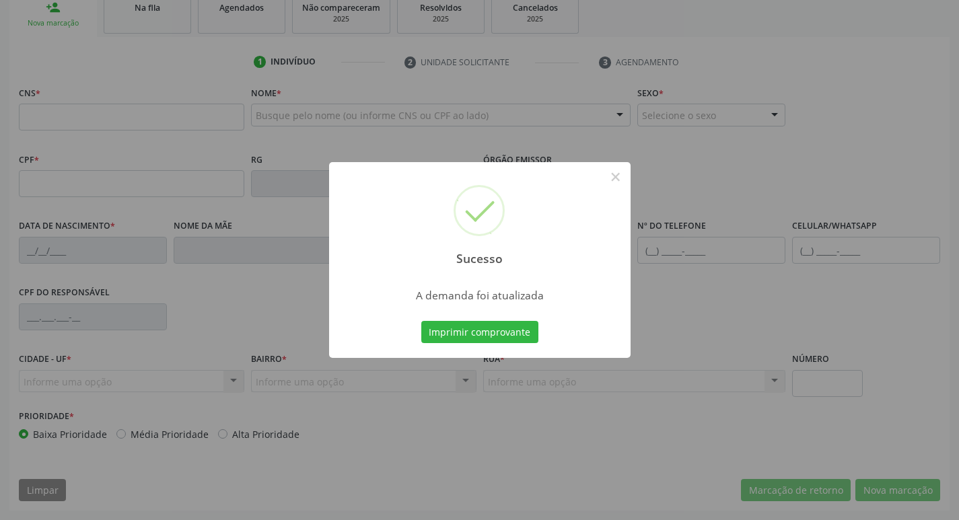
scroll to position [209, 0]
click at [468, 322] on button "Imprimir comprovante" at bounding box center [479, 332] width 117 height 23
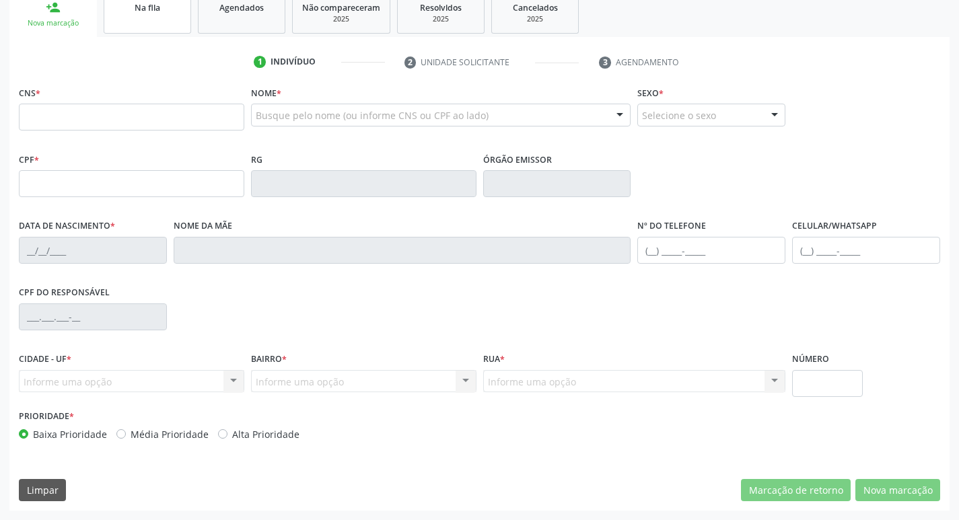
click at [166, 14] on link "Na fila" at bounding box center [148, 13] width 88 height 42
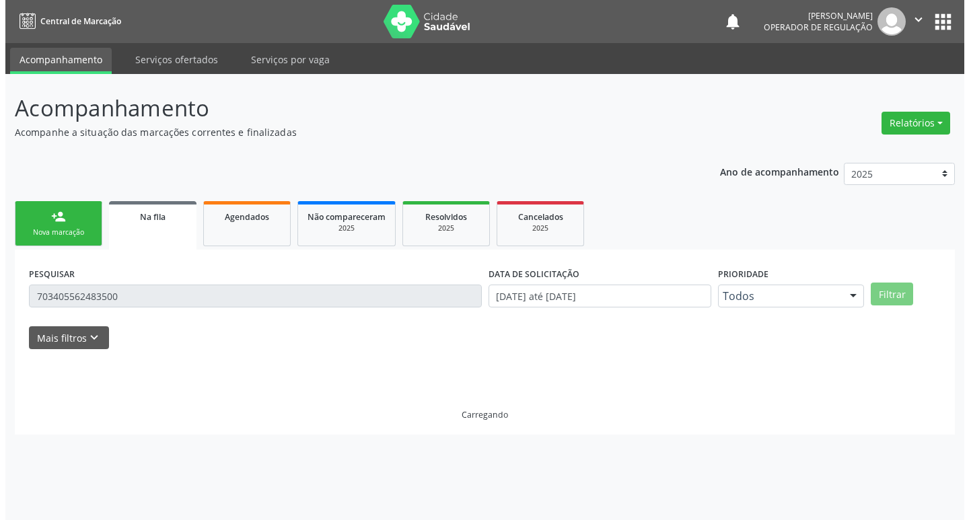
scroll to position [0, 0]
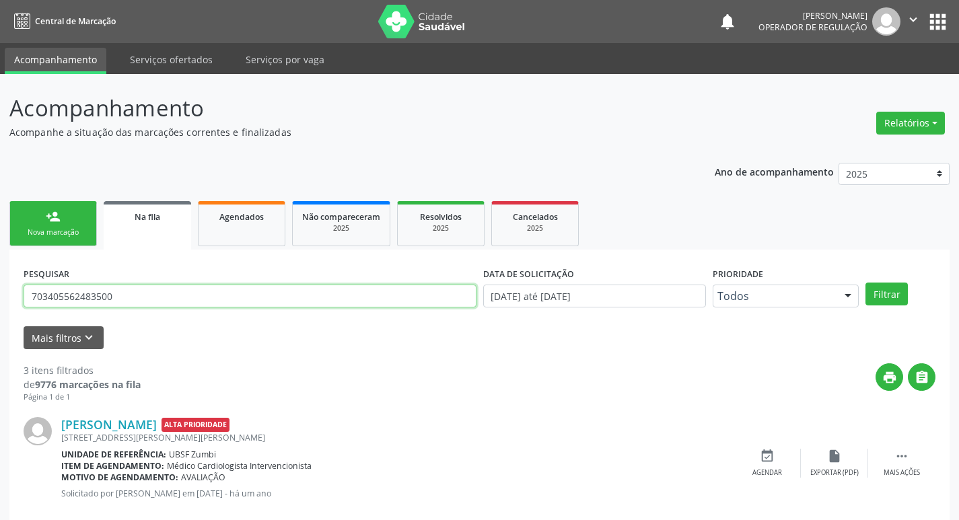
click at [161, 304] on input "703405562483500" at bounding box center [250, 296] width 453 height 23
type input "706206570753160"
click at [866, 283] on button "Filtrar" at bounding box center [887, 294] width 42 height 23
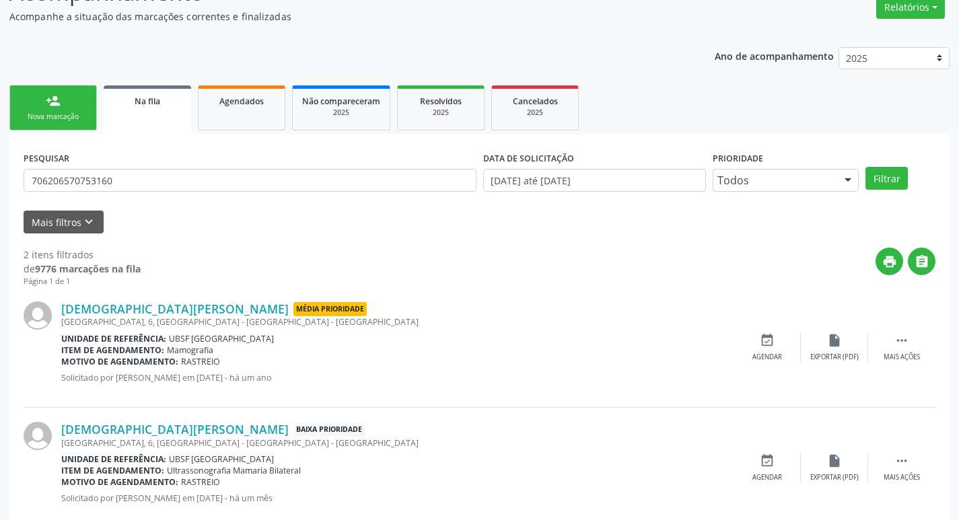
scroll to position [147, 0]
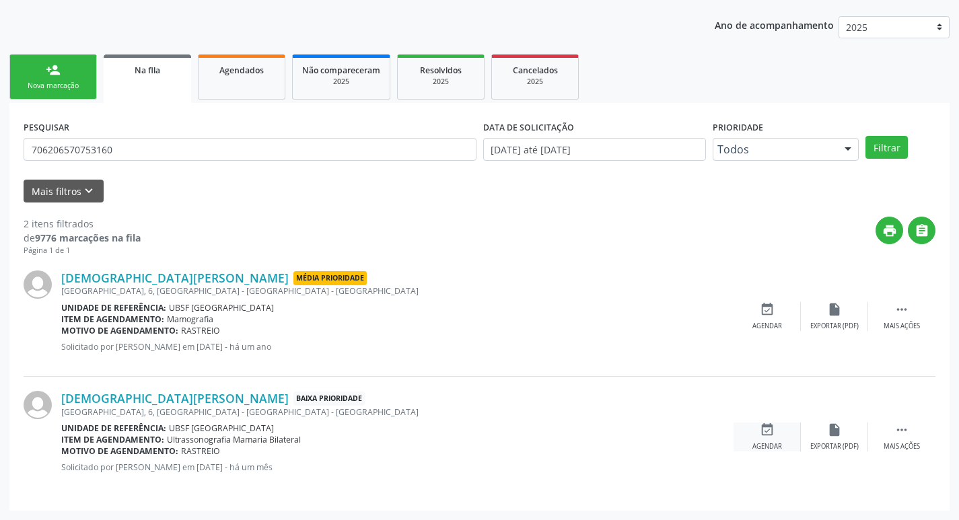
click at [762, 434] on icon "event_available" at bounding box center [767, 430] width 15 height 15
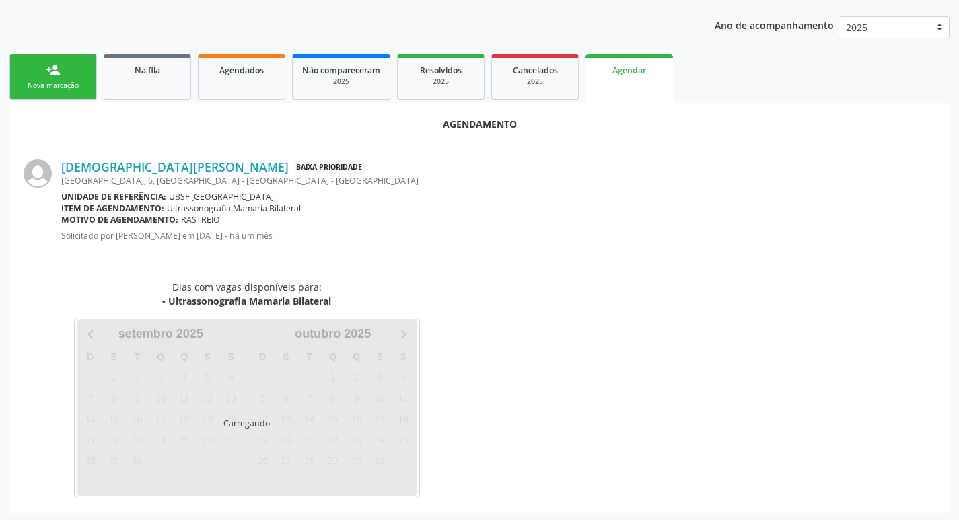
scroll to position [149, 0]
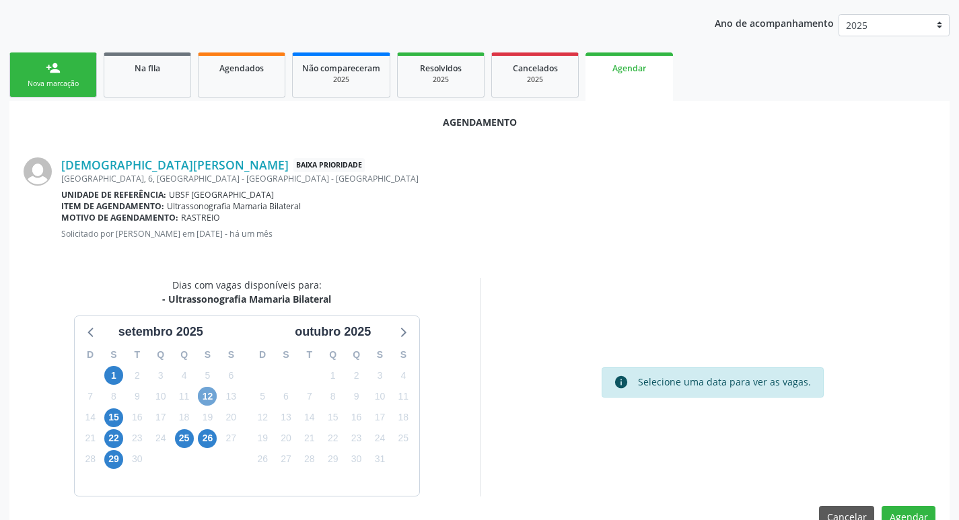
click at [211, 398] on span "12" at bounding box center [207, 396] width 19 height 19
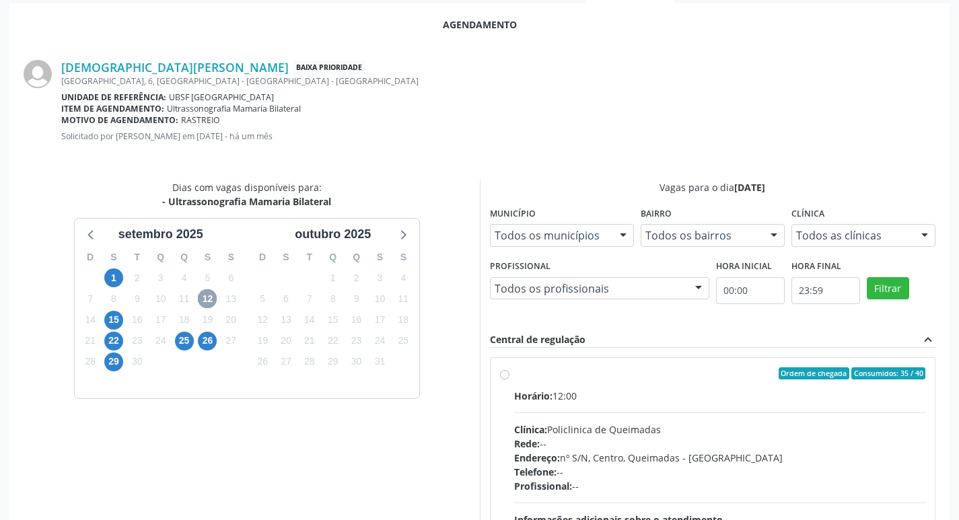
scroll to position [375, 0]
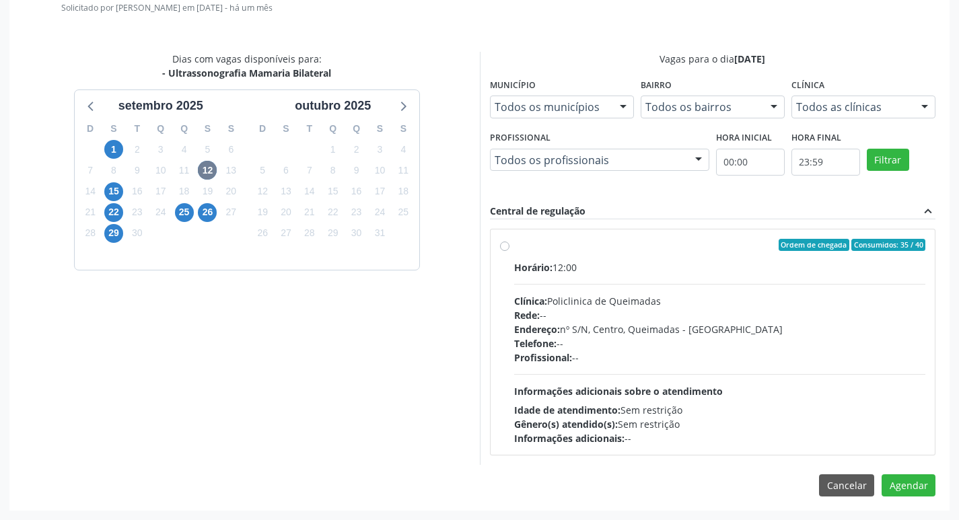
click at [742, 241] on div "Ordem de chegada Consumidos: 35 / 40" at bounding box center [720, 245] width 412 height 12
click at [510, 241] on input "Ordem de chegada Consumidos: 35 / 40 Horário: 12:00 Clínica: Policlinica de Que…" at bounding box center [504, 245] width 9 height 12
radio input "true"
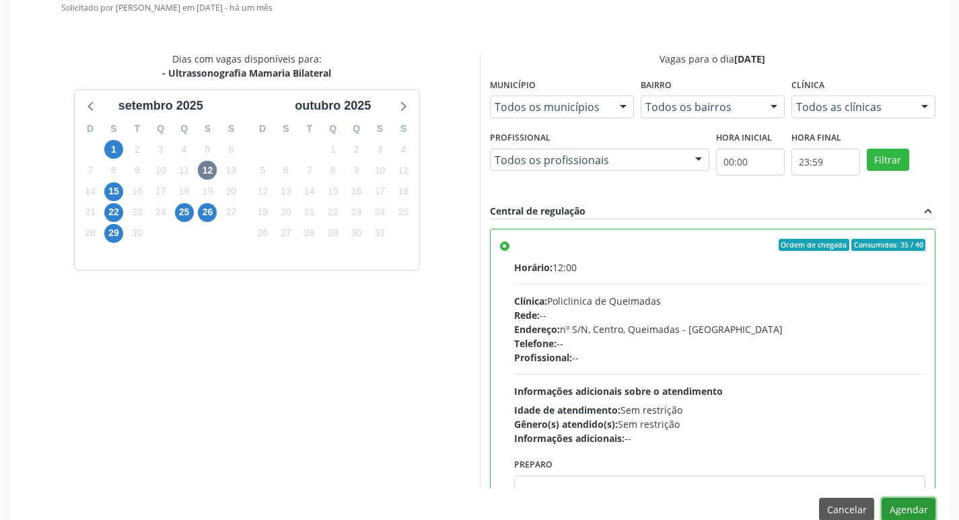
click at [915, 506] on button "Agendar" at bounding box center [909, 509] width 54 height 23
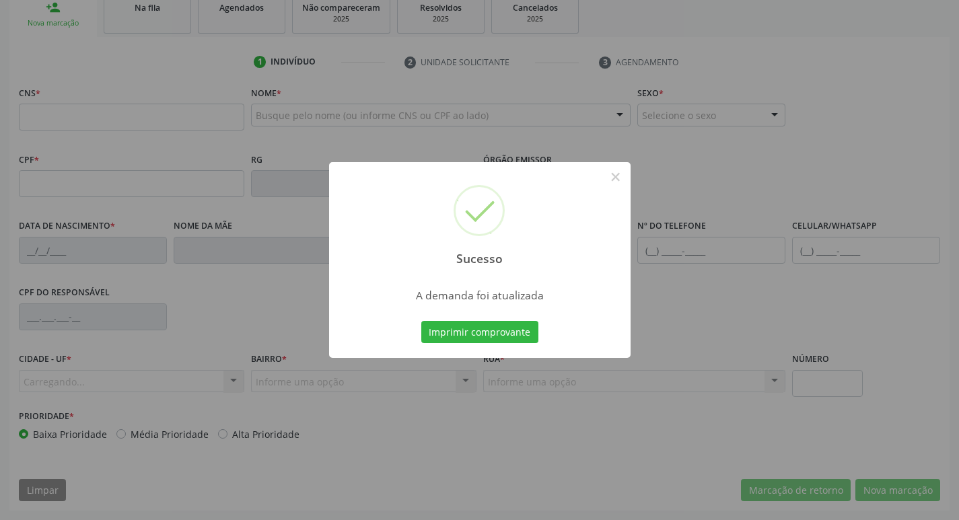
scroll to position [209, 0]
click at [516, 327] on button "Imprimir comprovante" at bounding box center [479, 332] width 117 height 23
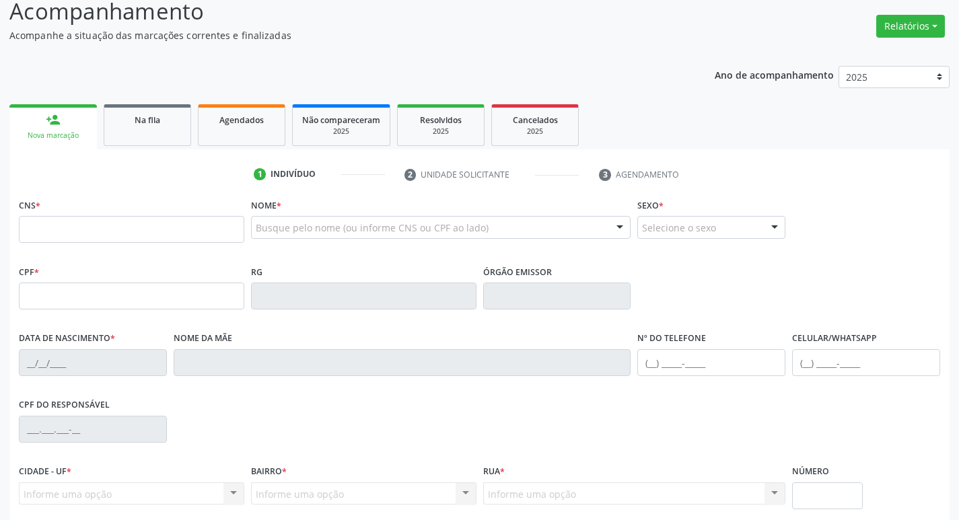
scroll to position [0, 0]
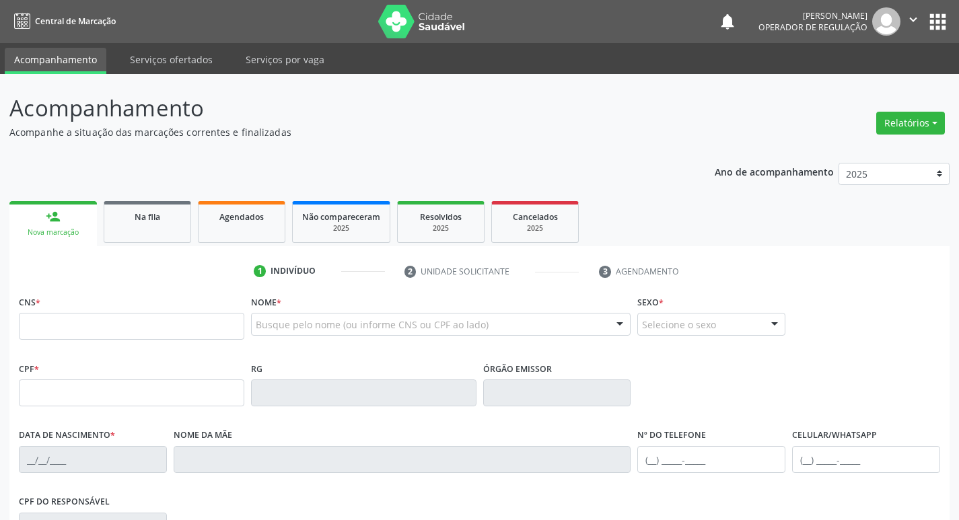
click at [919, 17] on icon "" at bounding box center [913, 19] width 15 height 15
click at [894, 86] on link "Sair" at bounding box center [879, 82] width 93 height 19
